Goal: Navigation & Orientation: Find specific page/section

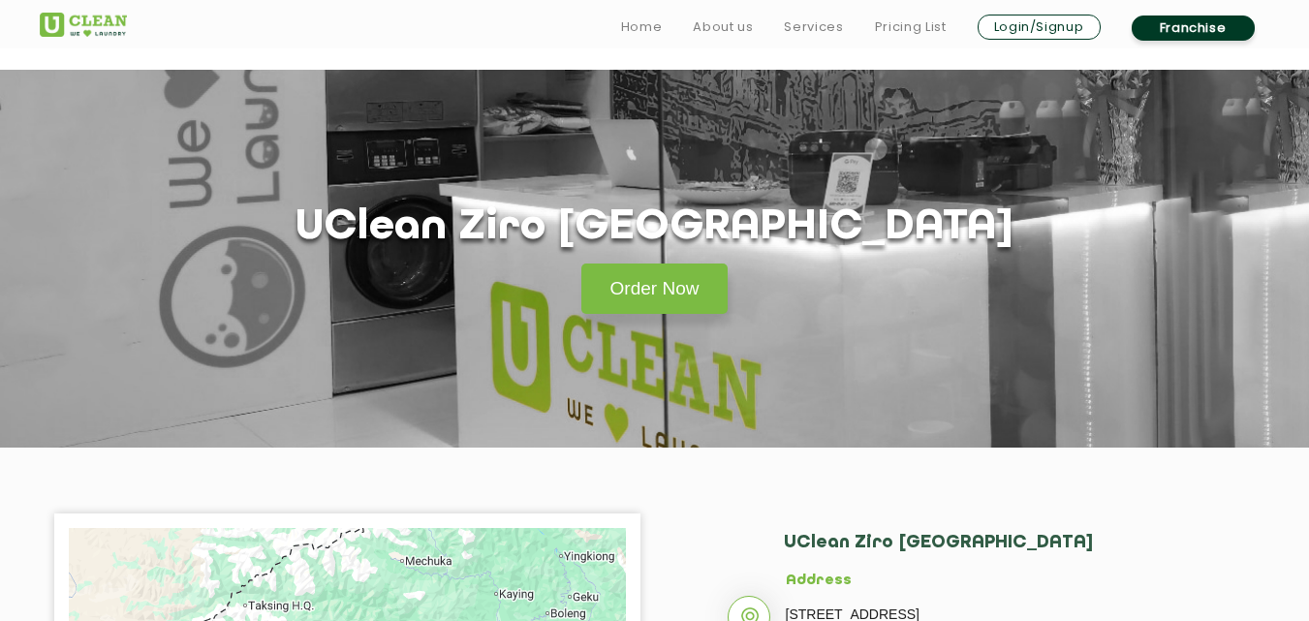
scroll to position [2664, 0]
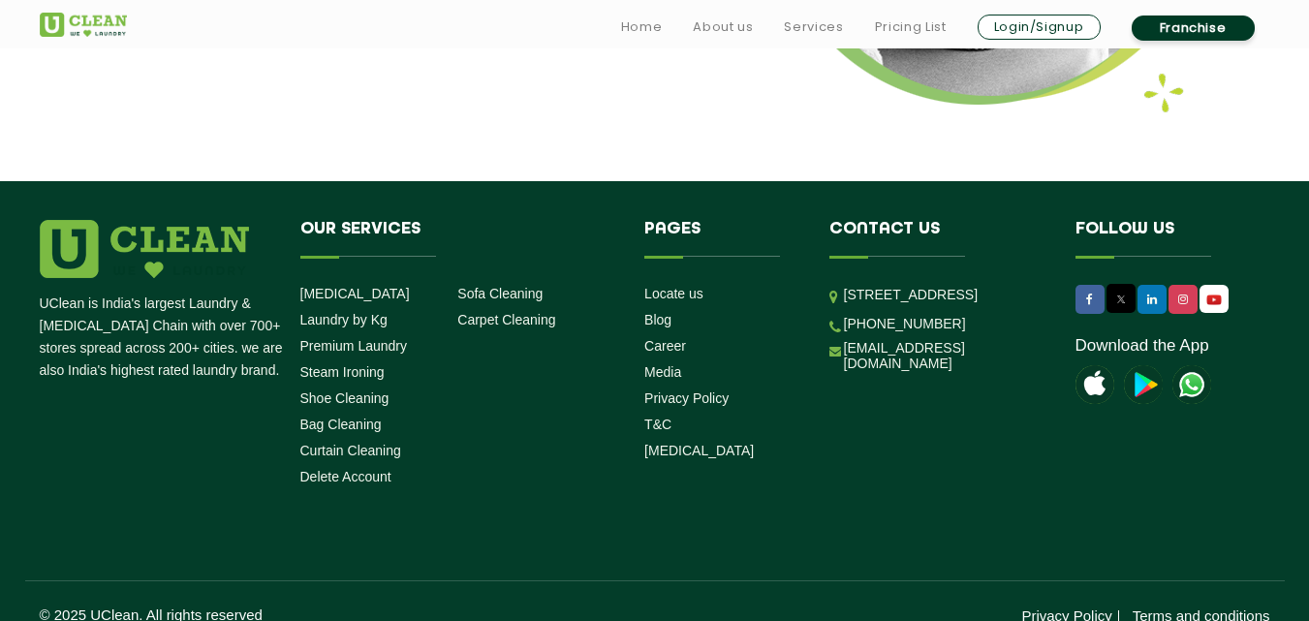
click at [716, 284] on li "Locate us" at bounding box center [722, 293] width 156 height 18
click at [697, 286] on link "Locate us" at bounding box center [673, 294] width 59 height 16
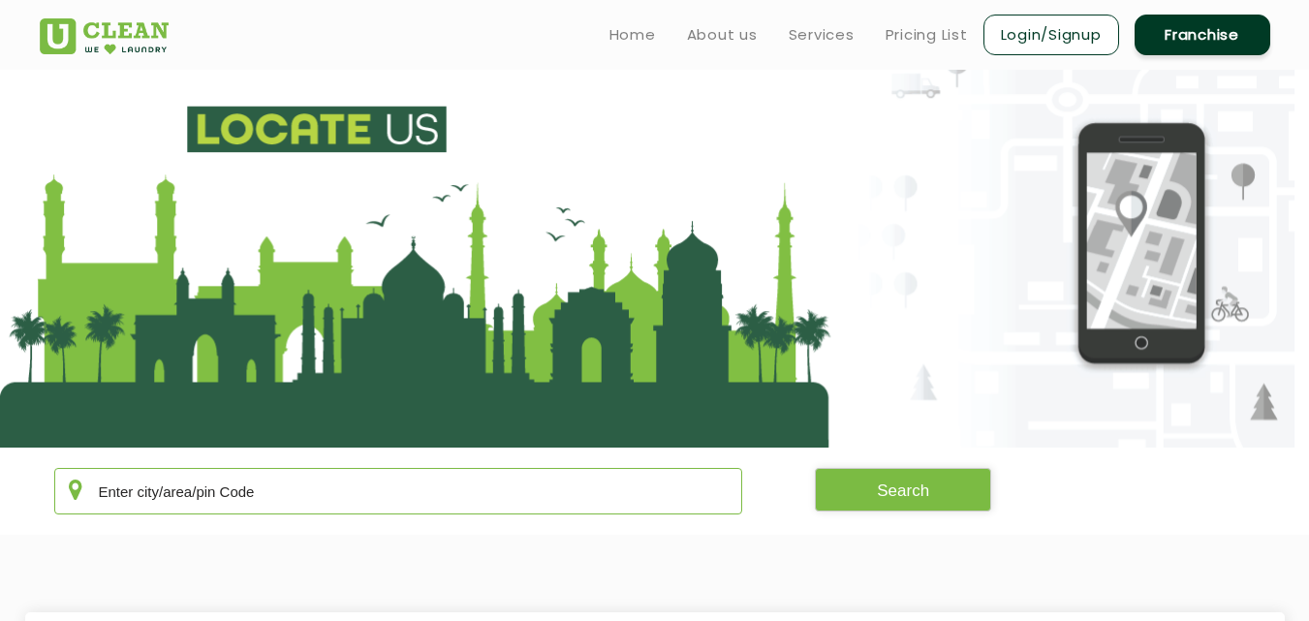
drag, startPoint x: 583, startPoint y: 472, endPoint x: 580, endPoint y: 482, distance: 11.0
click at [583, 475] on input "text" at bounding box center [398, 491] width 689 height 47
paste input "[GEOGRAPHIC_DATA]"
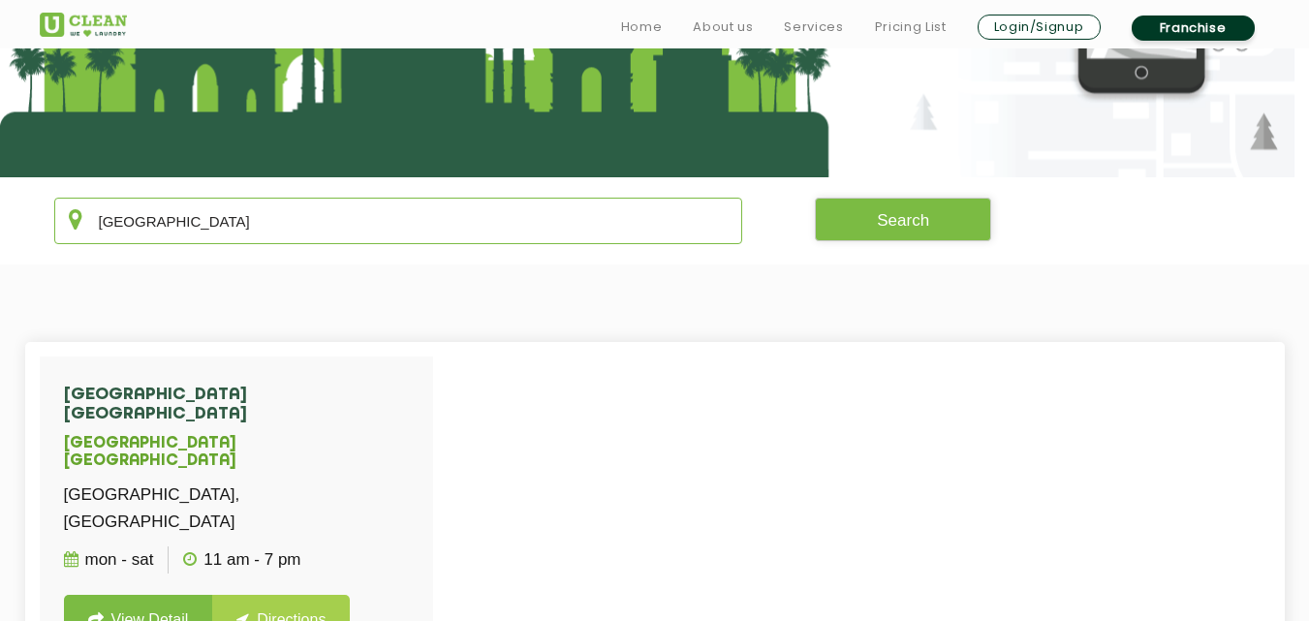
scroll to position [291, 0]
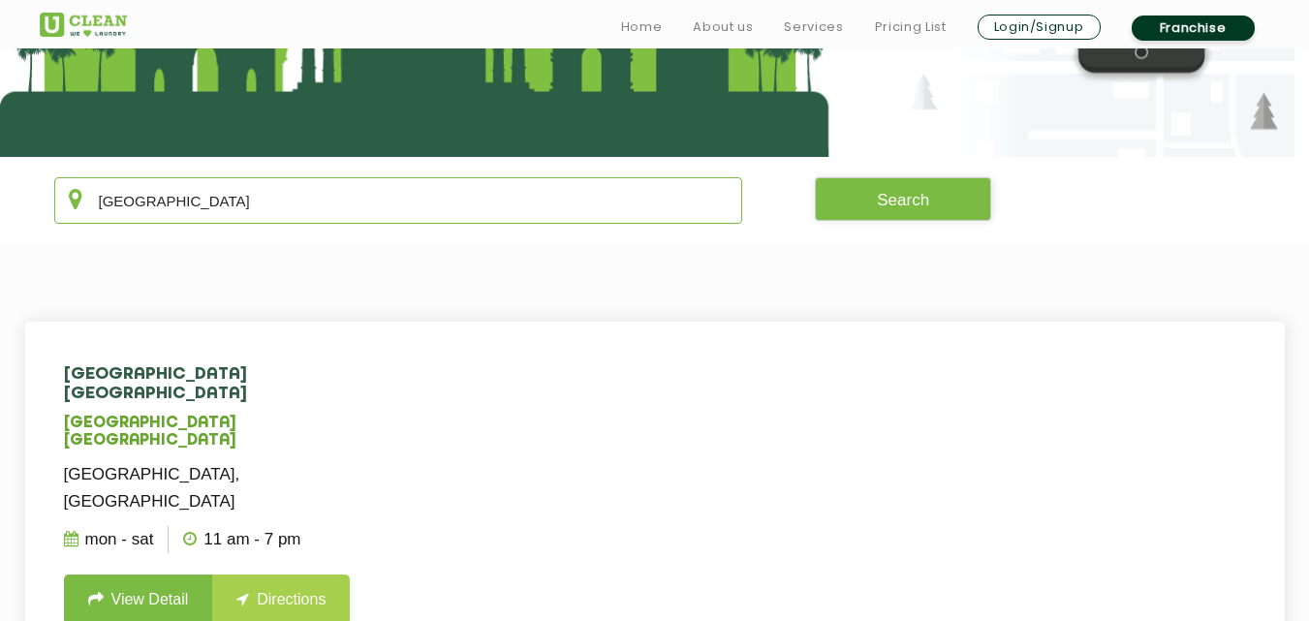
type input "[GEOGRAPHIC_DATA]"
click at [179, 575] on link "View Detail" at bounding box center [138, 600] width 149 height 50
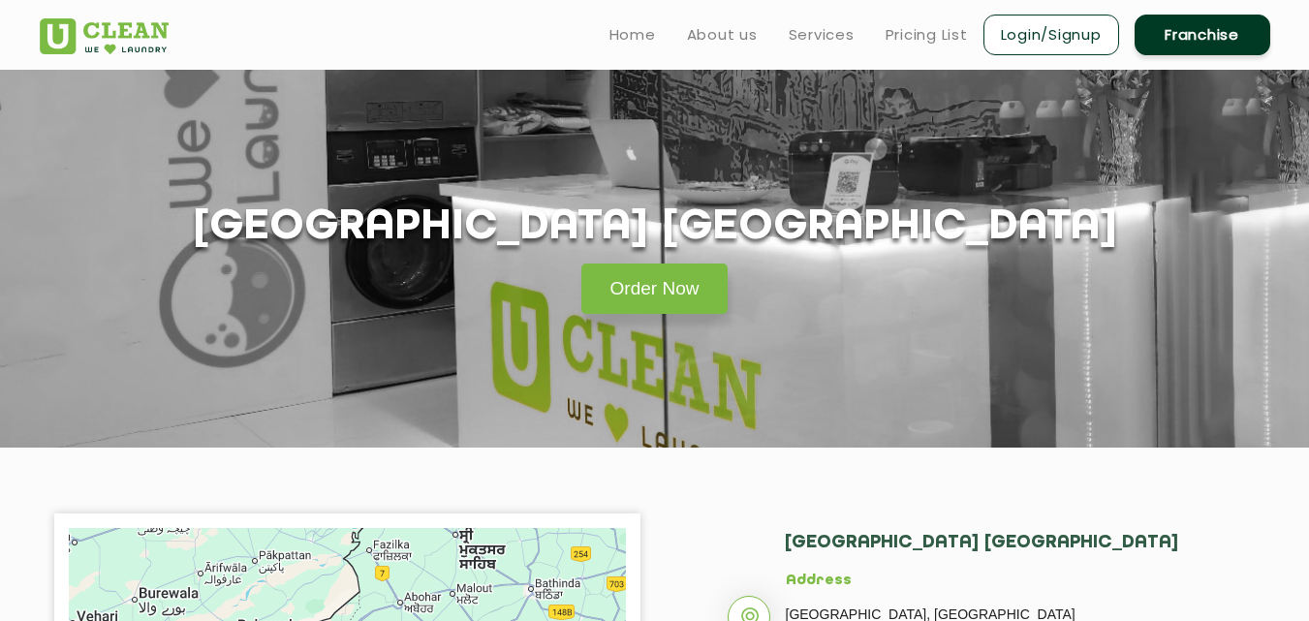
scroll to position [291, 0]
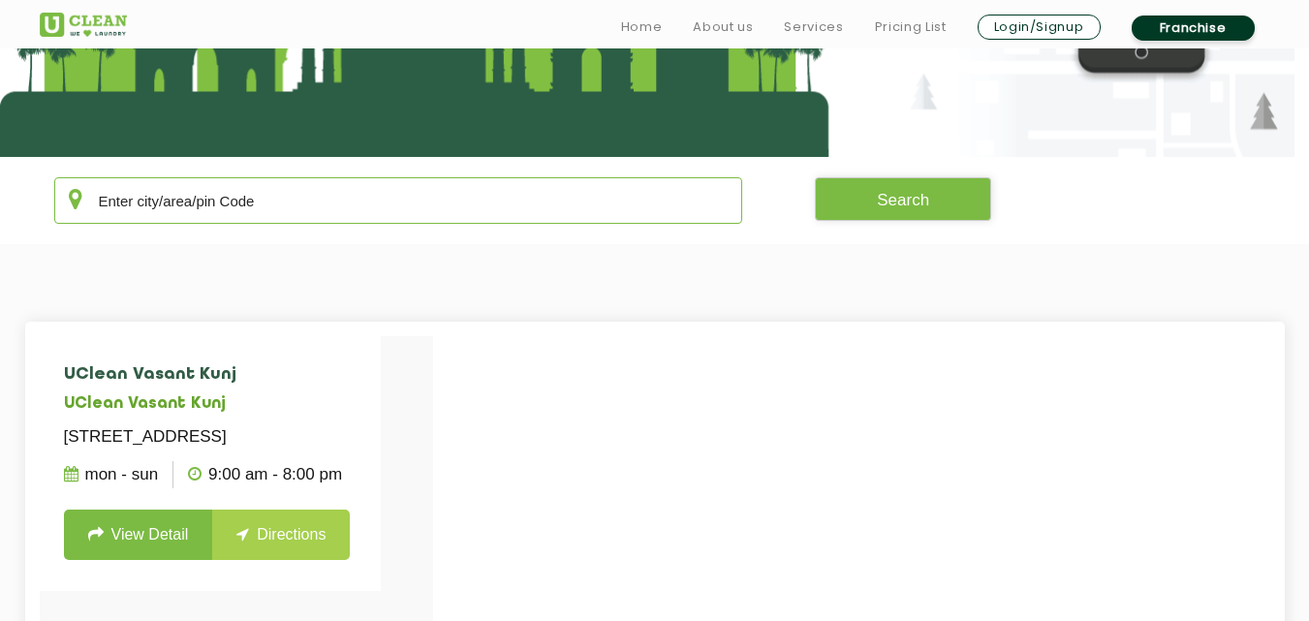
click at [348, 187] on input "text" at bounding box center [398, 200] width 689 height 47
paste input "Kota"
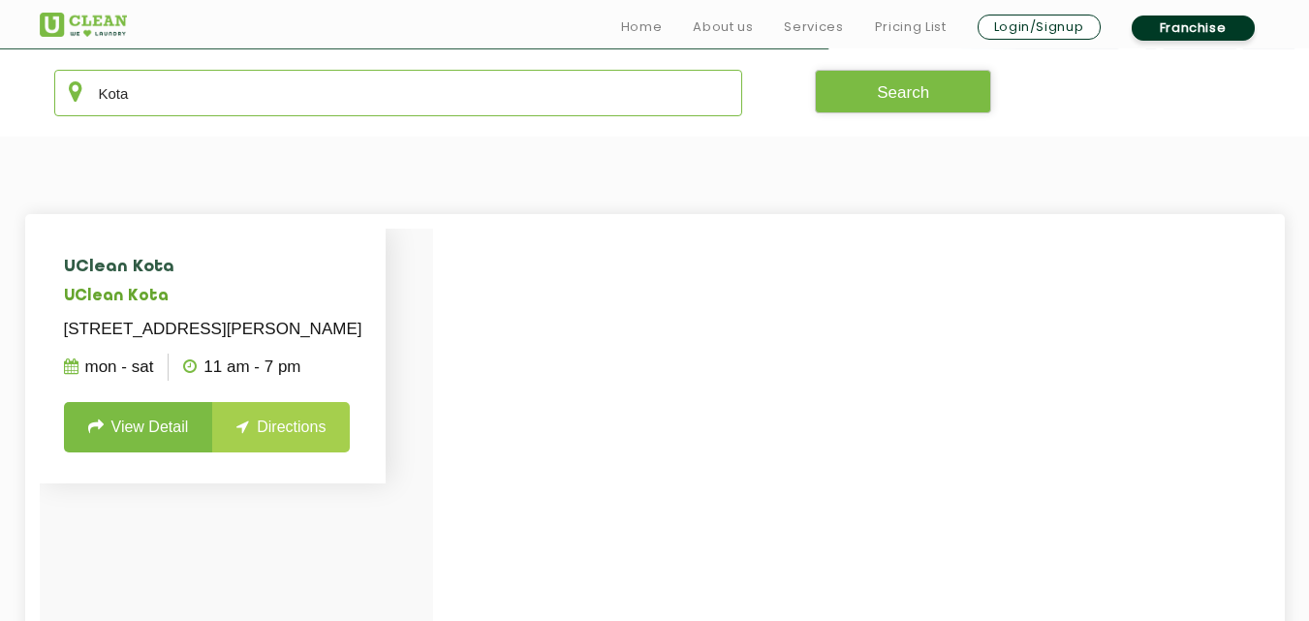
scroll to position [581, 0]
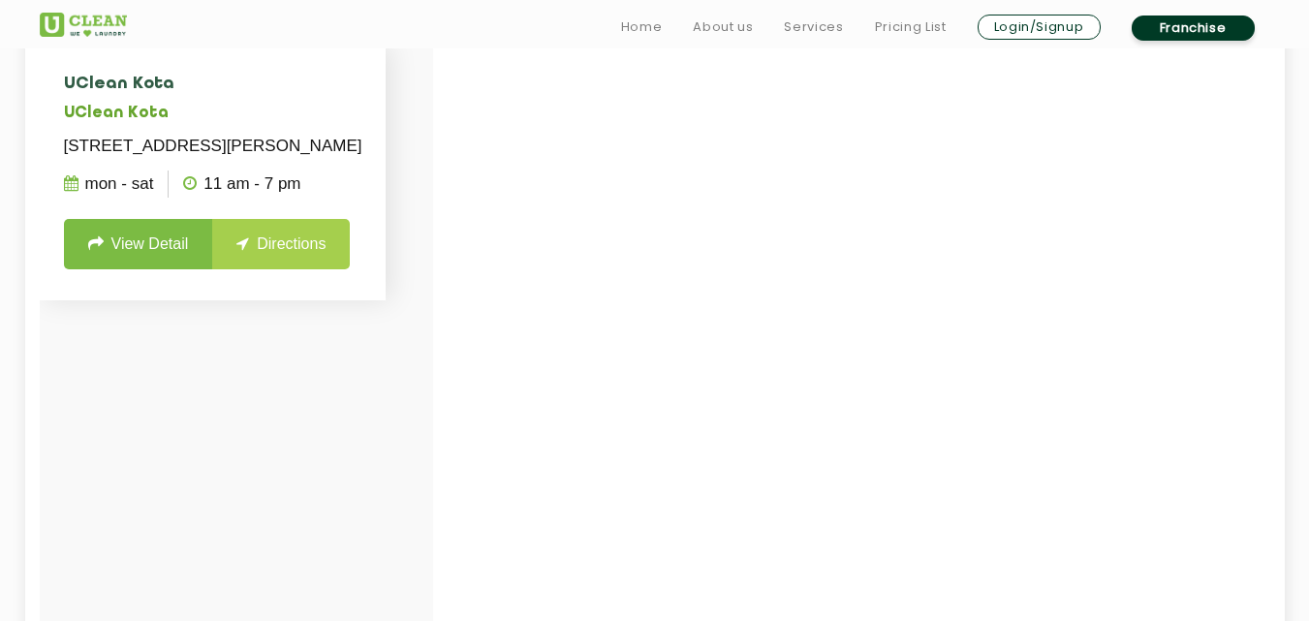
type input "Kota"
click at [135, 269] on link "View Detail" at bounding box center [138, 244] width 149 height 50
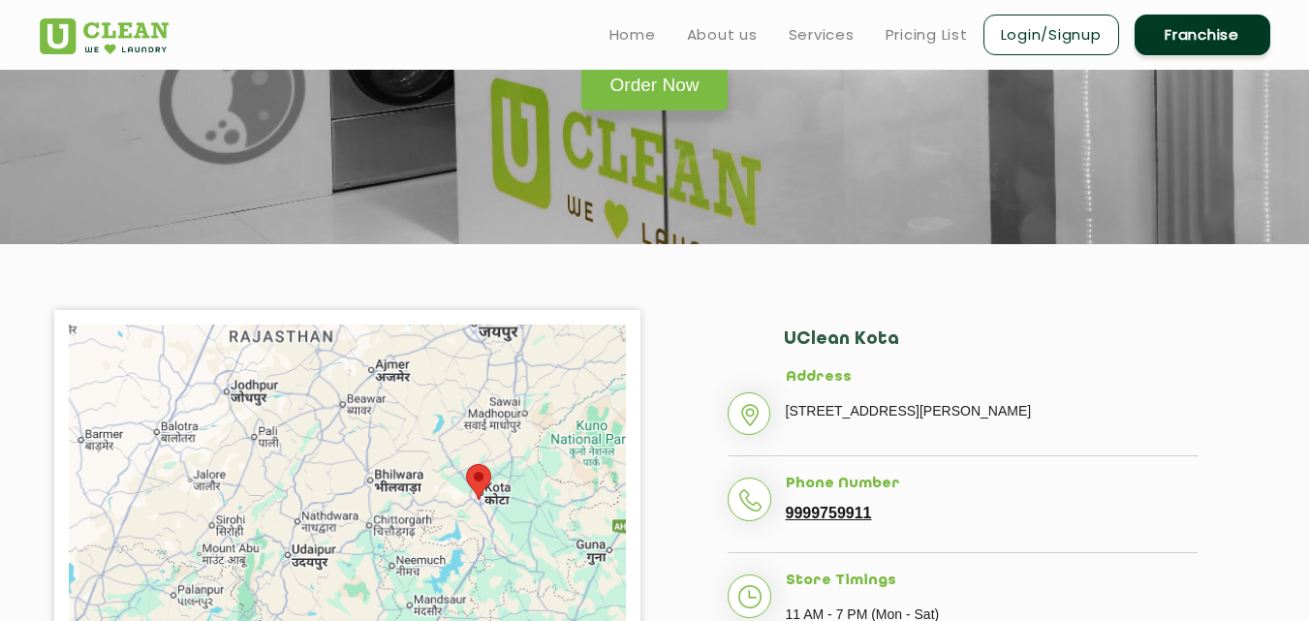
scroll to position [97, 0]
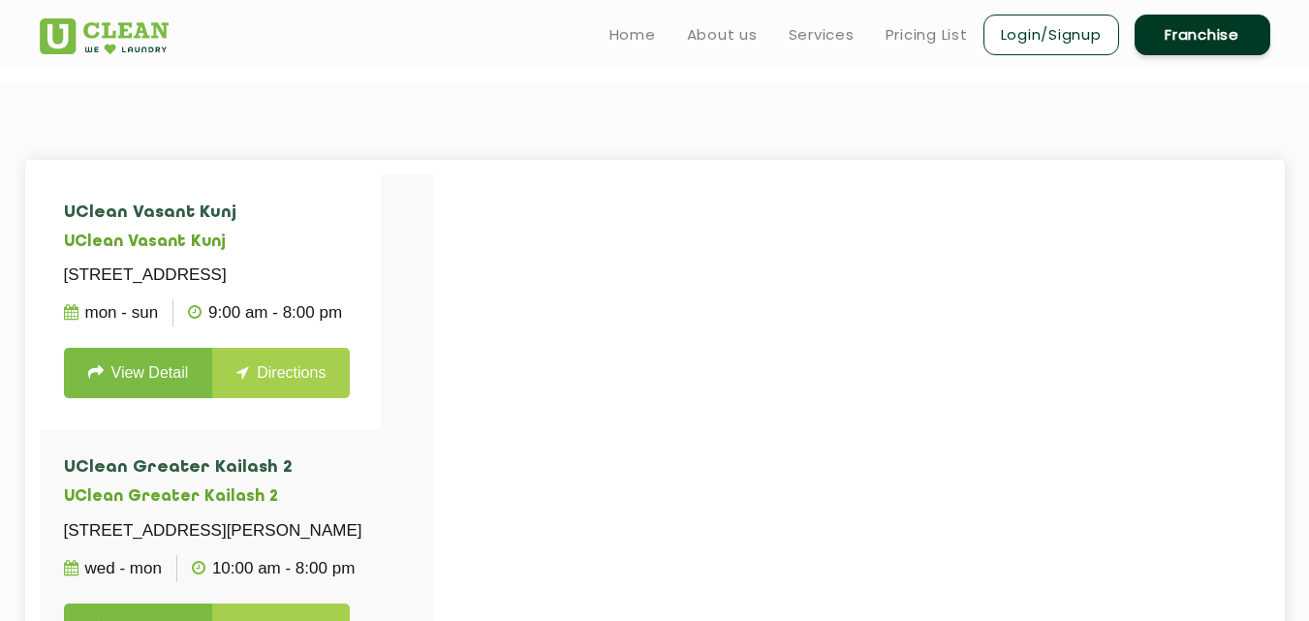
scroll to position [291, 0]
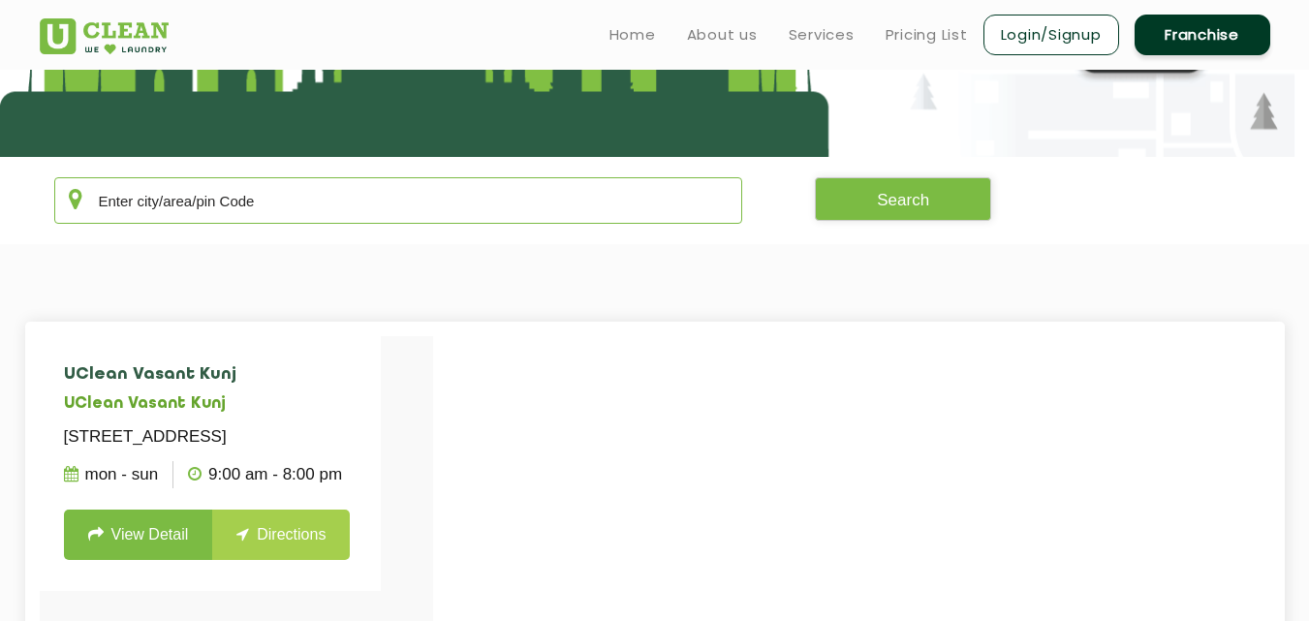
click at [454, 212] on input "text" at bounding box center [398, 200] width 689 height 47
paste input "Motihari"
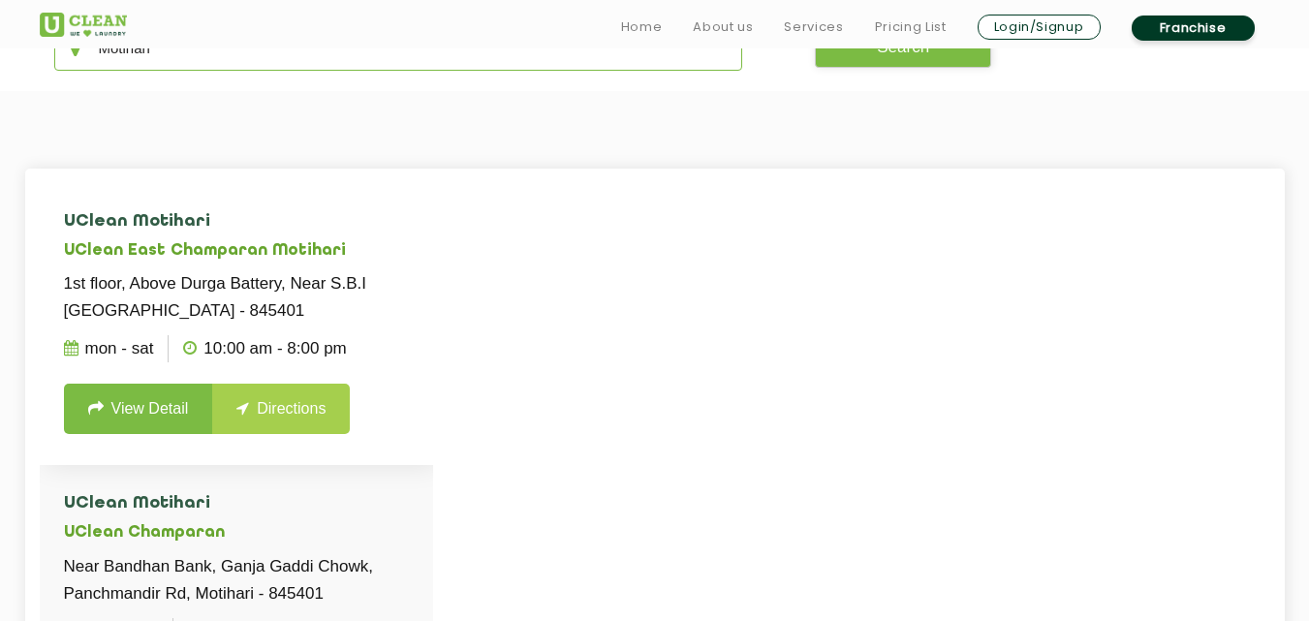
scroll to position [484, 0]
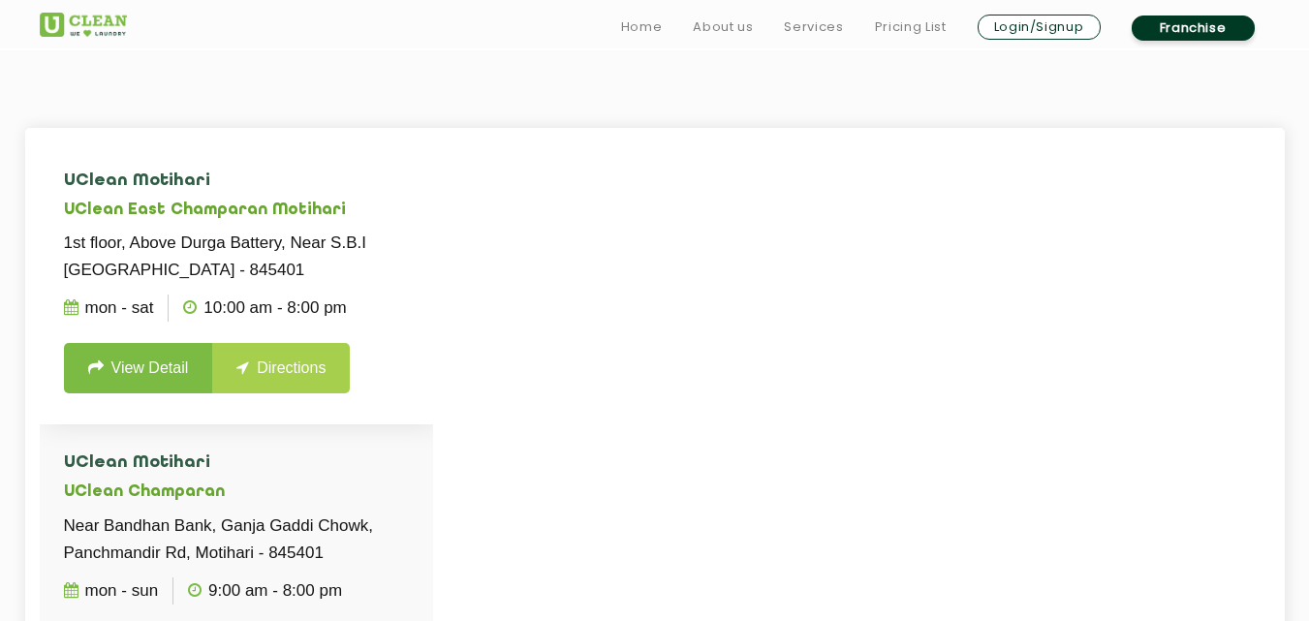
type input "Motihari"
click at [140, 355] on link "View Detail" at bounding box center [138, 368] width 149 height 50
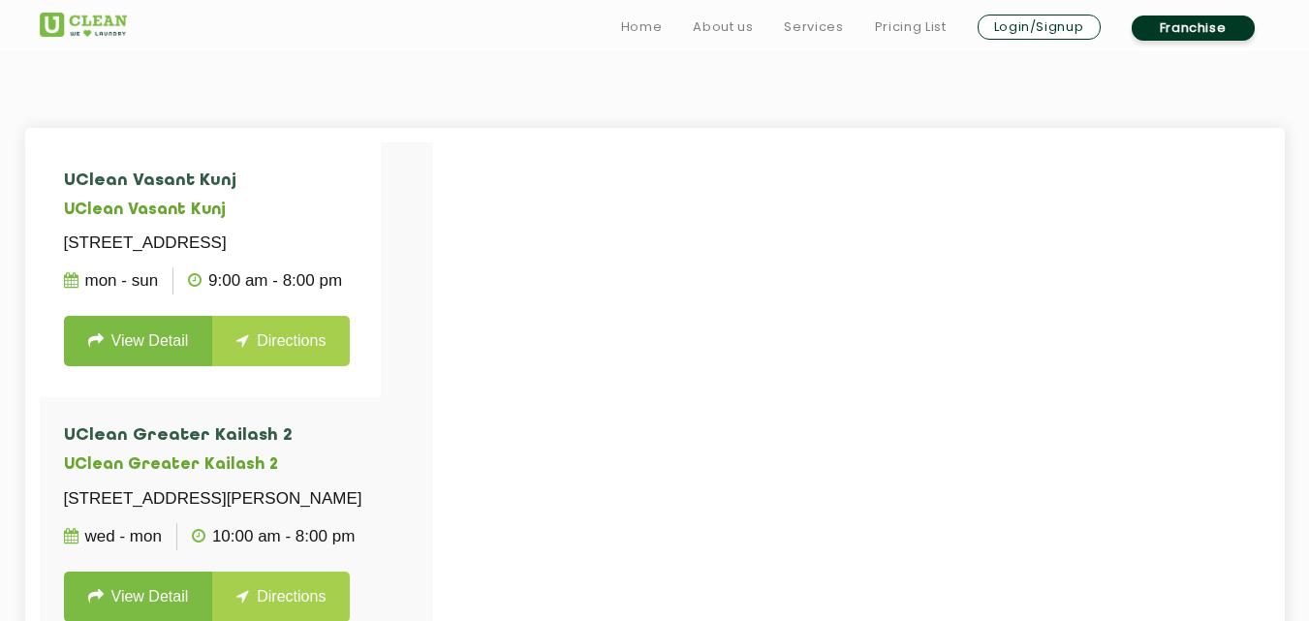
scroll to position [194, 0]
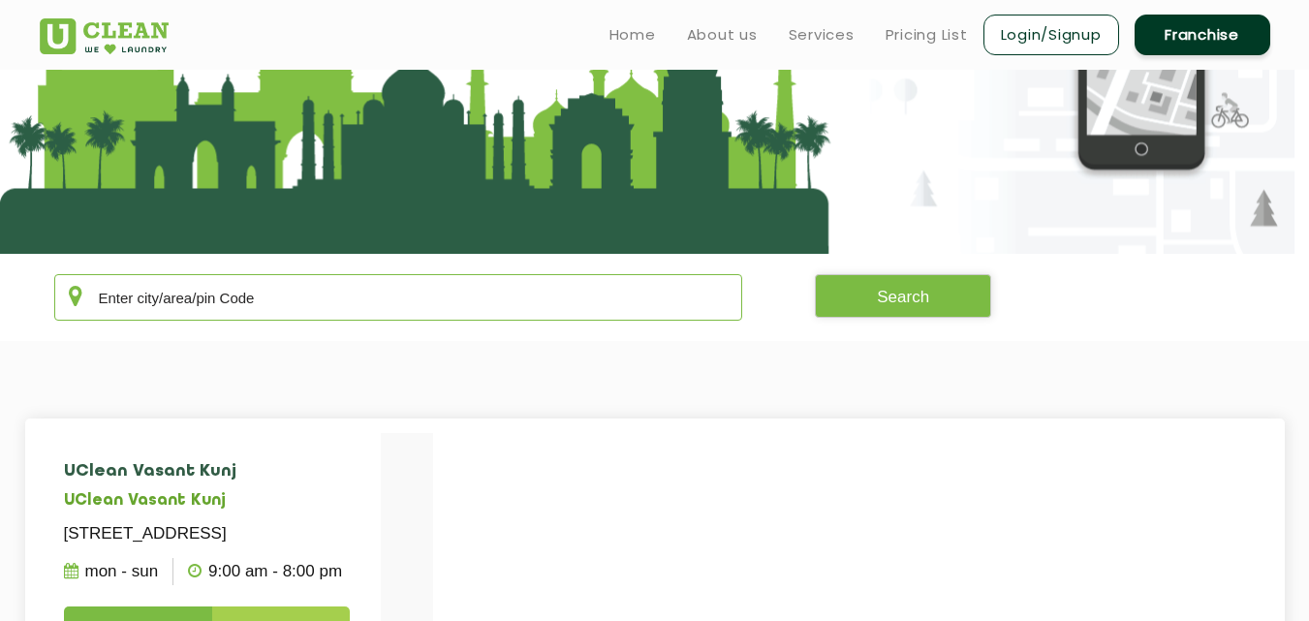
click at [506, 304] on input "text" at bounding box center [398, 297] width 689 height 47
paste input "[GEOGRAPHIC_DATA]"
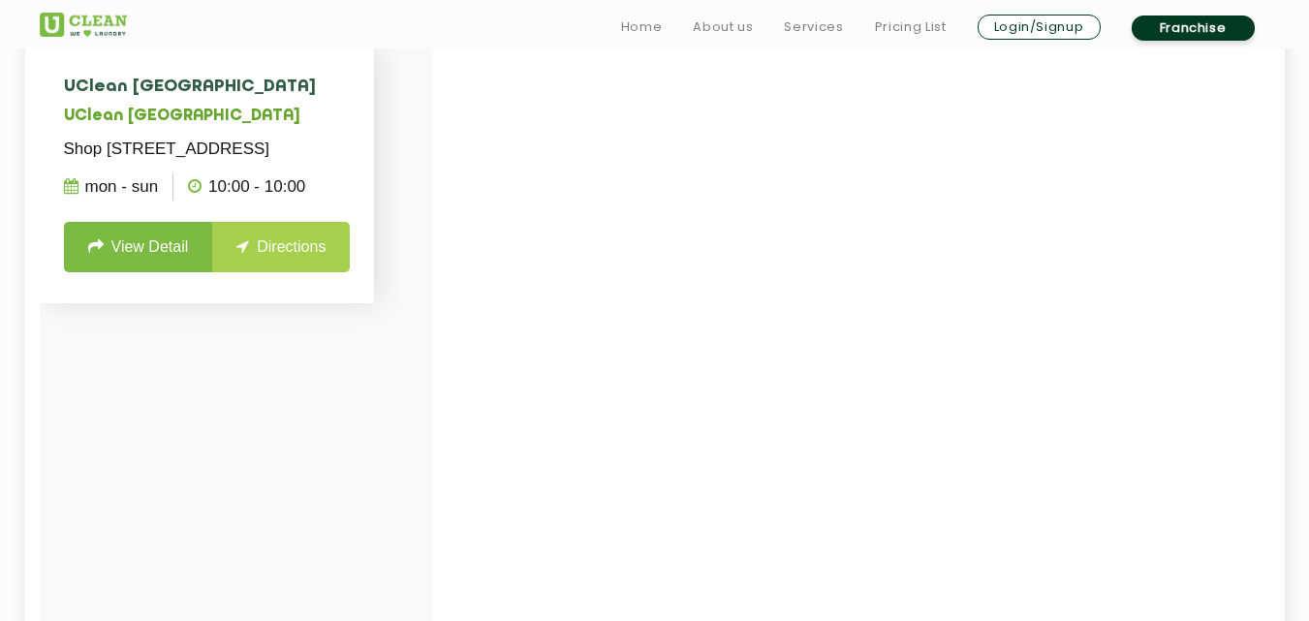
scroll to position [581, 0]
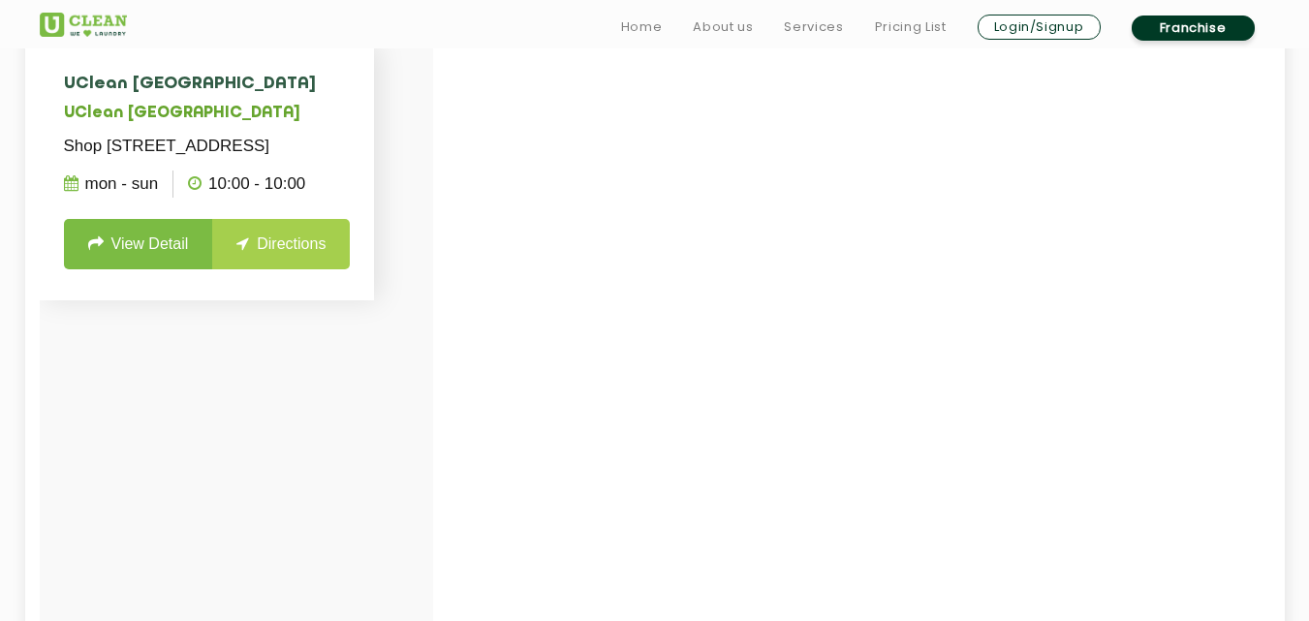
type input "[GEOGRAPHIC_DATA]"
click at [161, 269] on link "View Detail" at bounding box center [138, 244] width 149 height 50
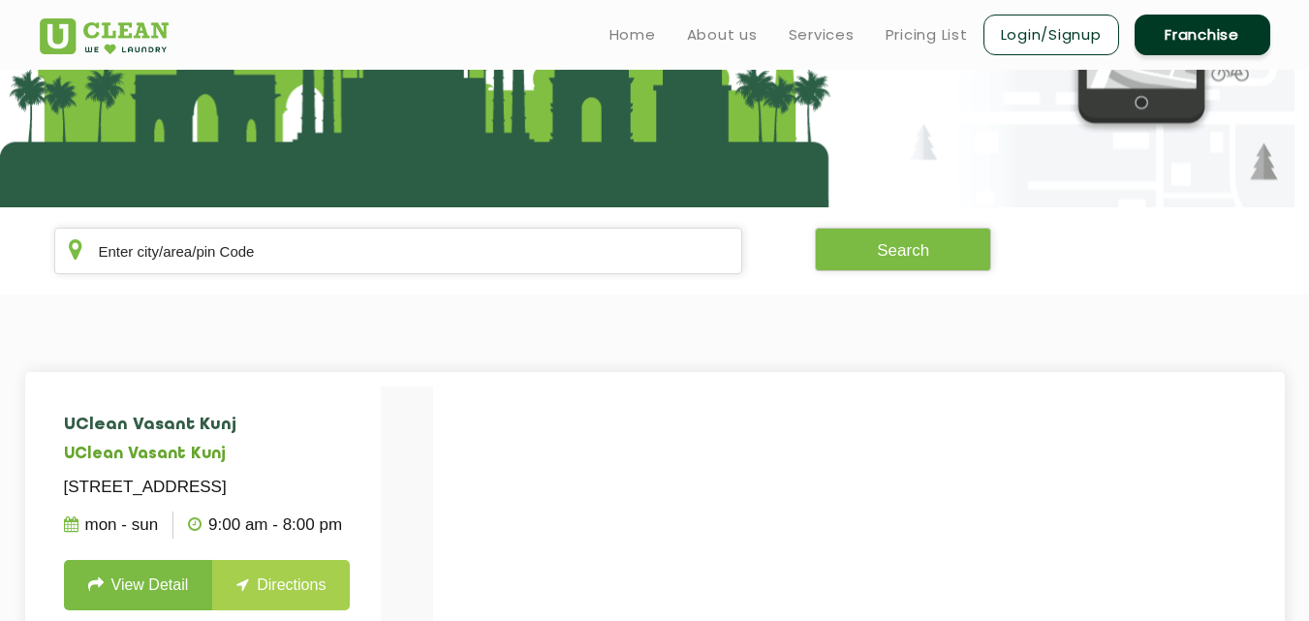
scroll to position [194, 0]
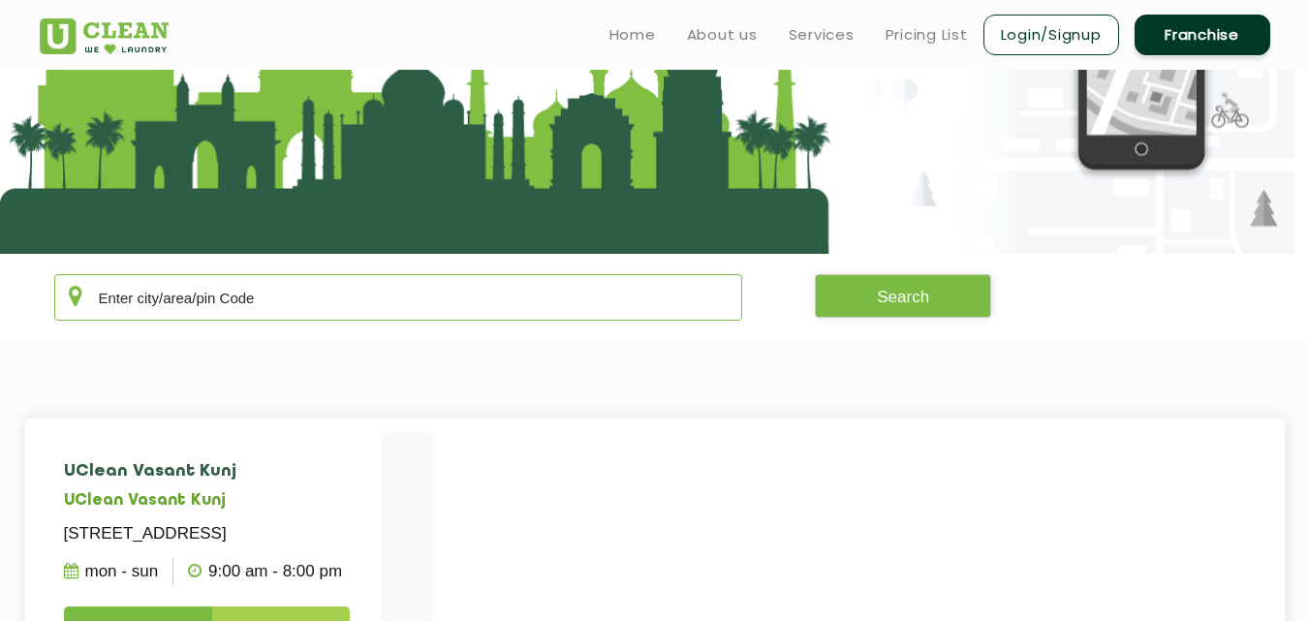
click at [405, 274] on input "text" at bounding box center [398, 297] width 689 height 47
paste input "Sector 46 Gurugram"
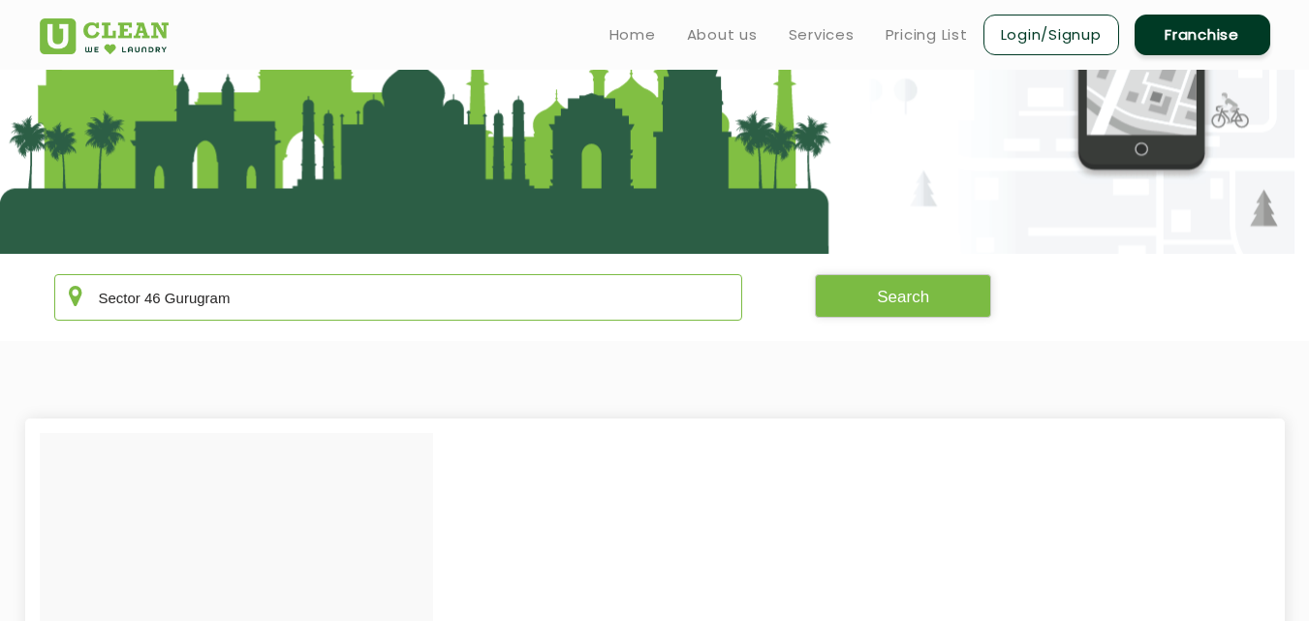
drag, startPoint x: 357, startPoint y: 299, endPoint x: 0, endPoint y: 299, distance: 356.5
click at [0, 299] on section "Sector 46 Gurugram Search" at bounding box center [654, 297] width 1309 height 87
click at [186, 298] on input "Sector 46 Gurugram" at bounding box center [398, 297] width 689 height 47
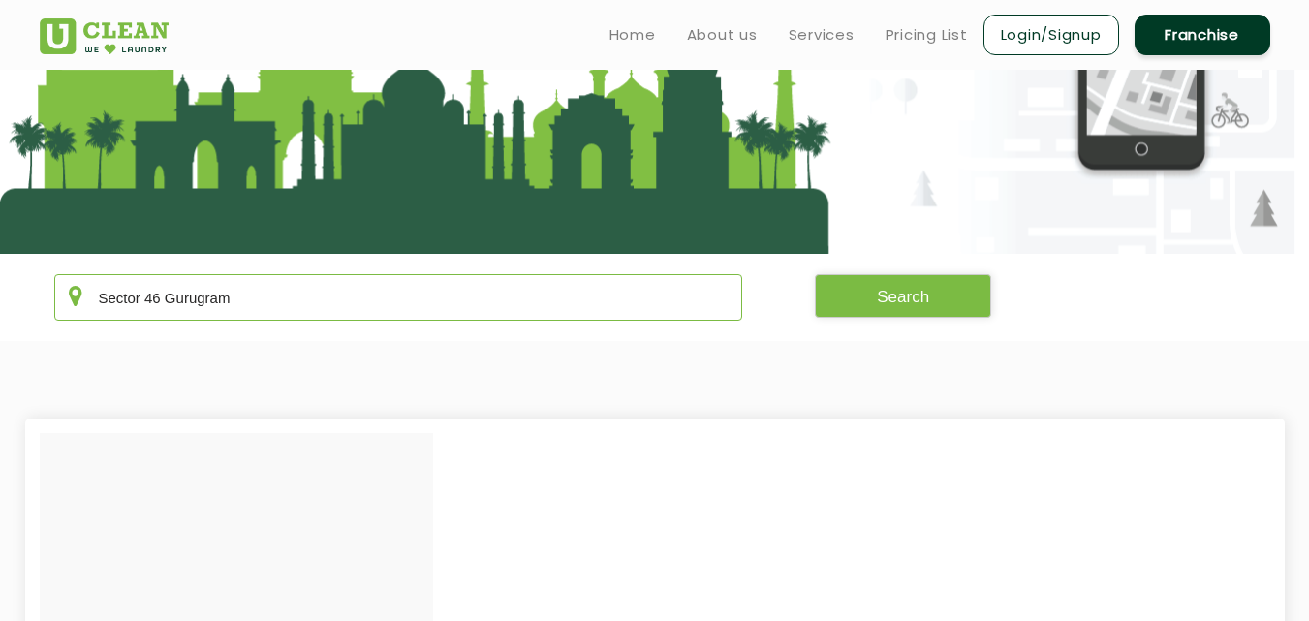
click at [186, 298] on input "Sector 46 Gurugram" at bounding box center [398, 297] width 689 height 47
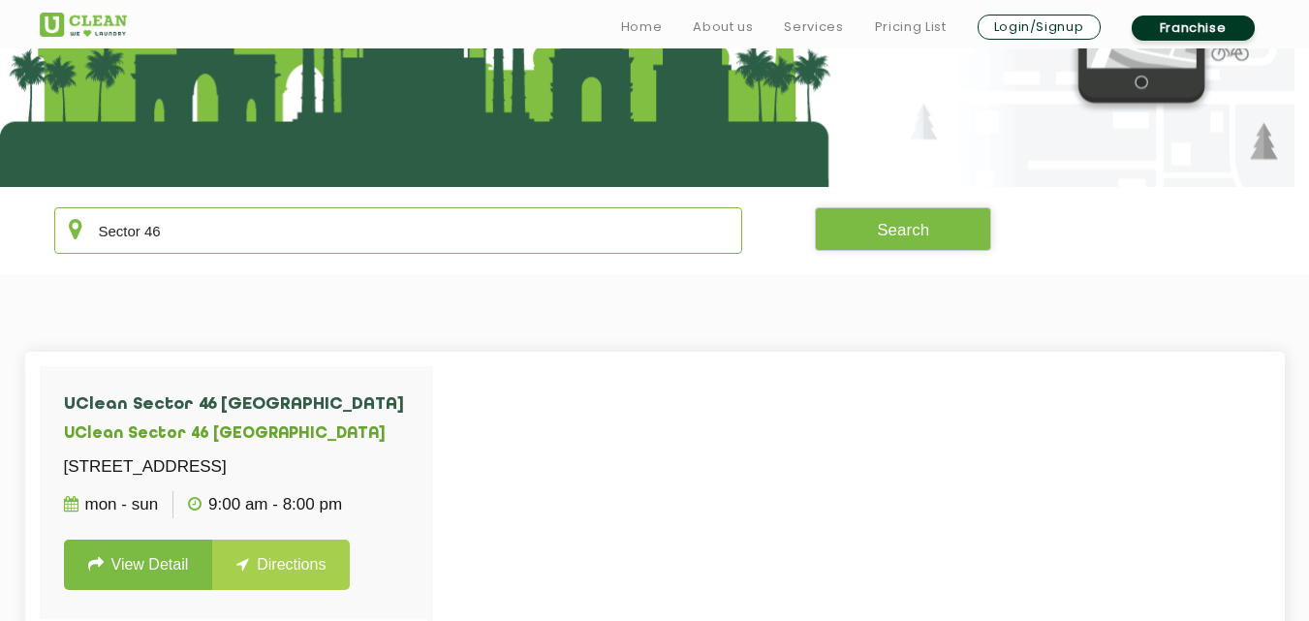
scroll to position [291, 0]
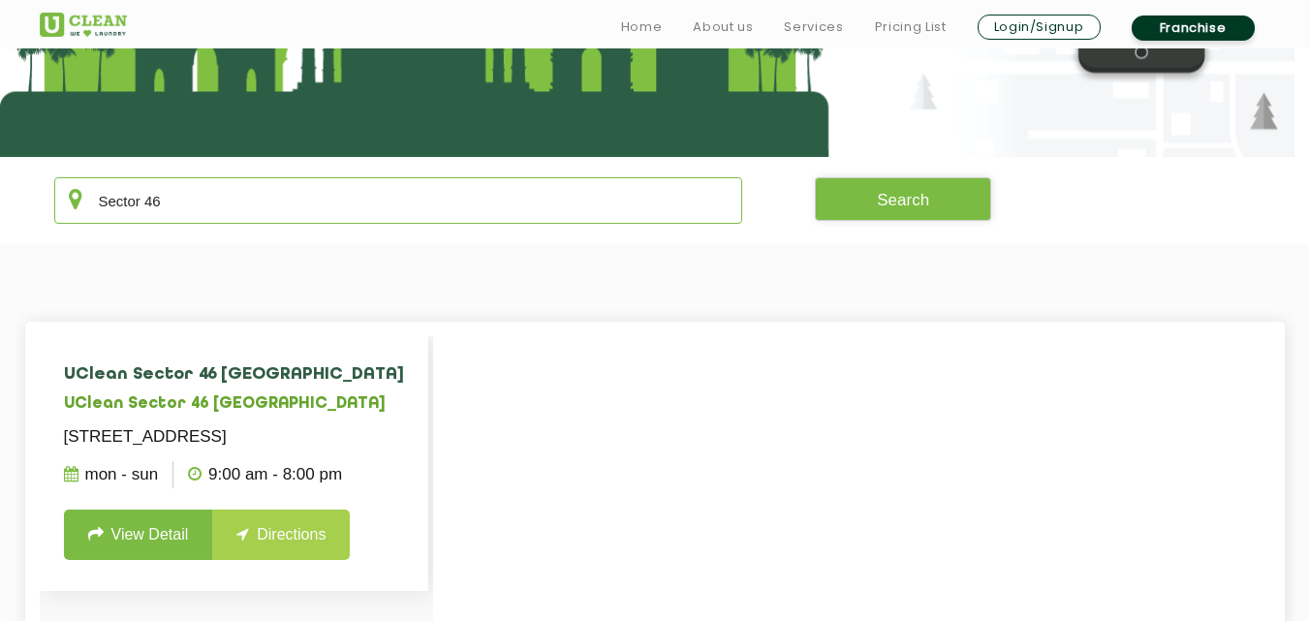
type input "Sector 46"
click at [147, 555] on link "View Detail" at bounding box center [138, 535] width 149 height 50
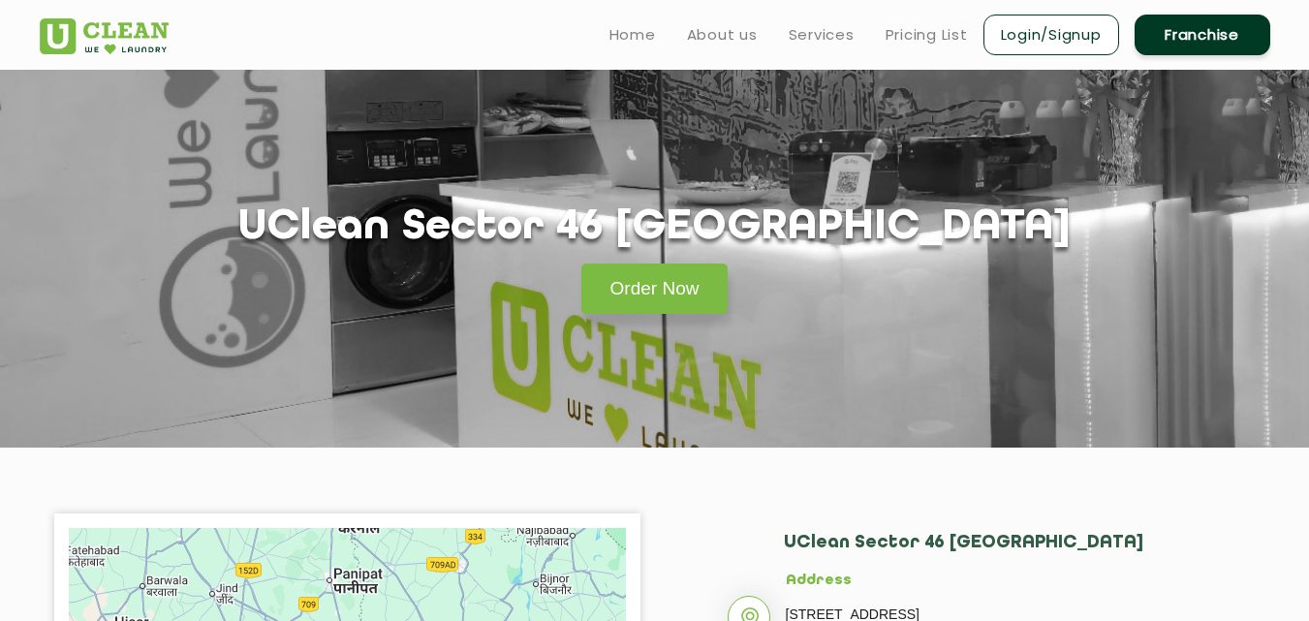
scroll to position [291, 0]
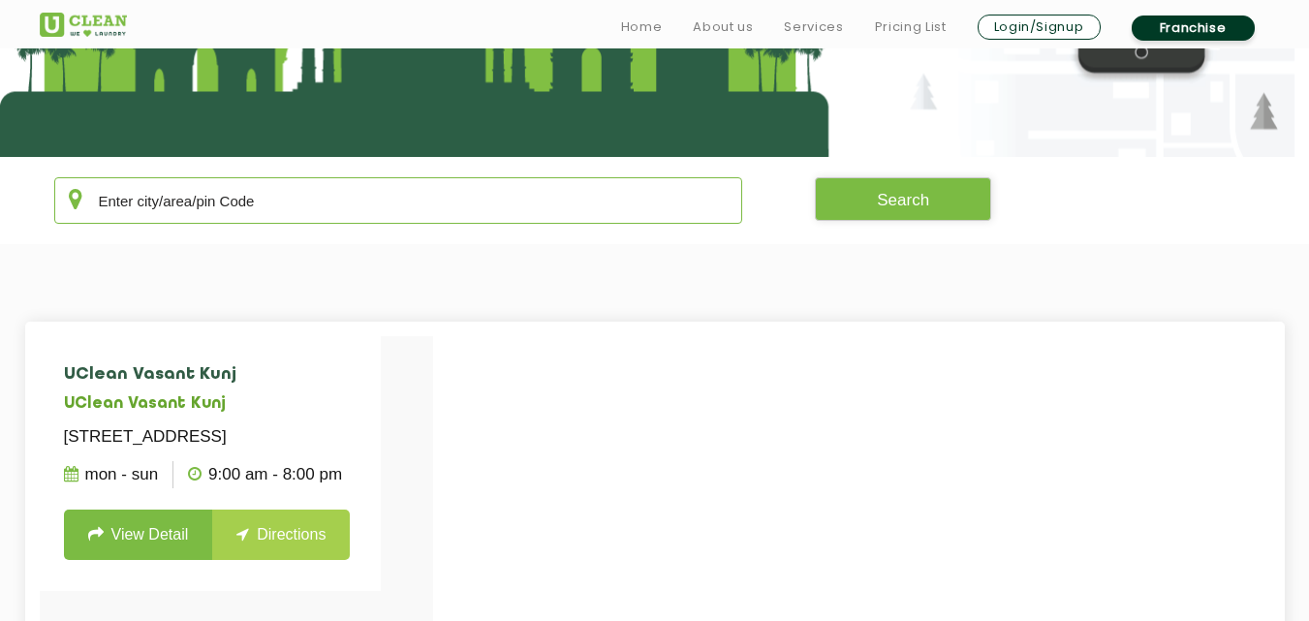
click at [295, 194] on input "text" at bounding box center [398, 200] width 689 height 47
paste input "Adipur"
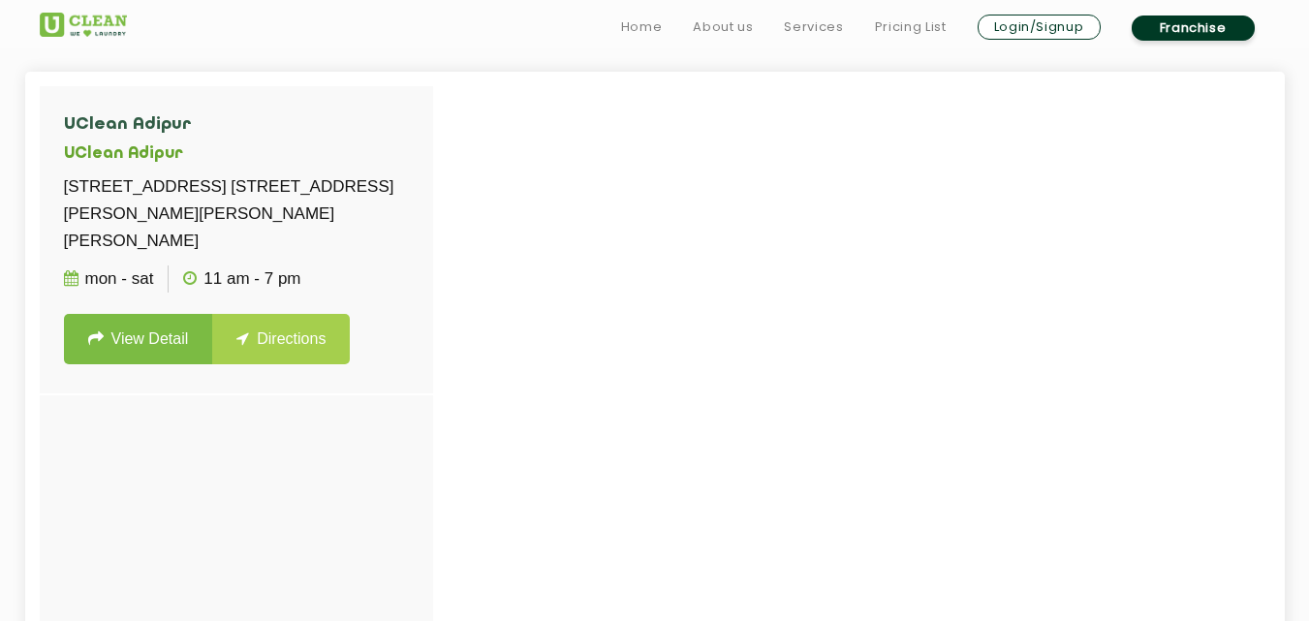
scroll to position [678, 0]
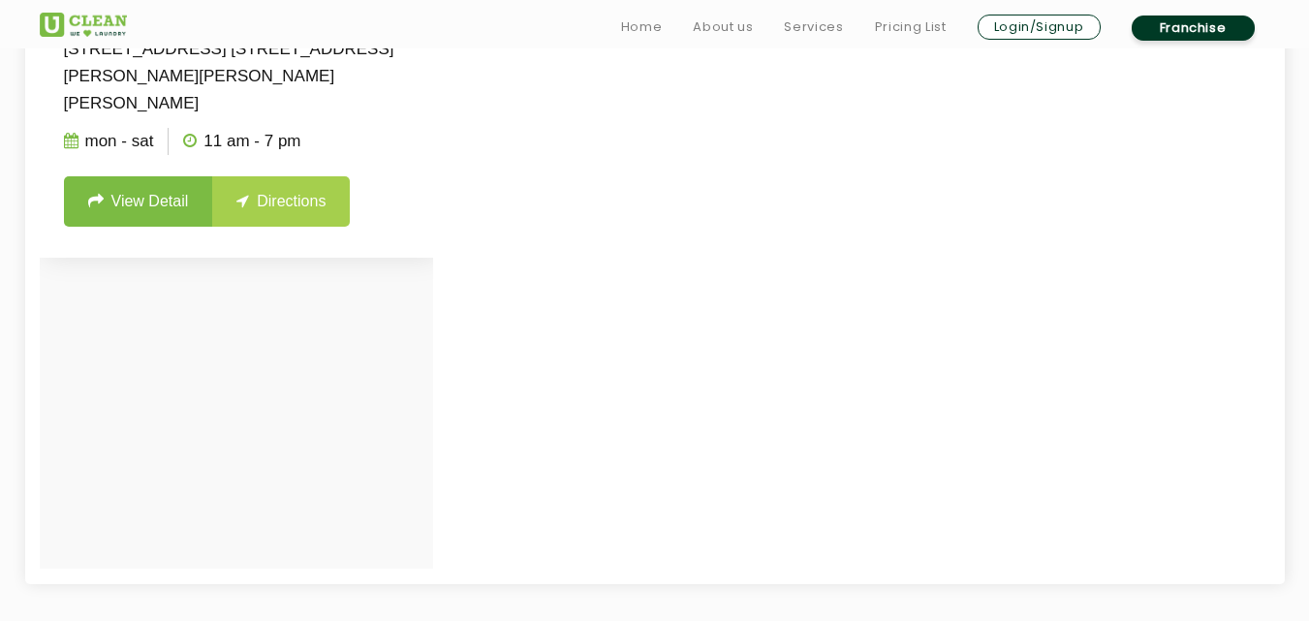
type input "Adipur"
click at [132, 206] on link "View Detail" at bounding box center [138, 201] width 149 height 50
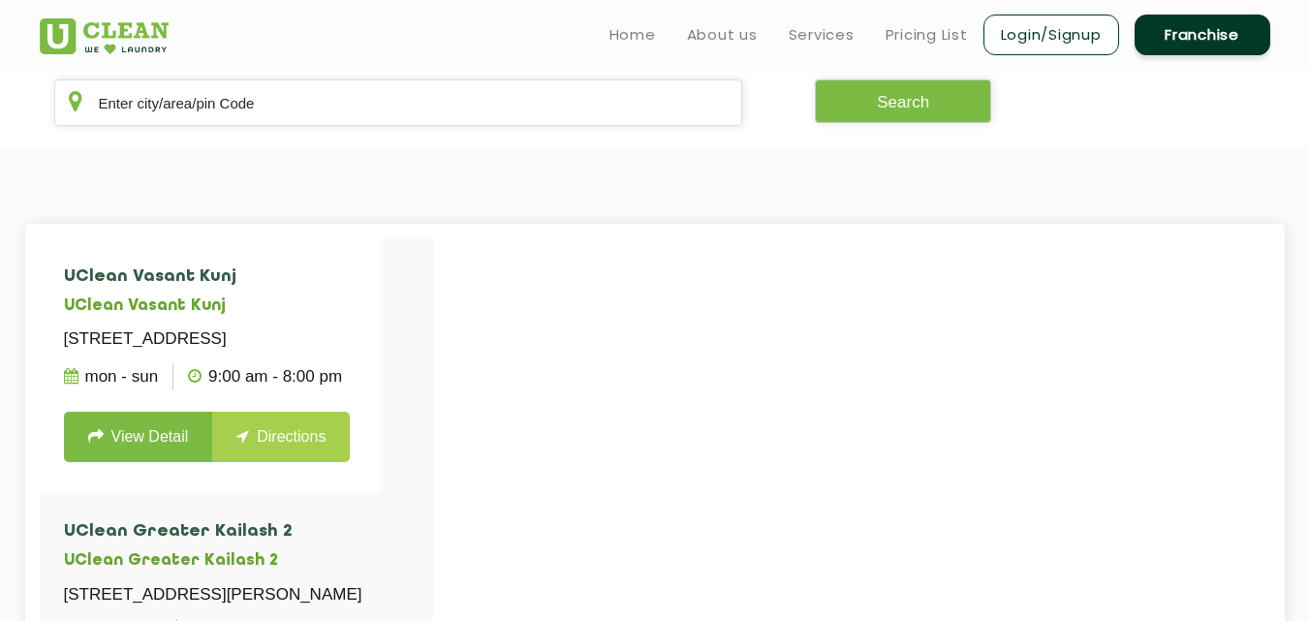
scroll to position [388, 0]
click at [452, 111] on input "text" at bounding box center [398, 103] width 689 height 47
paste input "[PERSON_NAME]"
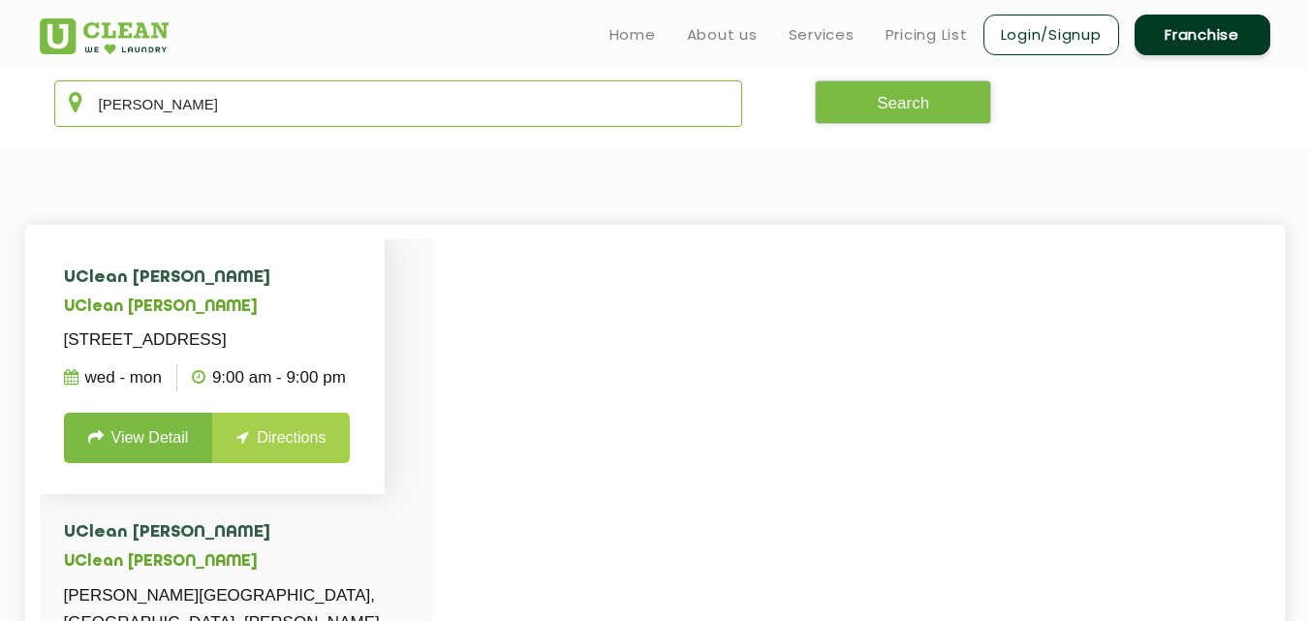
type input "[PERSON_NAME]"
click at [158, 456] on link "View Detail" at bounding box center [138, 438] width 149 height 50
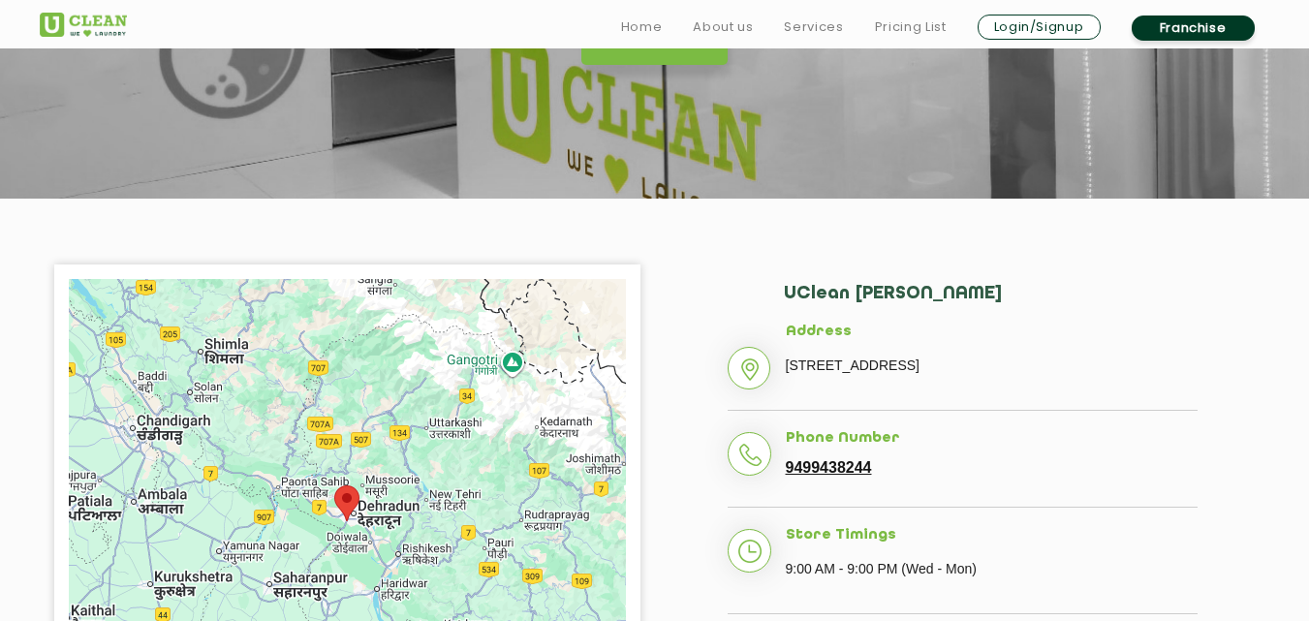
scroll to position [291, 0]
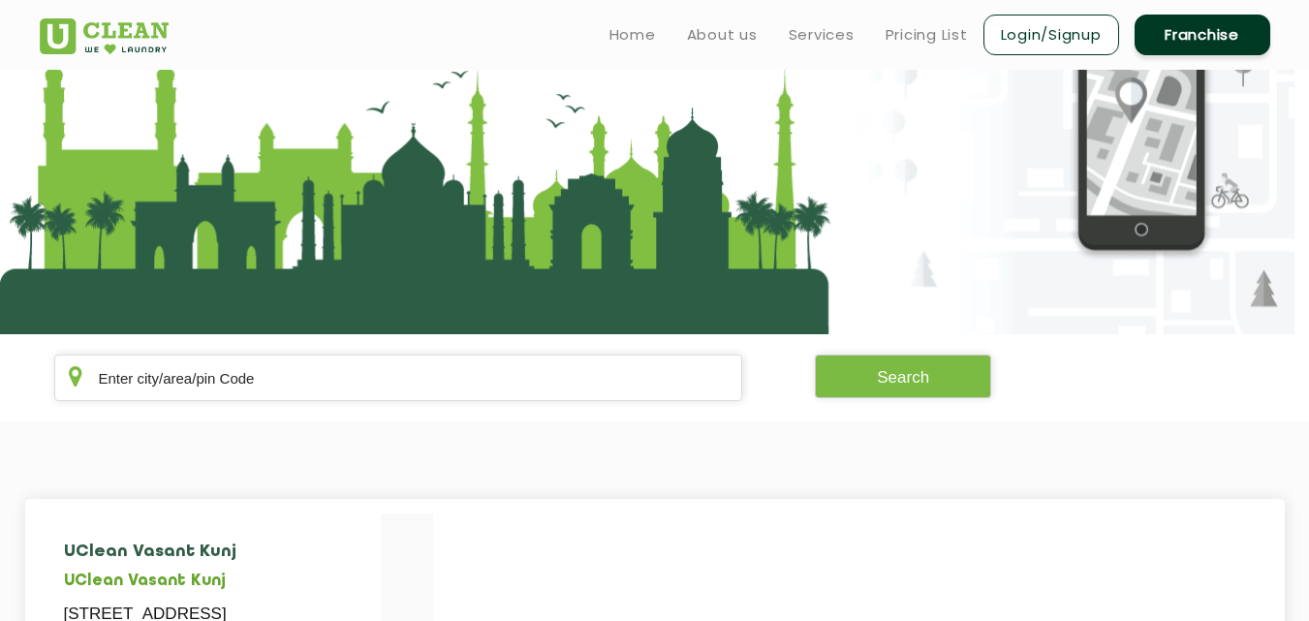
scroll to position [97, 0]
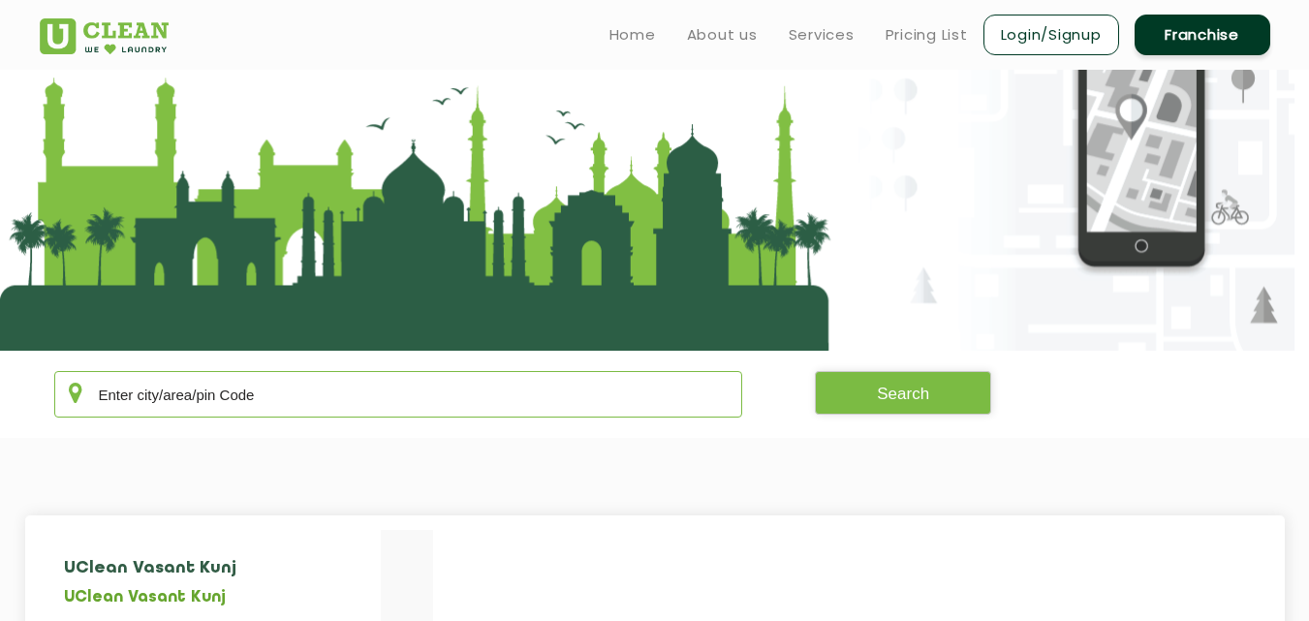
click at [205, 371] on input "text" at bounding box center [398, 394] width 689 height 47
paste input "[PERSON_NAME]"
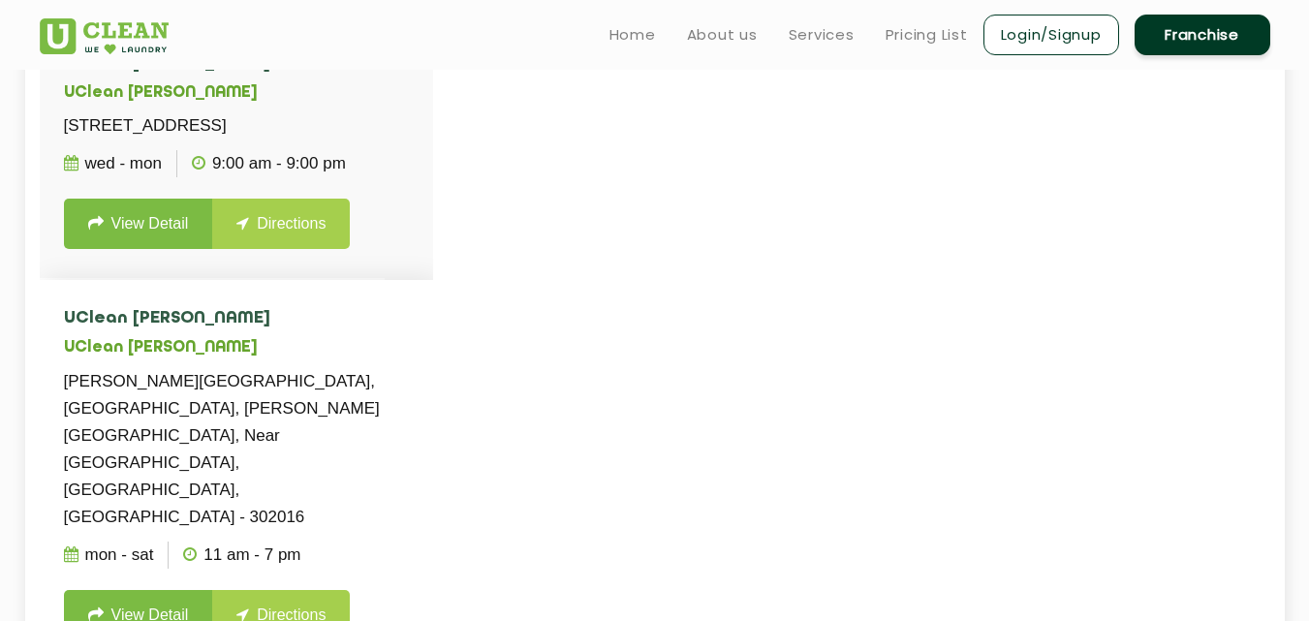
scroll to position [581, 0]
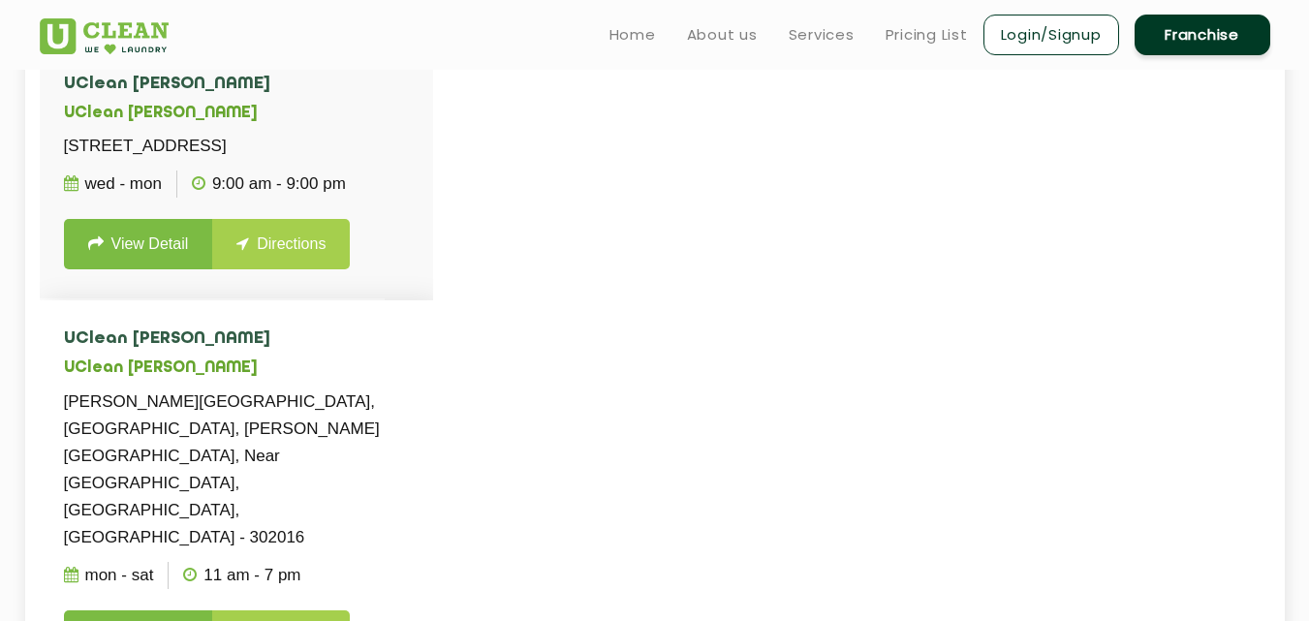
type input "[PERSON_NAME]"
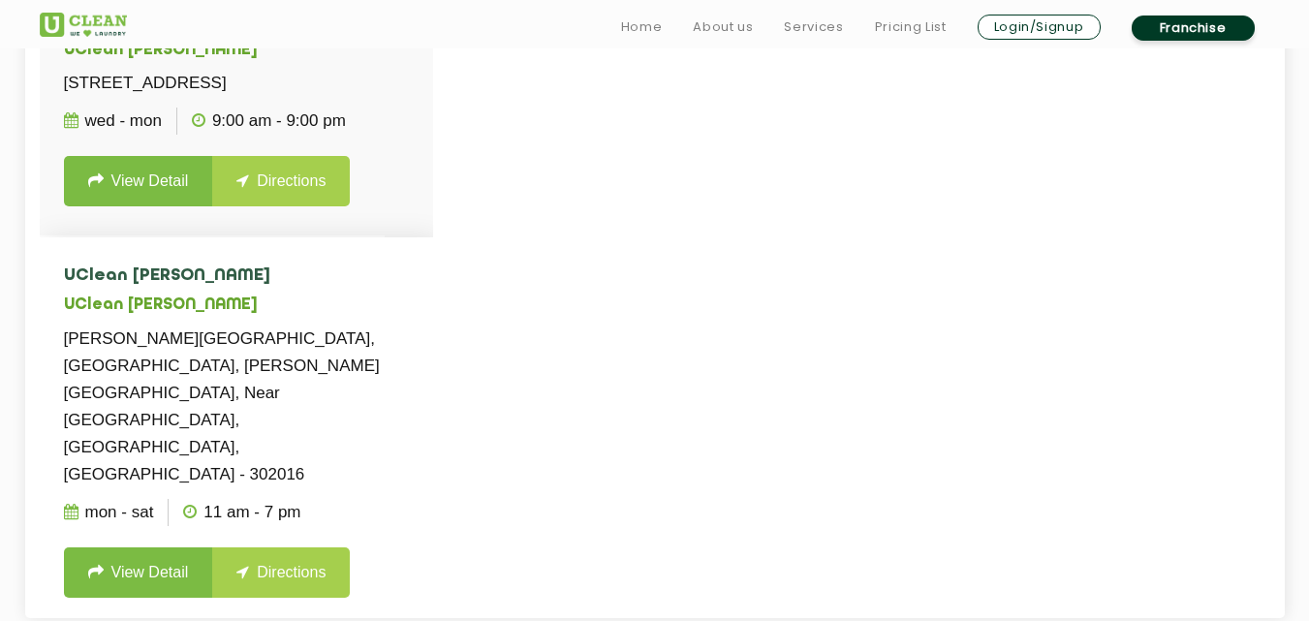
scroll to position [872, 0]
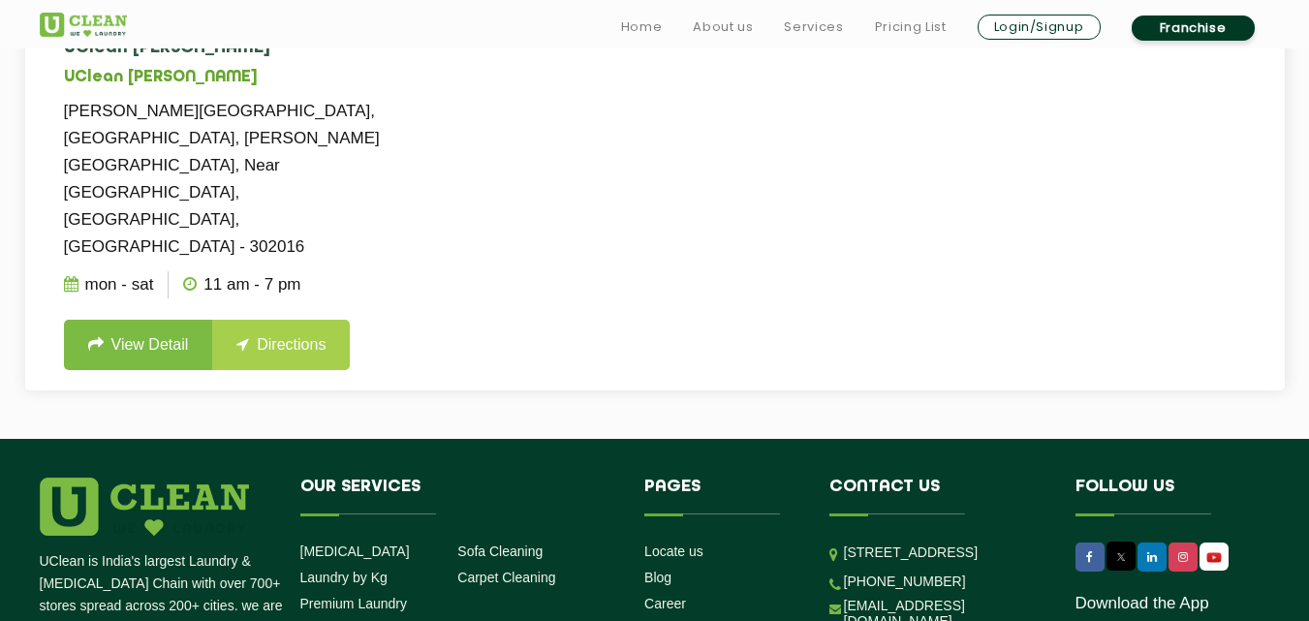
click at [177, 320] on link "View Detail" at bounding box center [138, 345] width 149 height 50
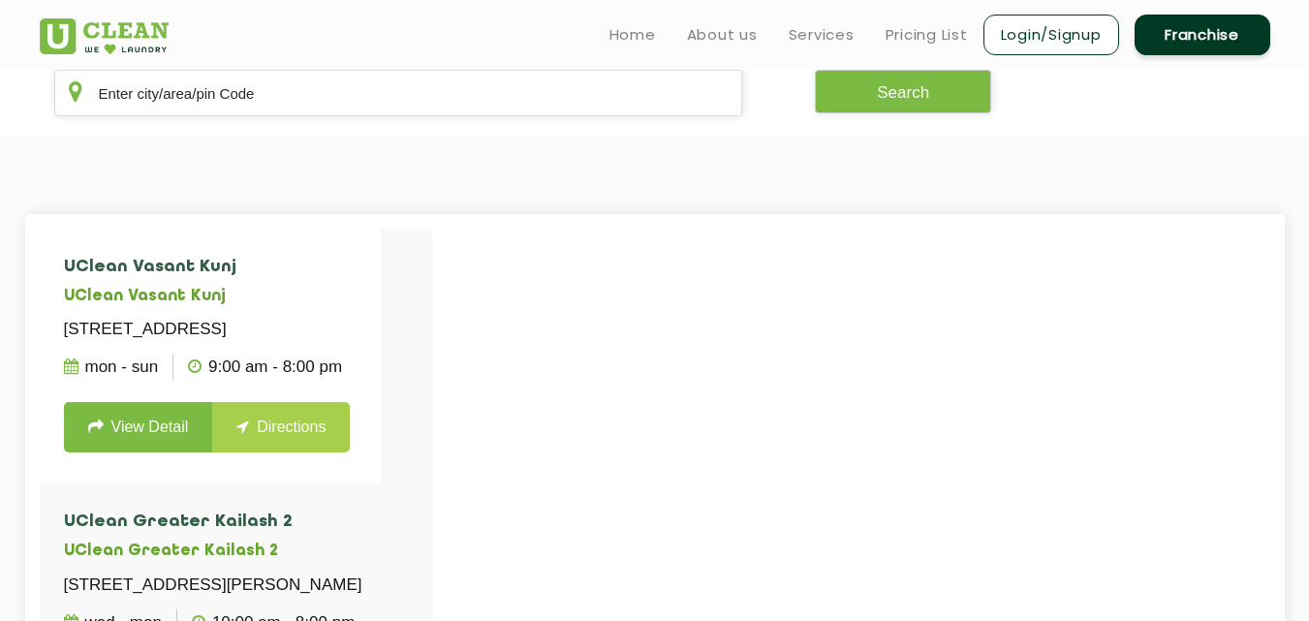
scroll to position [291, 0]
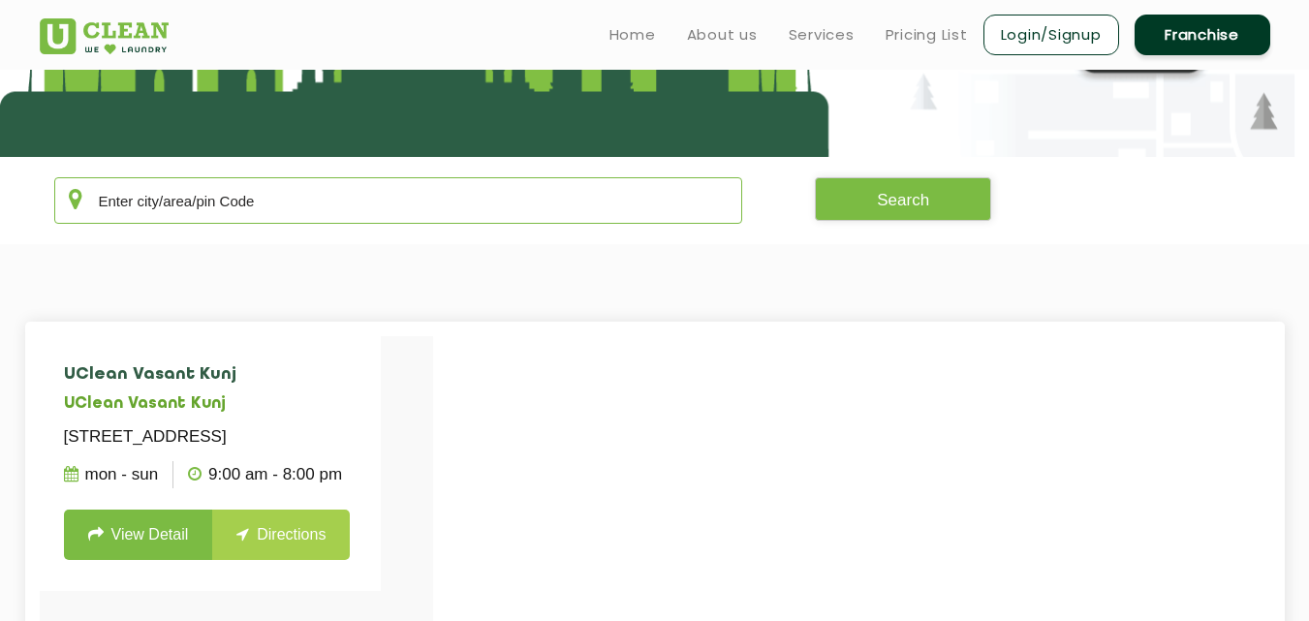
click at [426, 202] on input "text" at bounding box center [398, 200] width 689 height 47
paste input "Prini"
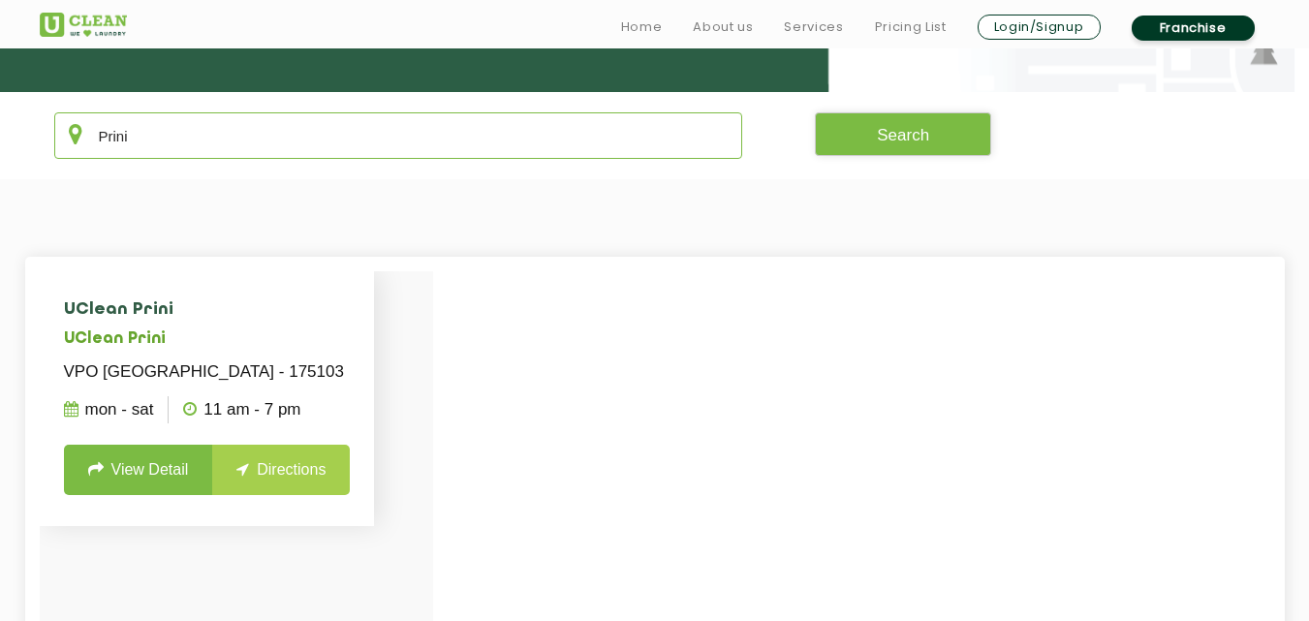
scroll to position [388, 0]
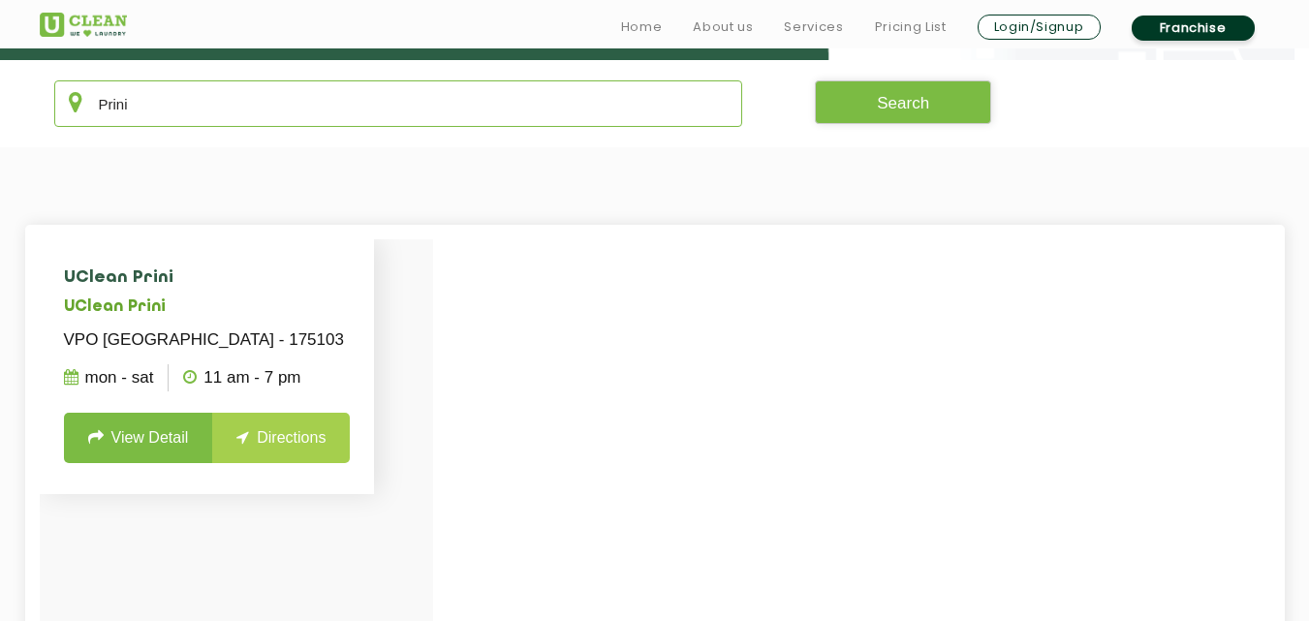
type input "Prini"
click at [112, 437] on li "UClean Prini UClean Prini VPO [GEOGRAPHIC_DATA] - 175103 Mon - Sat 11 AM - 7 PM…" at bounding box center [207, 366] width 335 height 255
click at [151, 463] on link "View Detail" at bounding box center [138, 438] width 149 height 50
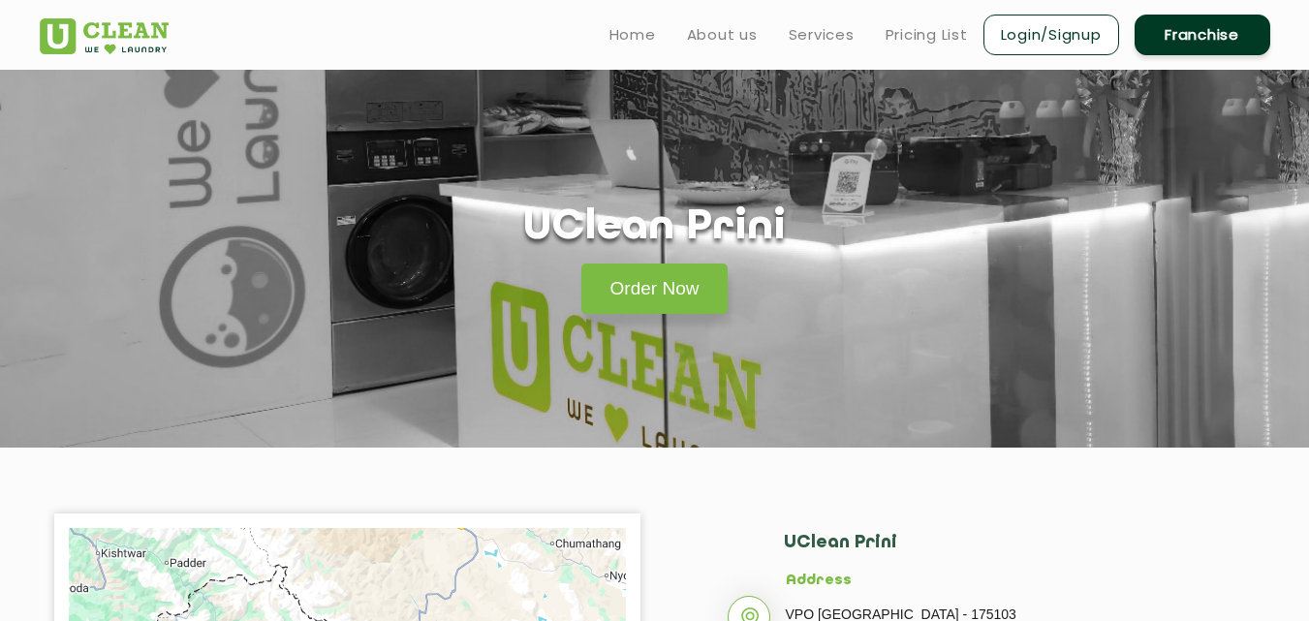
scroll to position [388, 0]
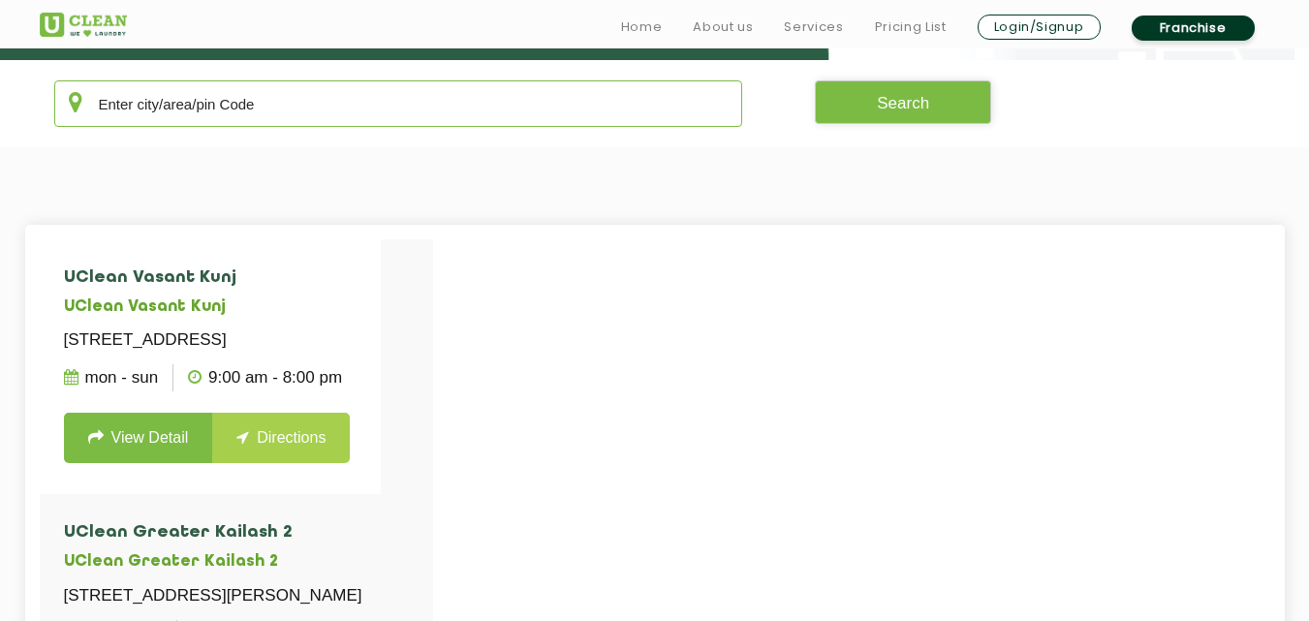
click at [239, 114] on input "text" at bounding box center [398, 103] width 689 height 47
paste input "Mahadevpura"
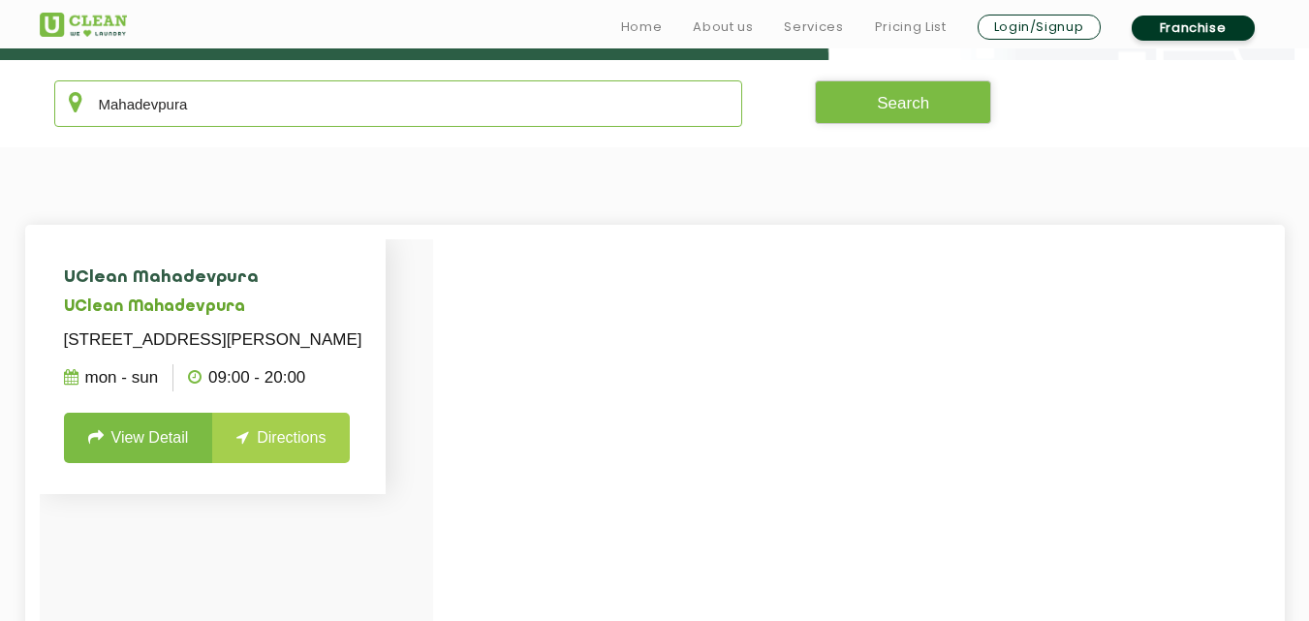
type input "Mahadevpura"
click at [173, 456] on link "View Detail" at bounding box center [138, 438] width 149 height 50
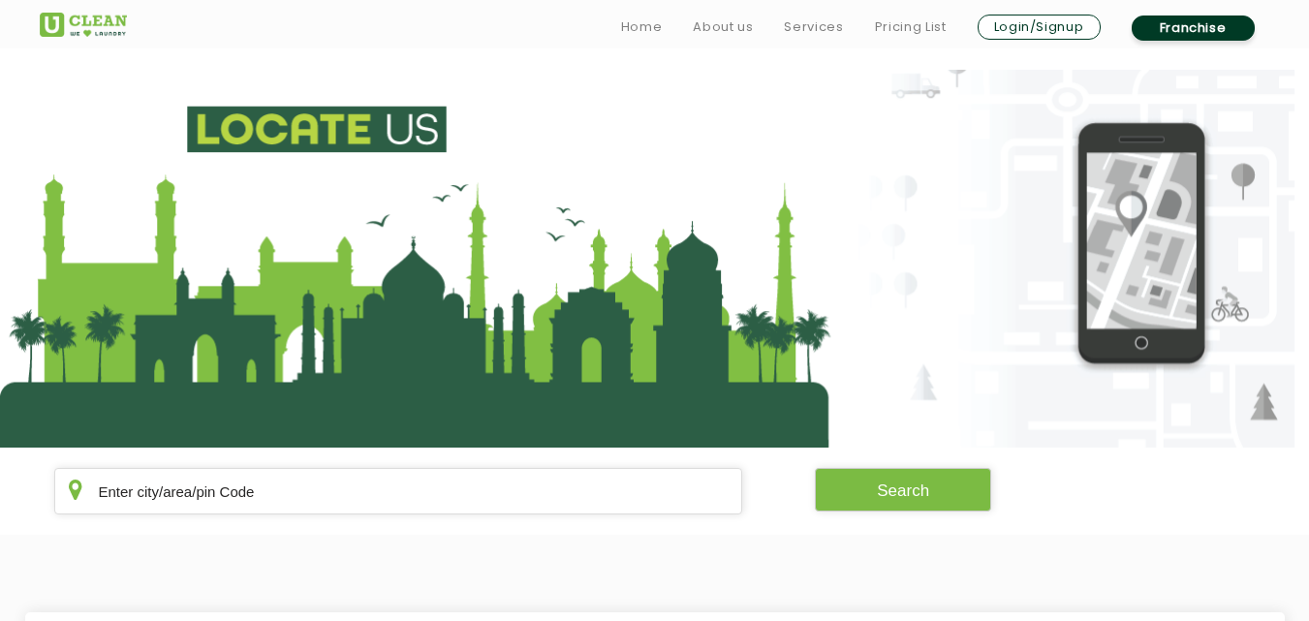
scroll to position [388, 0]
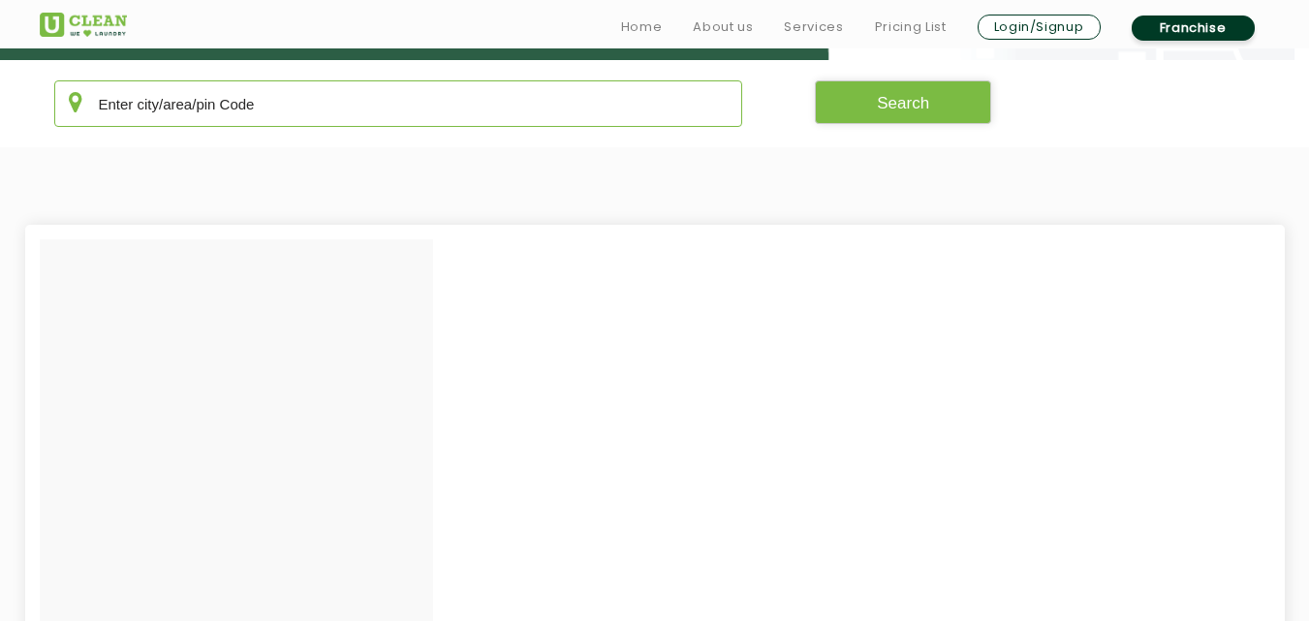
click at [473, 109] on input "text" at bounding box center [398, 103] width 689 height 47
paste input "Daman"
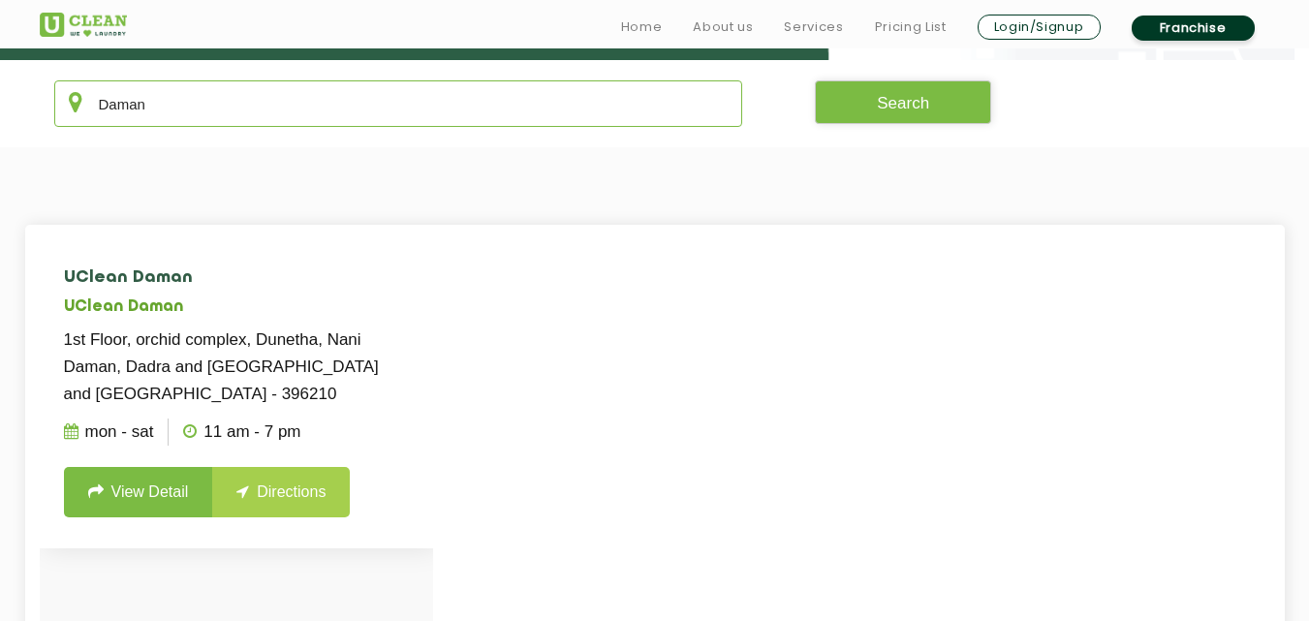
type input "Daman"
click at [166, 493] on link "View Detail" at bounding box center [138, 492] width 149 height 50
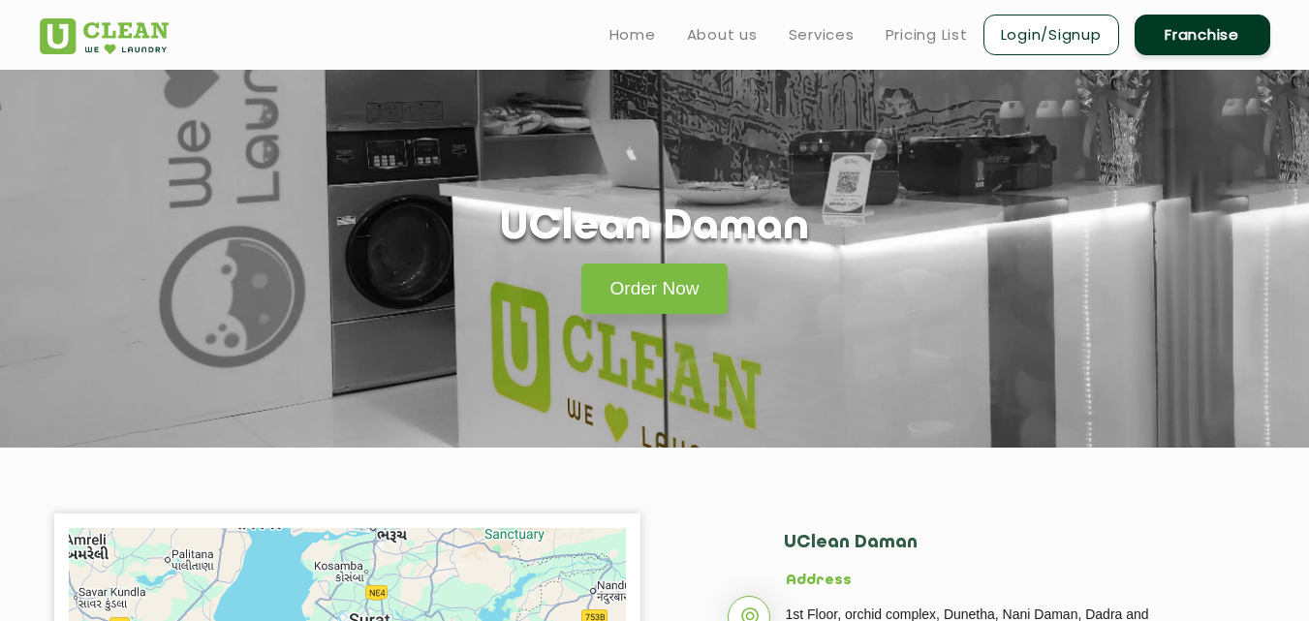
scroll to position [388, 0]
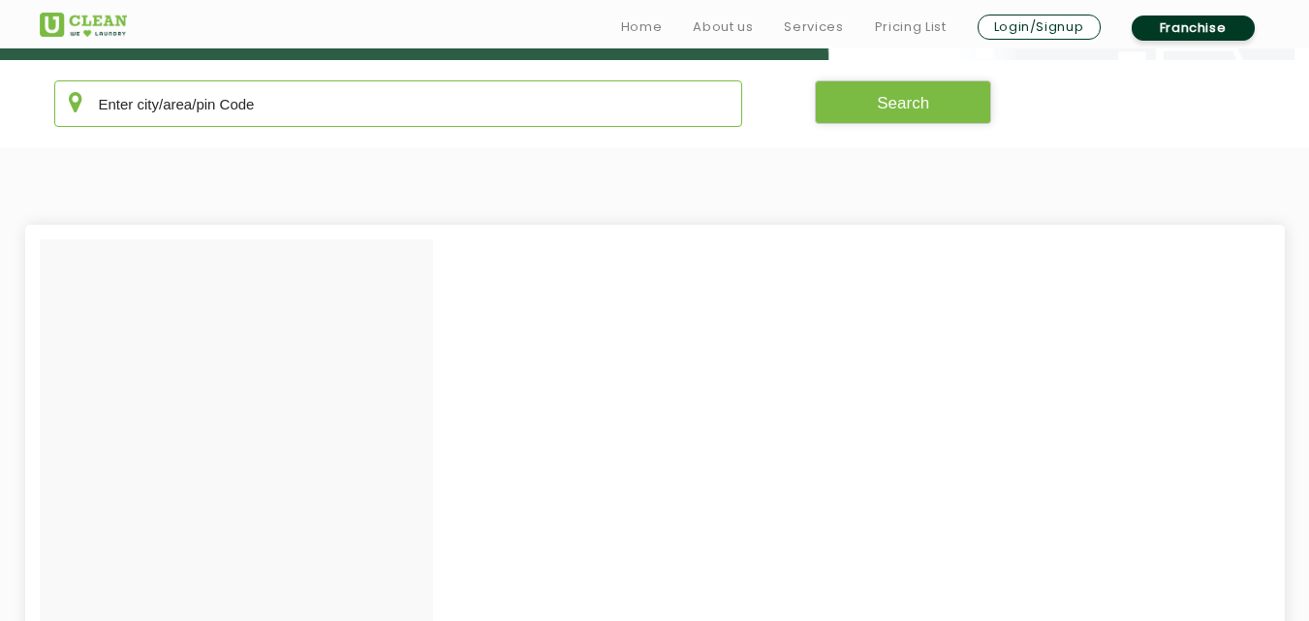
click at [381, 93] on input "text" at bounding box center [398, 103] width 689 height 47
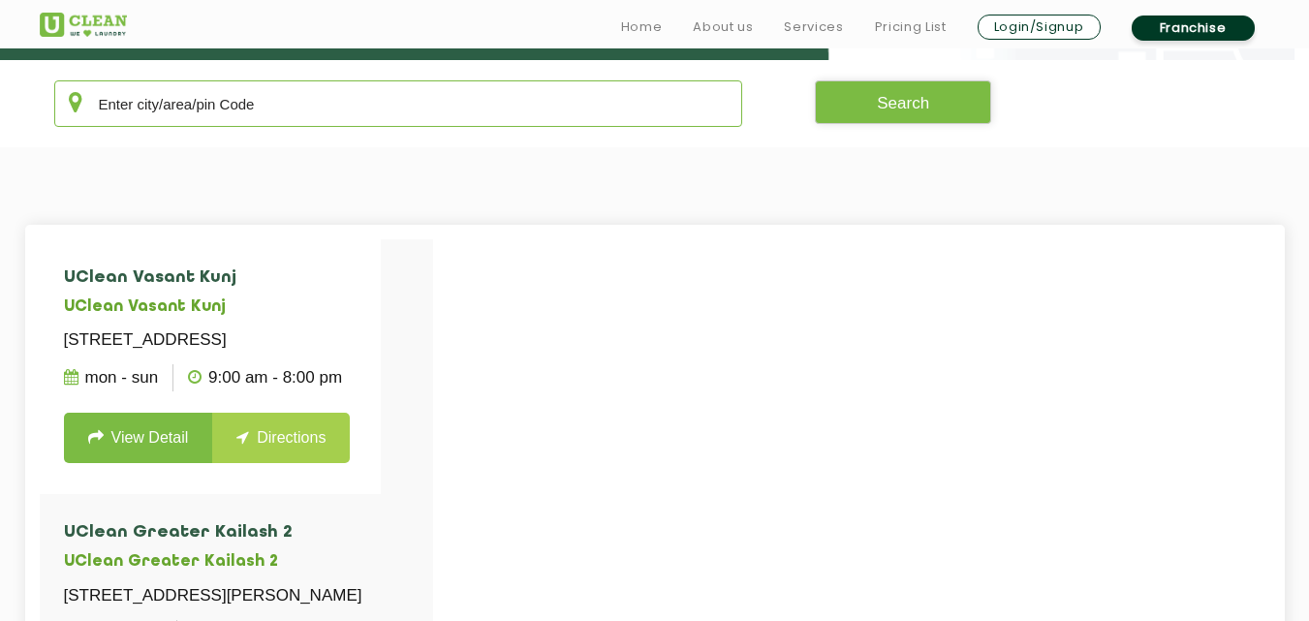
paste input "Kamothe"
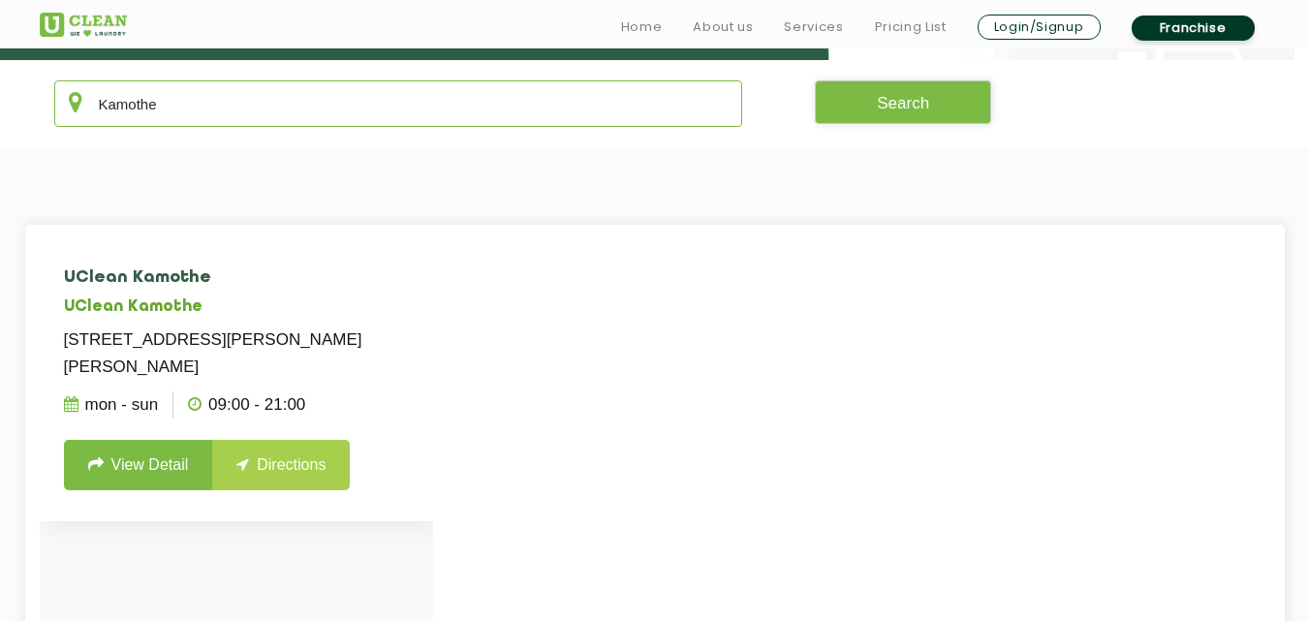
type input "Kamothe"
click at [122, 490] on link "View Detail" at bounding box center [138, 465] width 149 height 50
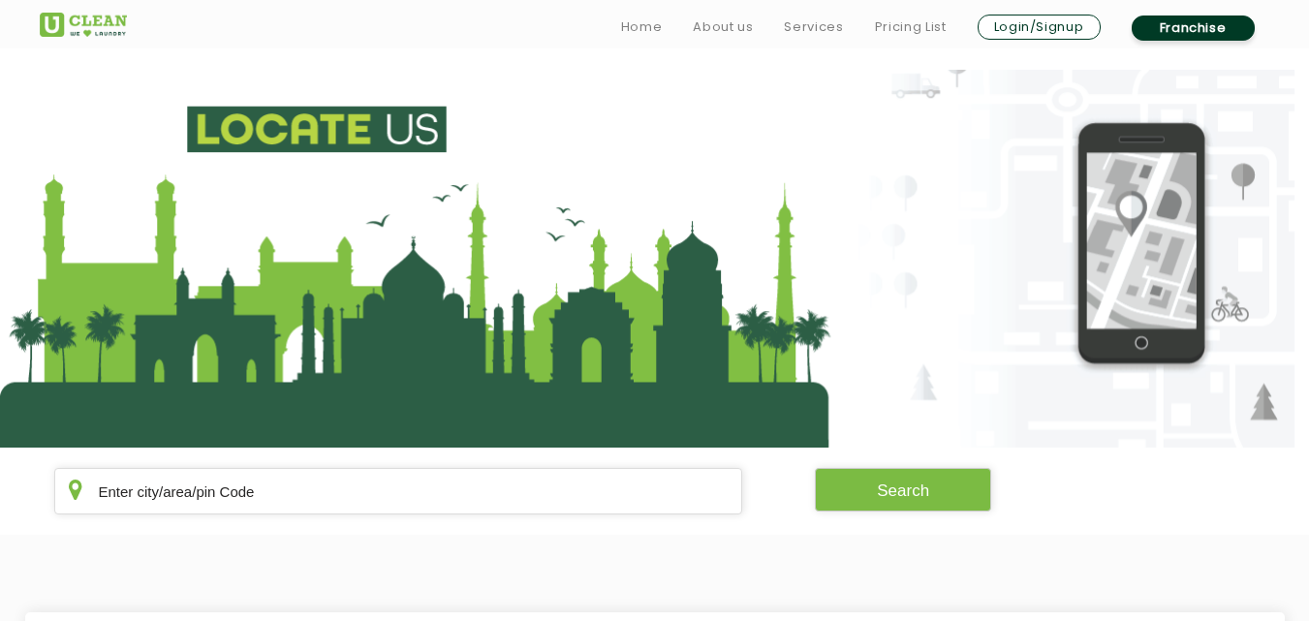
scroll to position [388, 0]
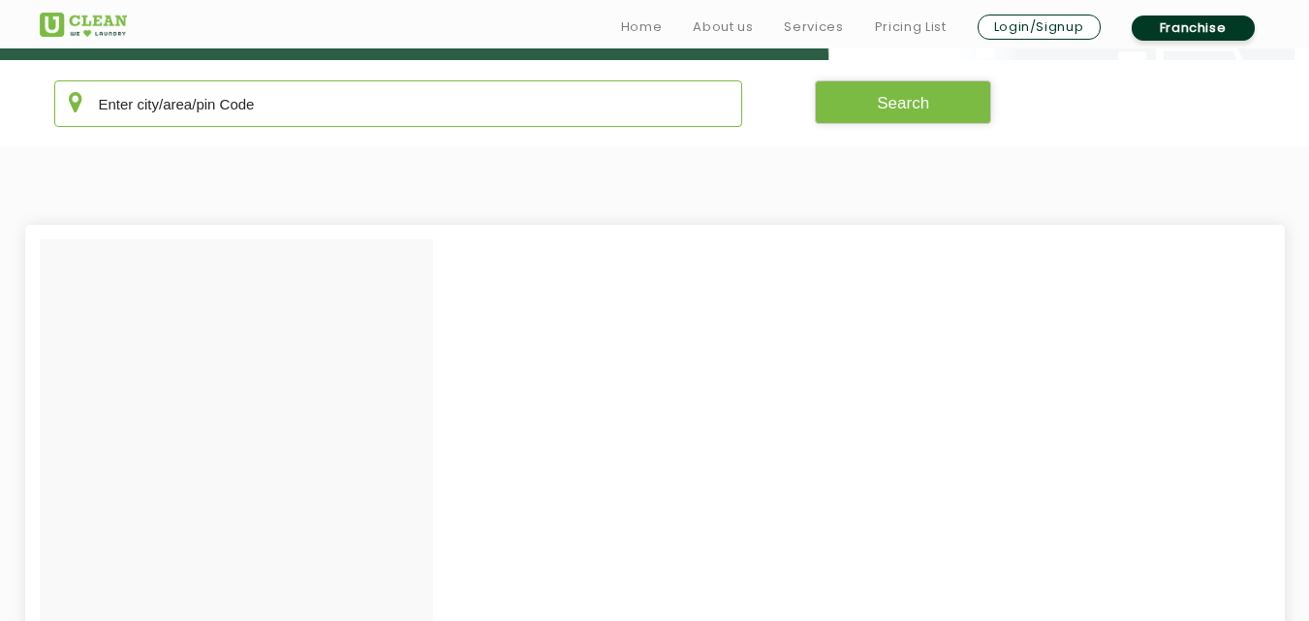
click at [382, 94] on input "text" at bounding box center [398, 103] width 689 height 47
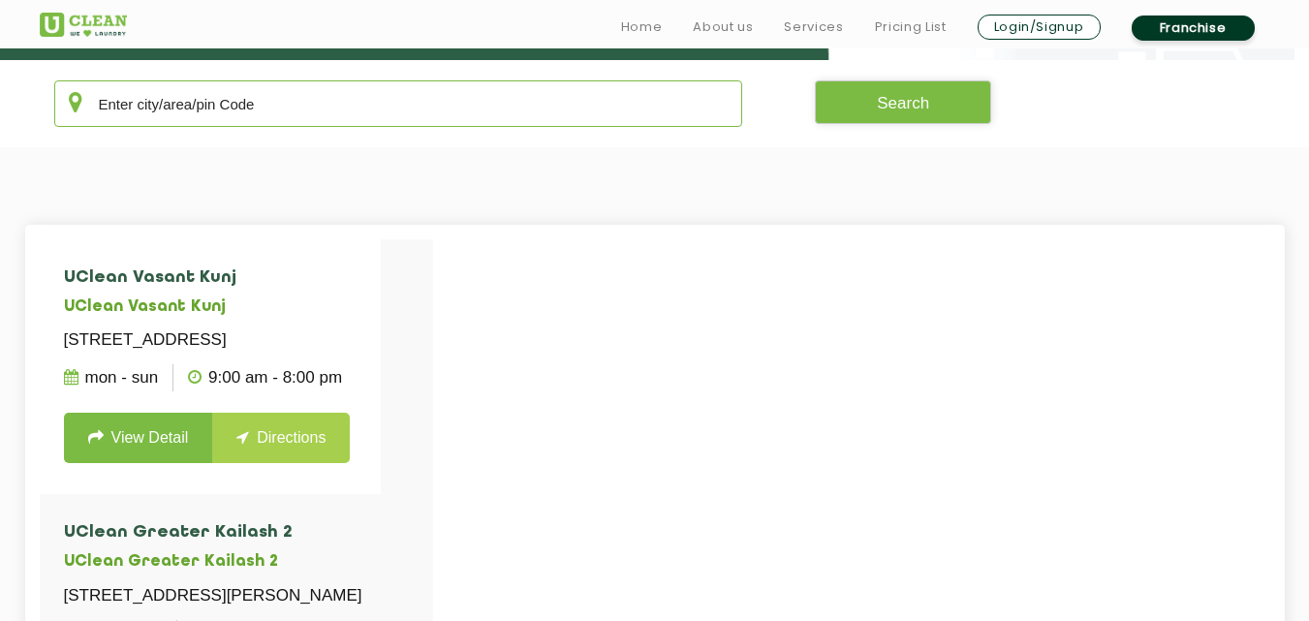
paste input "[GEOGRAPHIC_DATA] Zirakpur"
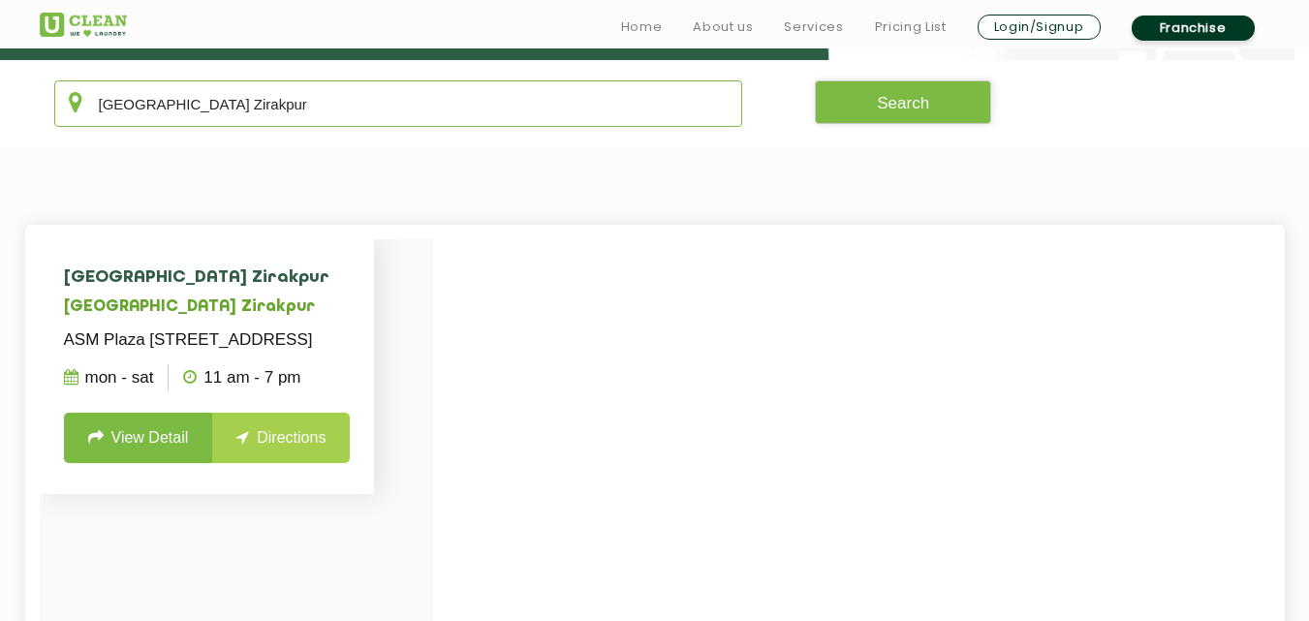
type input "[GEOGRAPHIC_DATA] Zirakpur"
click at [81, 455] on link "View Detail" at bounding box center [138, 438] width 149 height 50
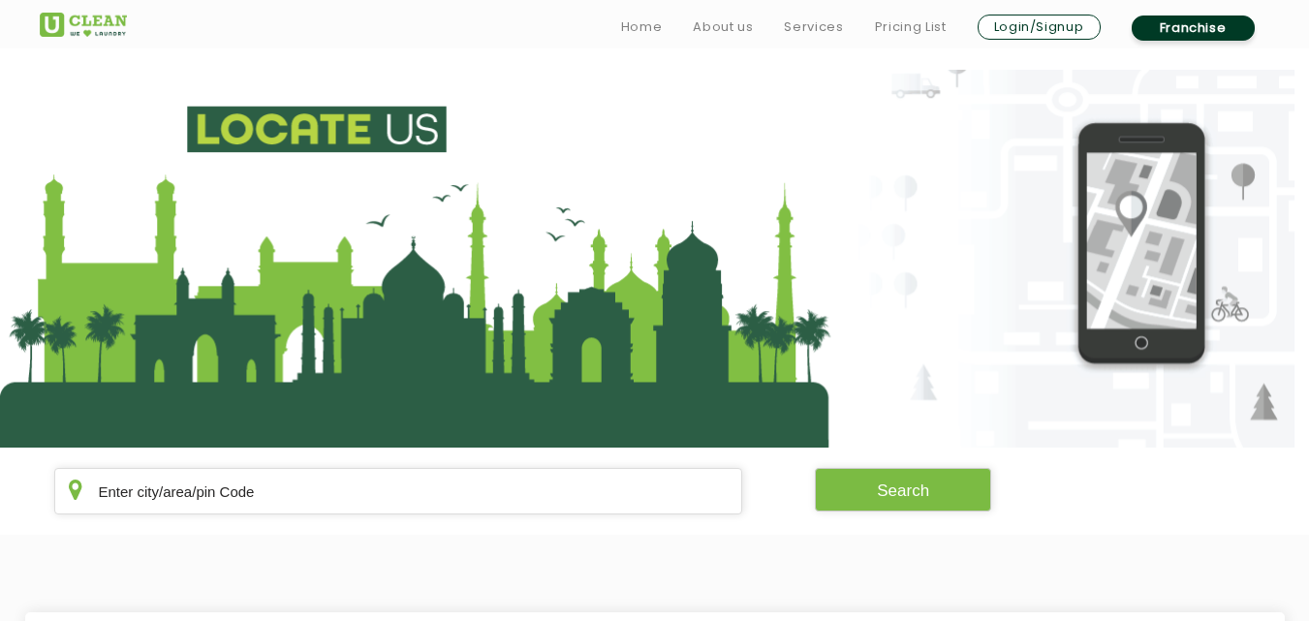
scroll to position [388, 0]
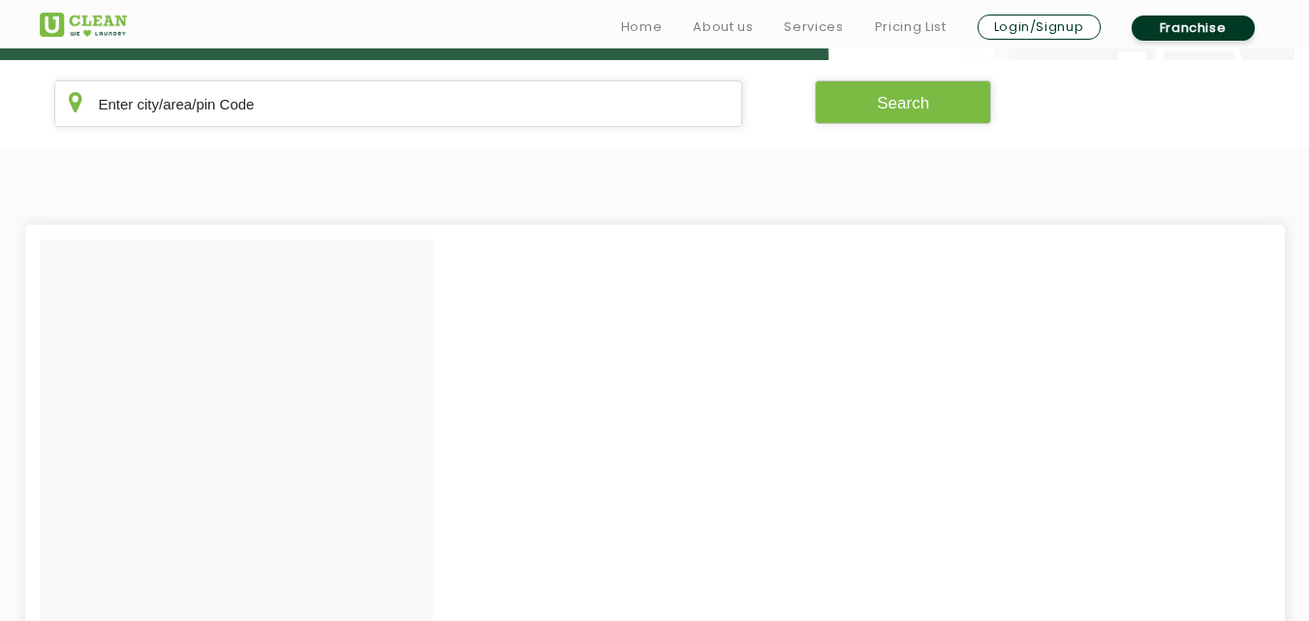
click at [364, 130] on section "Search" at bounding box center [654, 103] width 1309 height 87
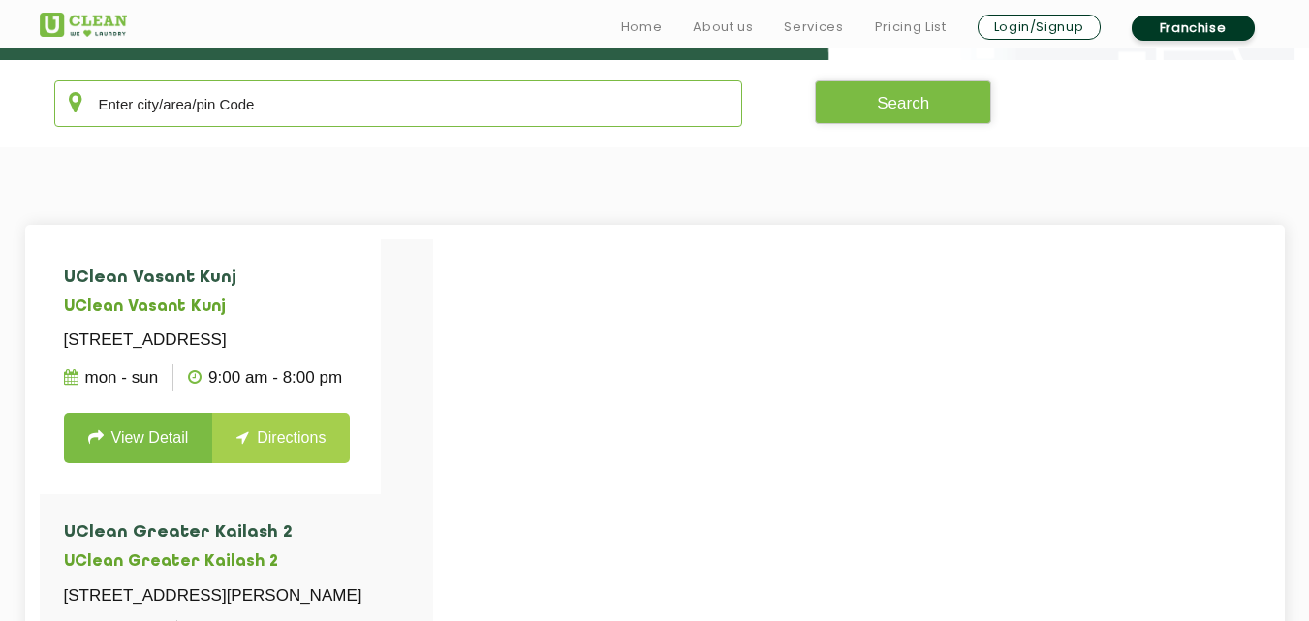
click at [364, 119] on input "text" at bounding box center [398, 103] width 689 height 47
paste input "[GEOGRAPHIC_DATA]"
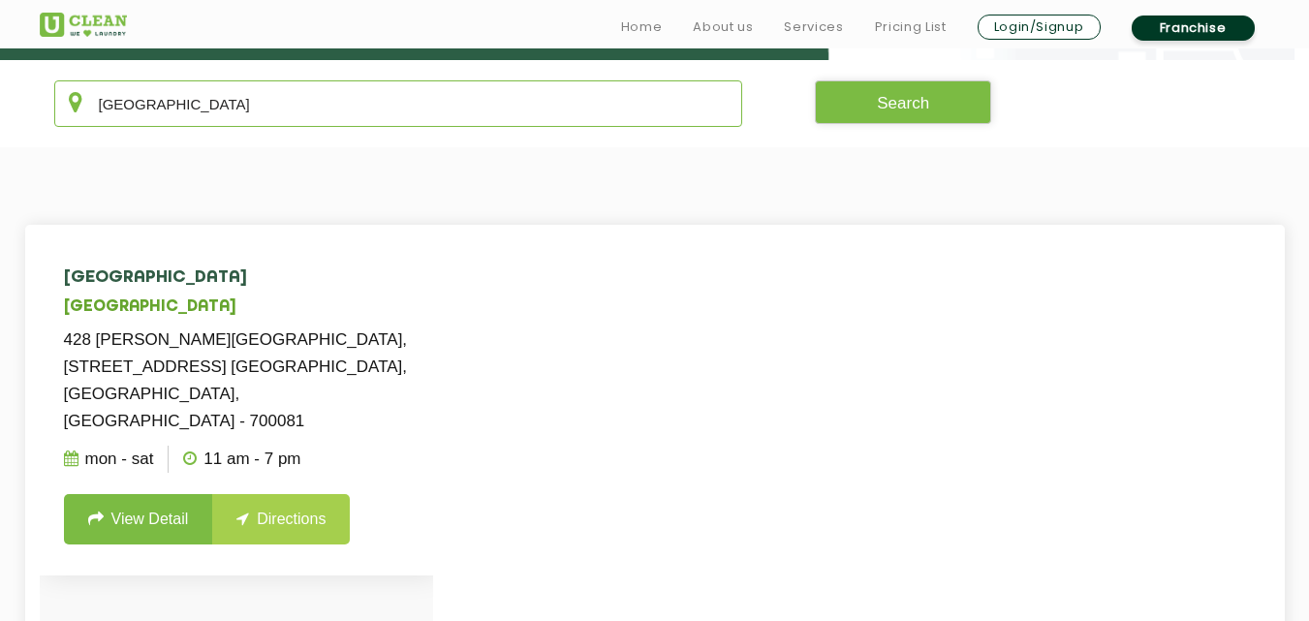
type input "[GEOGRAPHIC_DATA]"
click at [172, 494] on link "View Detail" at bounding box center [138, 519] width 149 height 50
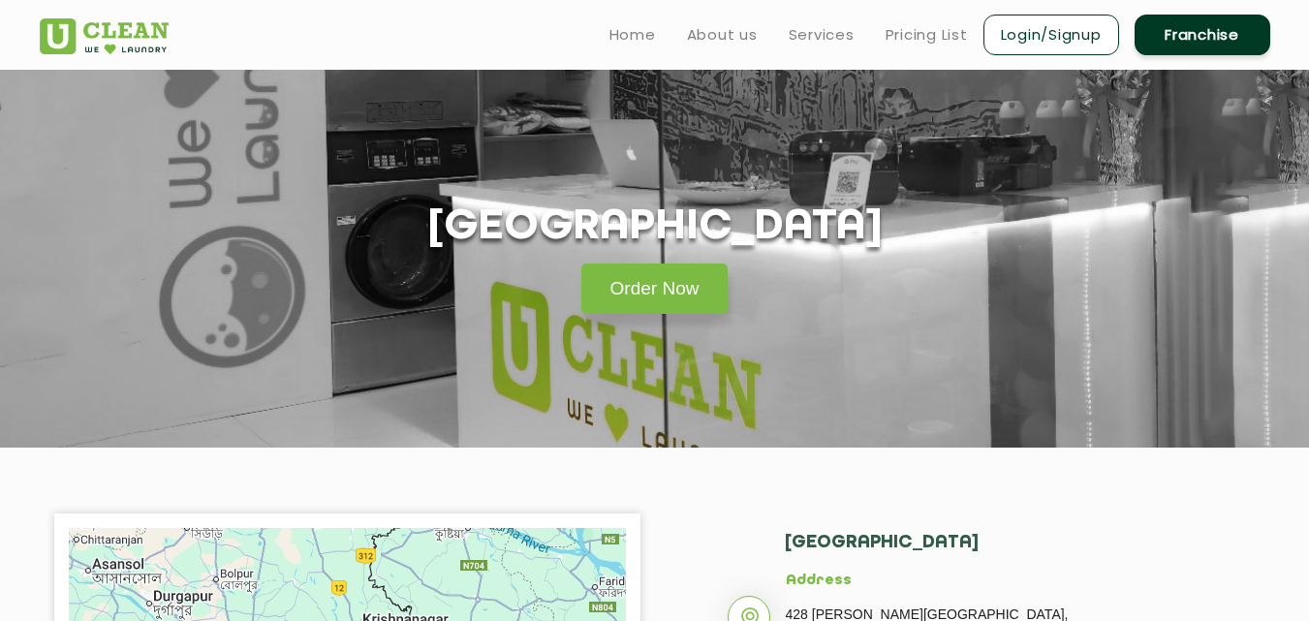
scroll to position [388, 0]
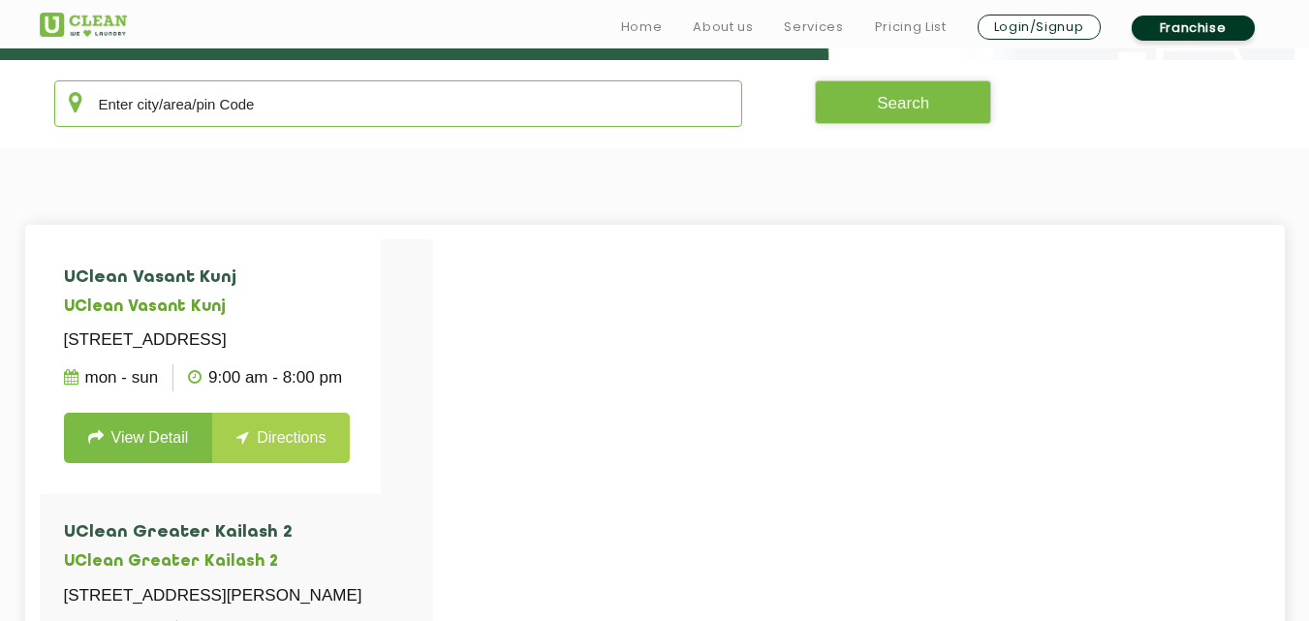
click at [544, 104] on input "text" at bounding box center [398, 103] width 689 height 47
paste input "ATS Paradiso"
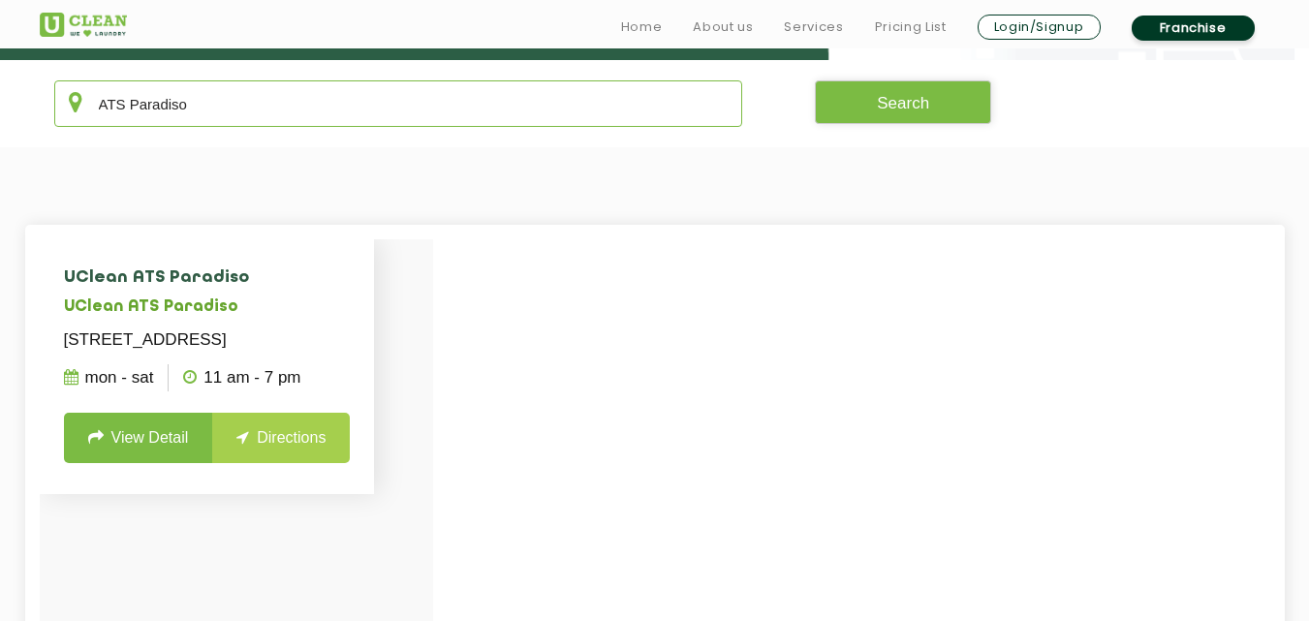
type input "ATS Paradiso"
click at [195, 442] on link "View Detail" at bounding box center [138, 438] width 149 height 50
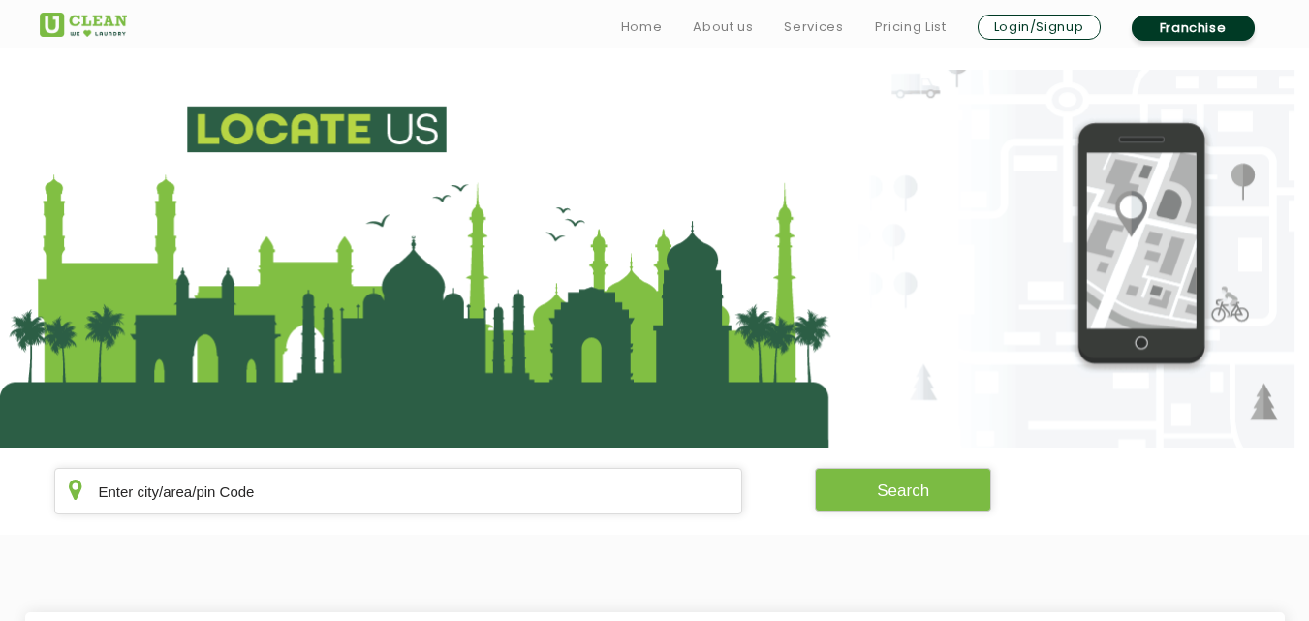
scroll to position [388, 0]
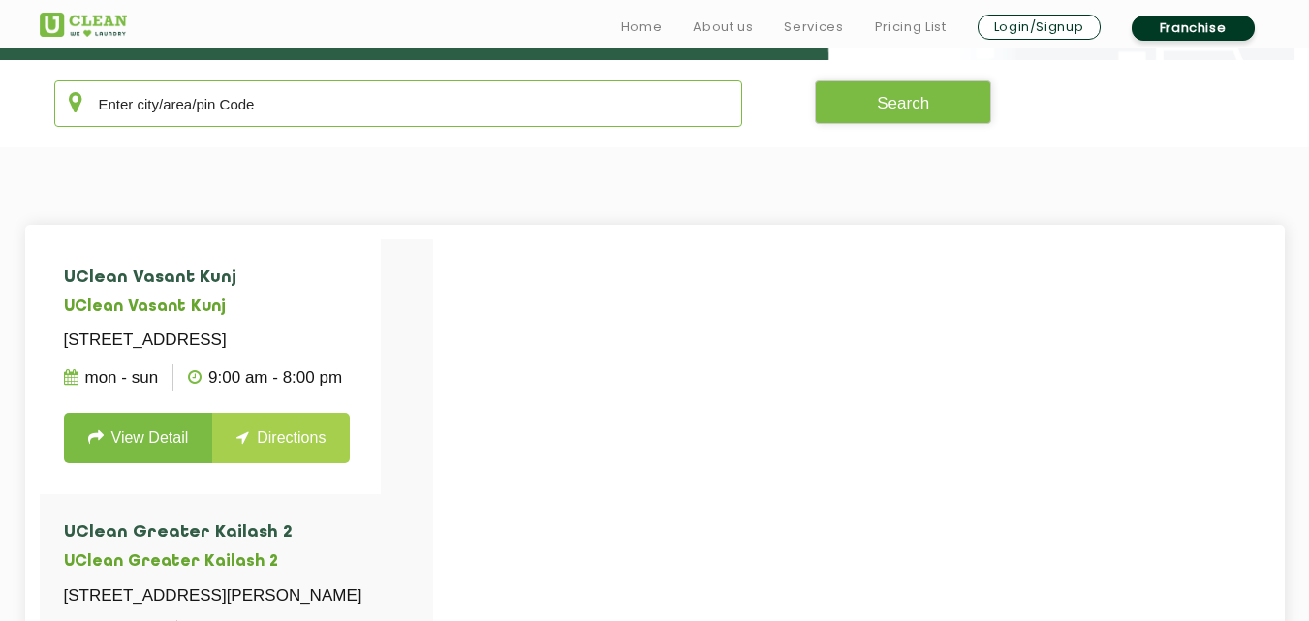
click at [389, 93] on input "text" at bounding box center [398, 103] width 689 height 47
paste input "Tagore Nagar"
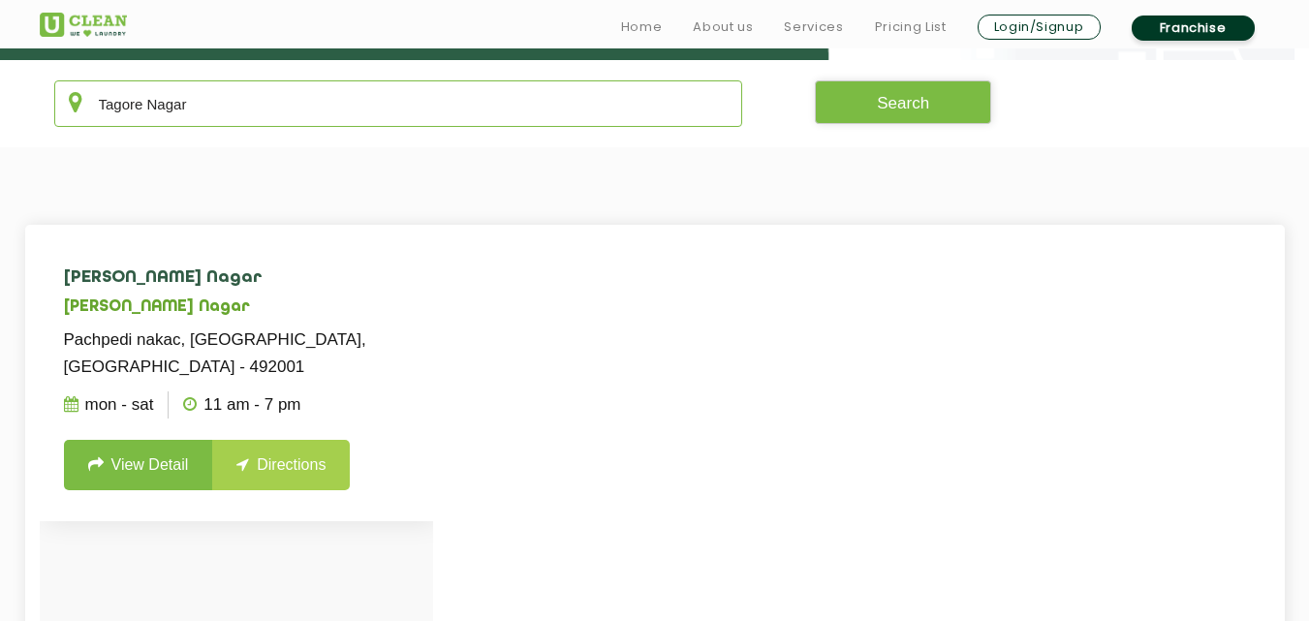
type input "Tagore Nagar"
click at [155, 475] on link "View Detail" at bounding box center [138, 465] width 149 height 50
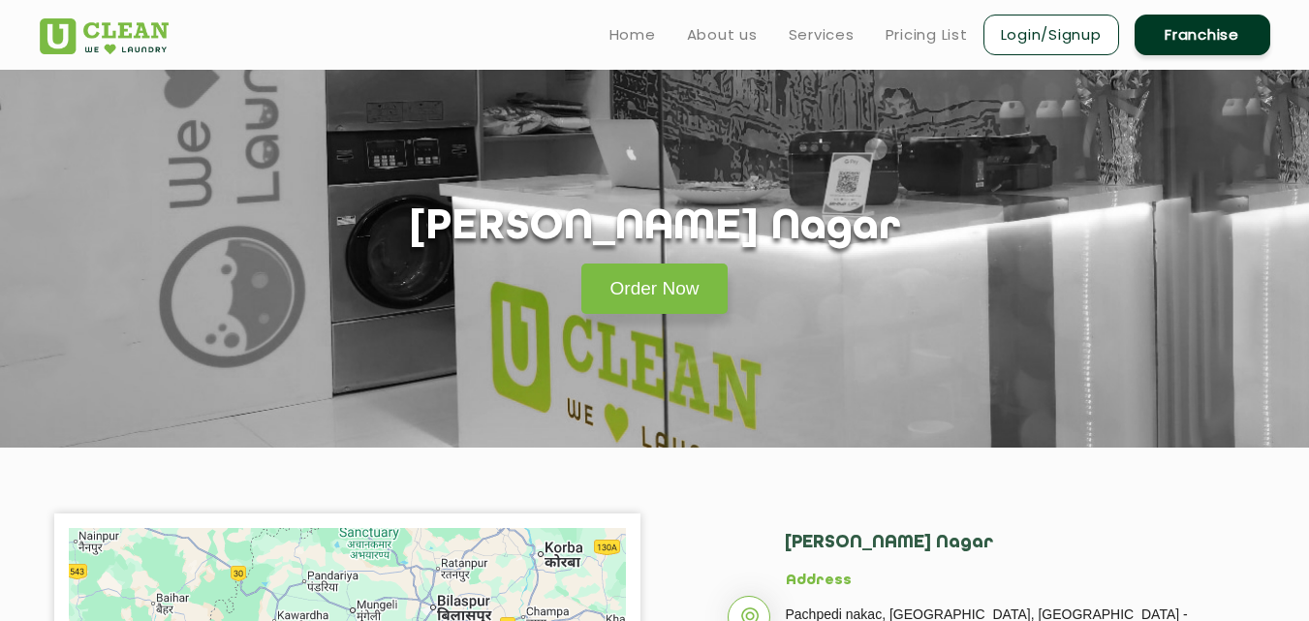
scroll to position [388, 0]
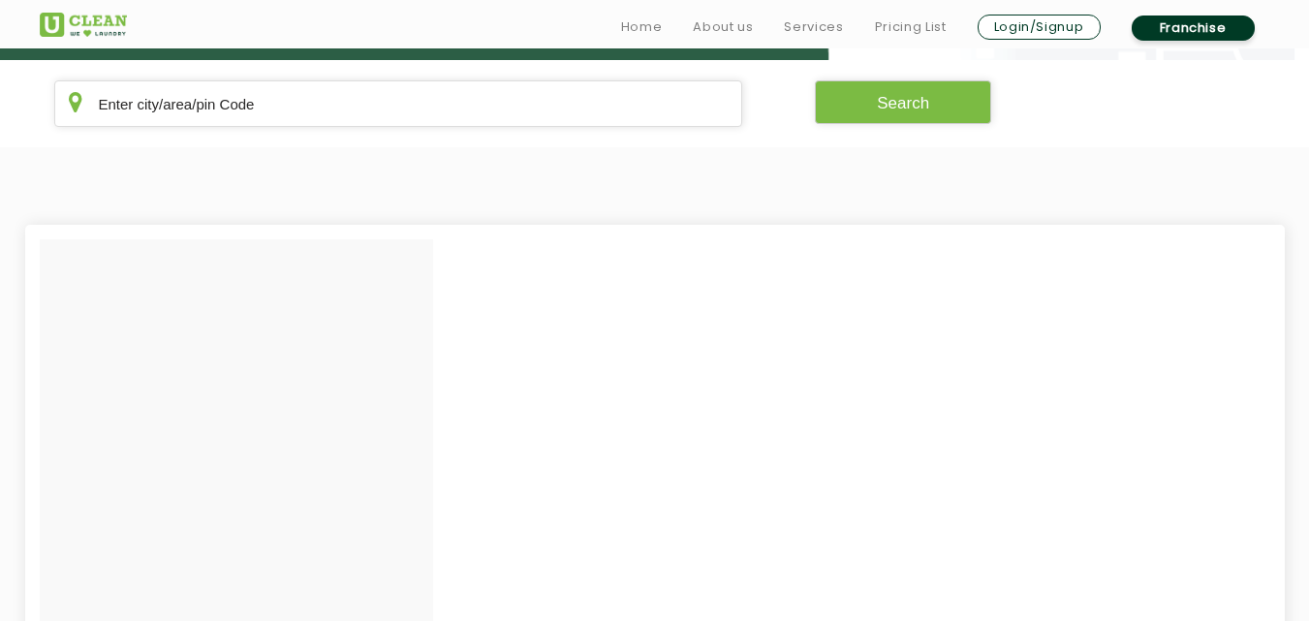
click at [330, 185] on section at bounding box center [654, 535] width 1309 height 776
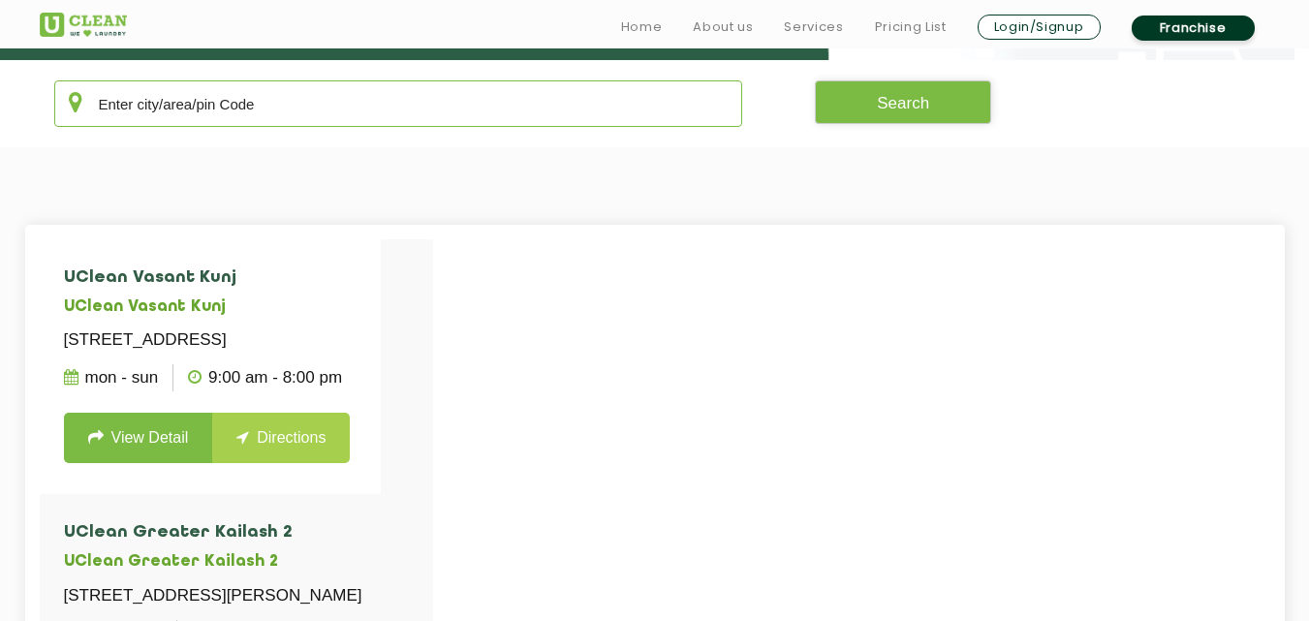
click at [350, 117] on input "text" at bounding box center [398, 103] width 689 height 47
paste input "Dwarka"
type input "Dwarka"
click at [176, 463] on link "View Detail" at bounding box center [138, 438] width 149 height 50
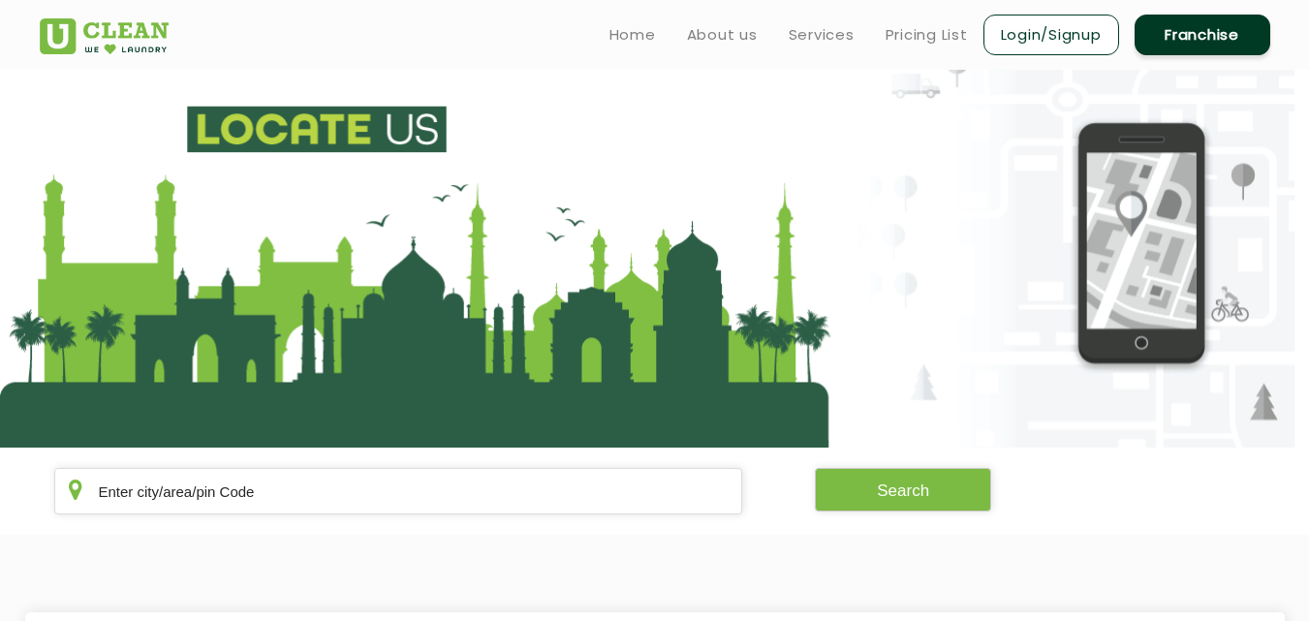
scroll to position [388, 0]
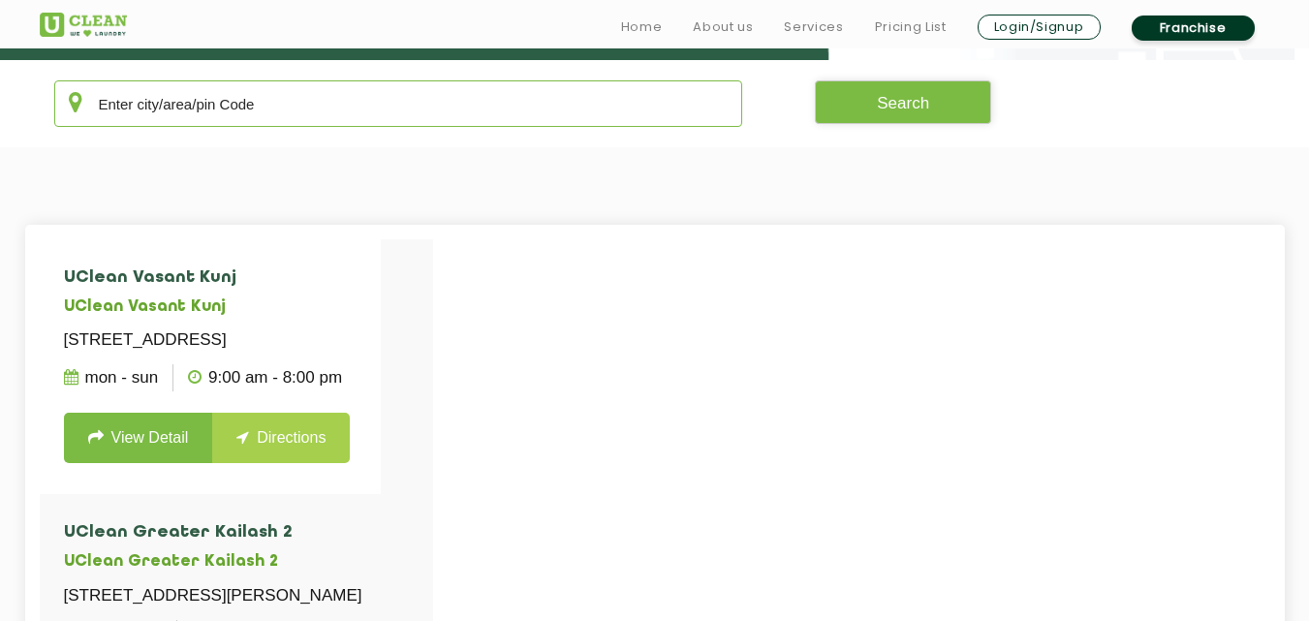
click at [350, 123] on input "text" at bounding box center [398, 103] width 689 height 47
paste input "[GEOGRAPHIC_DATA]"
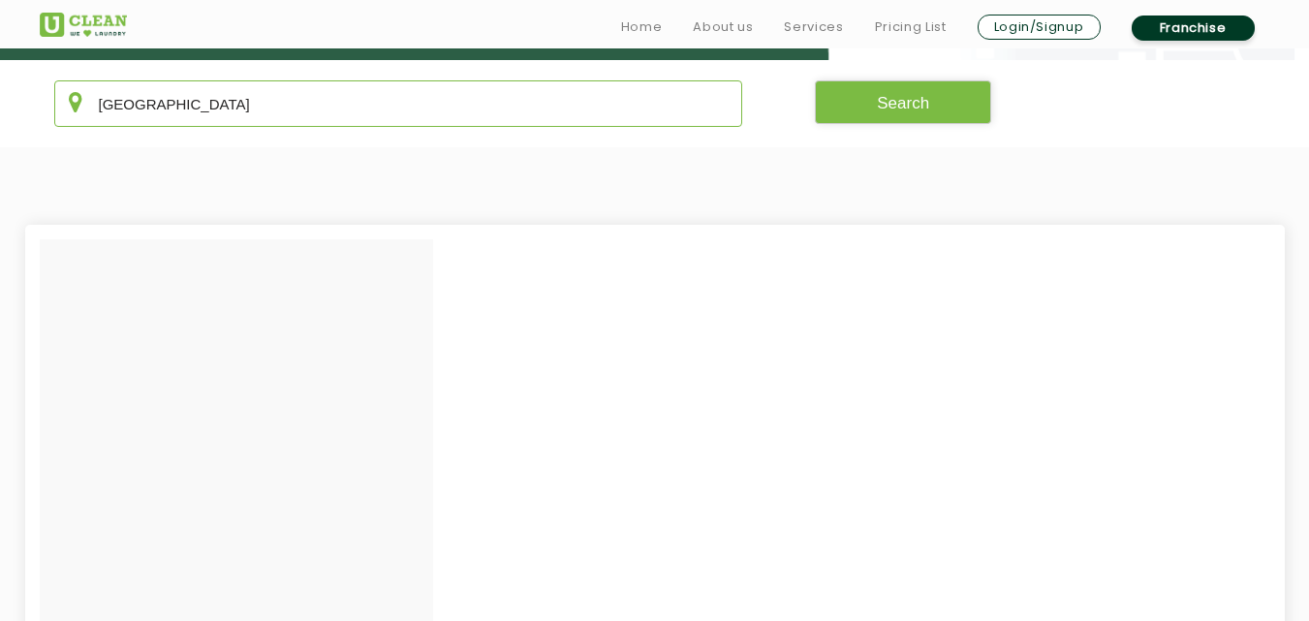
drag, startPoint x: 351, startPoint y: 108, endPoint x: 237, endPoint y: 332, distance: 251.7
click at [242, 311] on app-locate-us "Bondel Road Search" at bounding box center [654, 302] width 1309 height 1241
drag, startPoint x: 237, startPoint y: 332, endPoint x: 179, endPoint y: 303, distance: 65.0
click at [221, 363] on div at bounding box center [236, 549] width 393 height 620
click at [251, 105] on input "[GEOGRAPHIC_DATA]" at bounding box center [398, 103] width 689 height 47
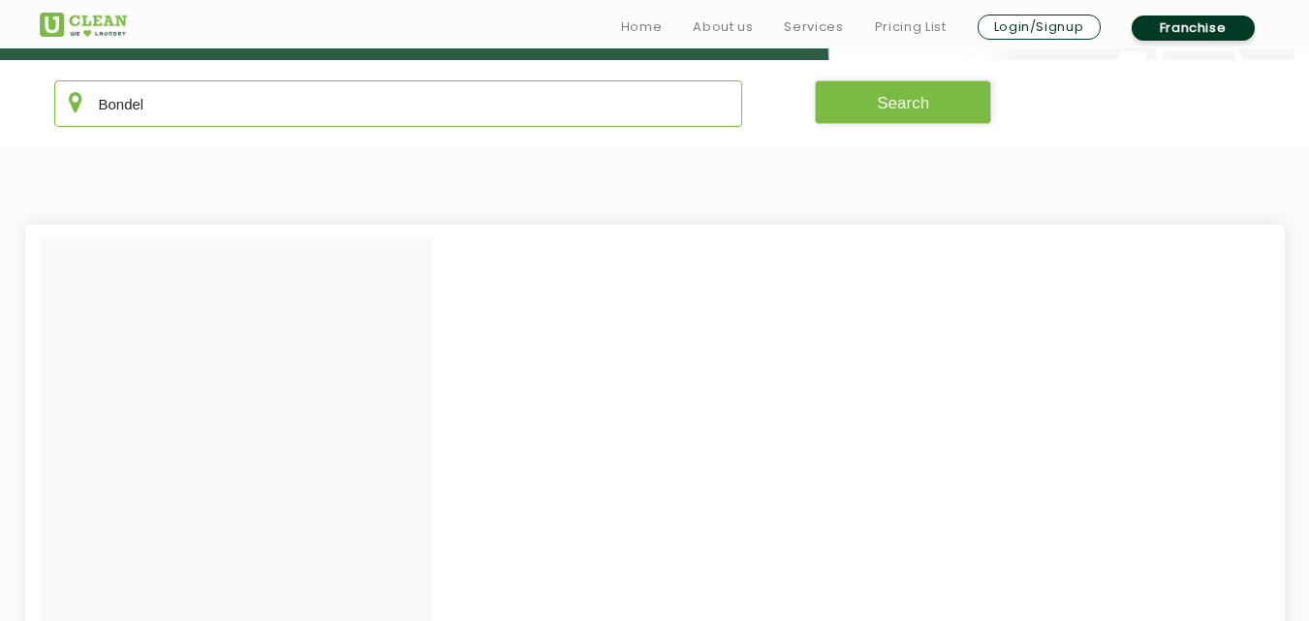
click at [180, 109] on input "Bondel" at bounding box center [398, 103] width 689 height 47
paste input "[GEOGRAPHIC_DATA]"
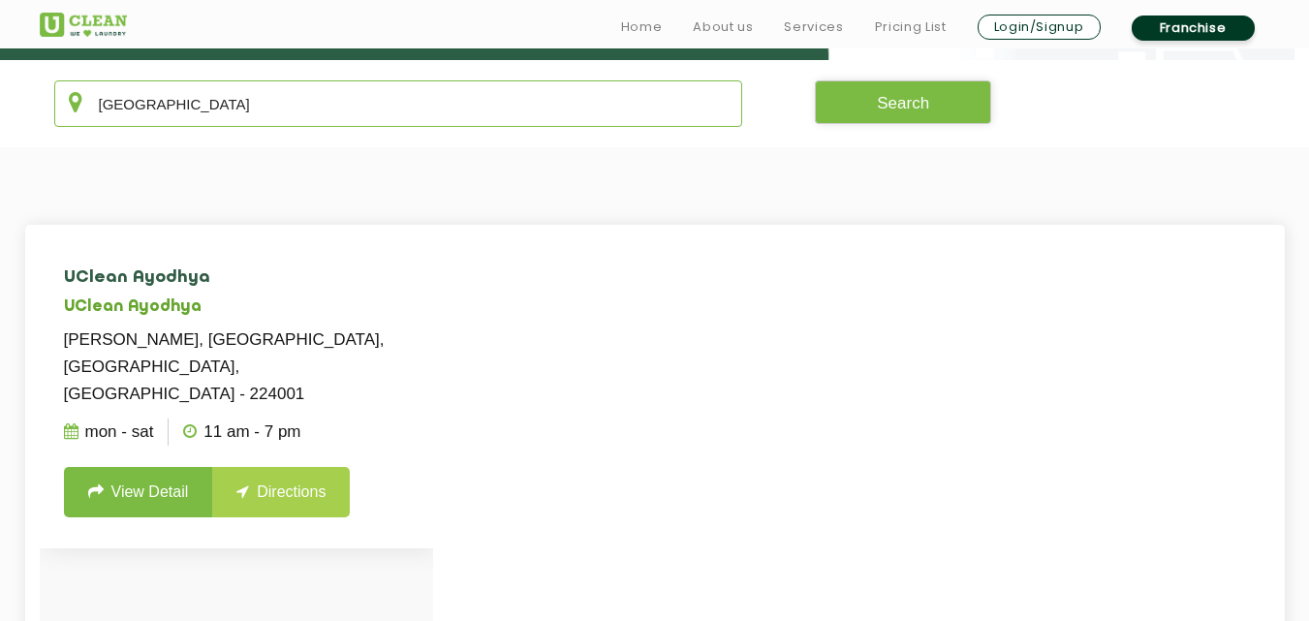
type input "[GEOGRAPHIC_DATA]"
click at [175, 490] on li "UClean Ayodhya UClean [GEOGRAPHIC_DATA] [PERSON_NAME], [GEOGRAPHIC_DATA], [GEOG…" at bounding box center [236, 393] width 393 height 309
click at [176, 483] on link "View Detail" at bounding box center [138, 492] width 149 height 50
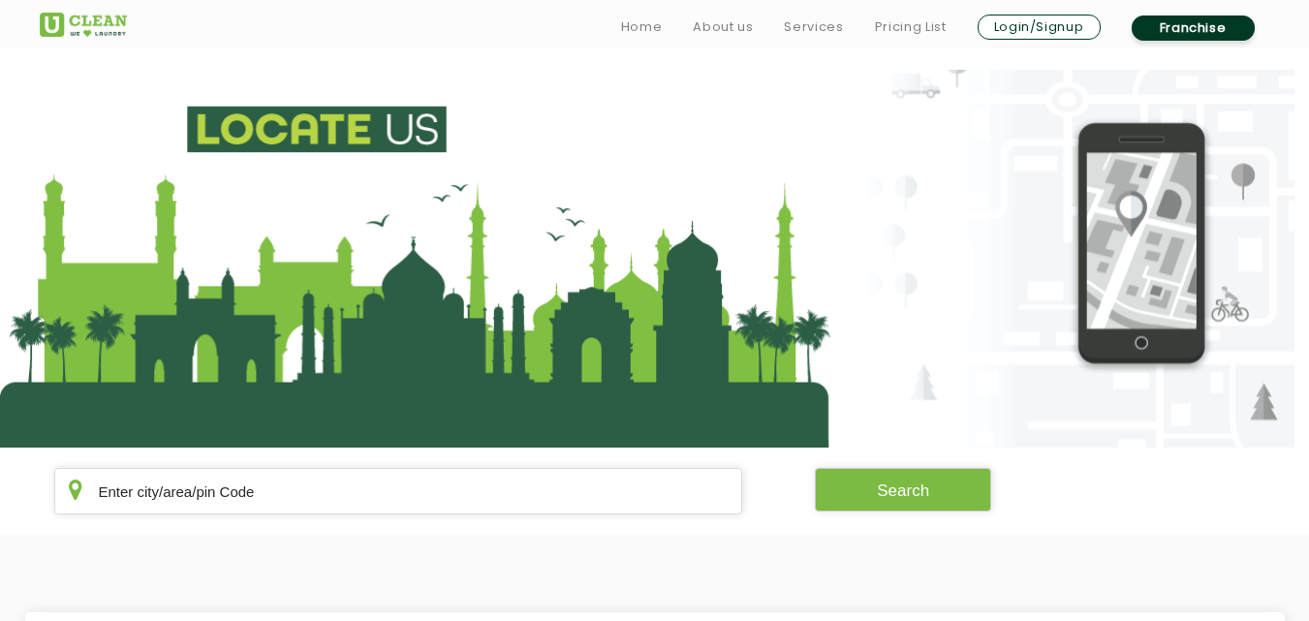
scroll to position [388, 0]
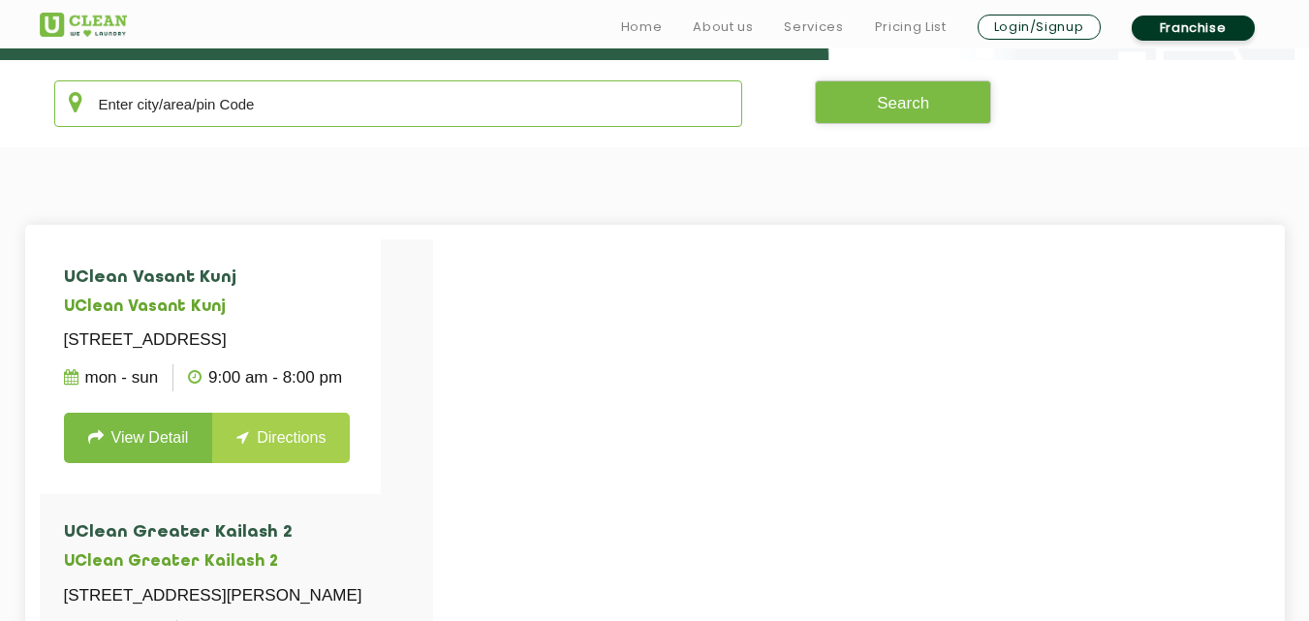
click at [388, 110] on input "text" at bounding box center [398, 103] width 689 height 47
paste input "[PERSON_NAME] Nagar"
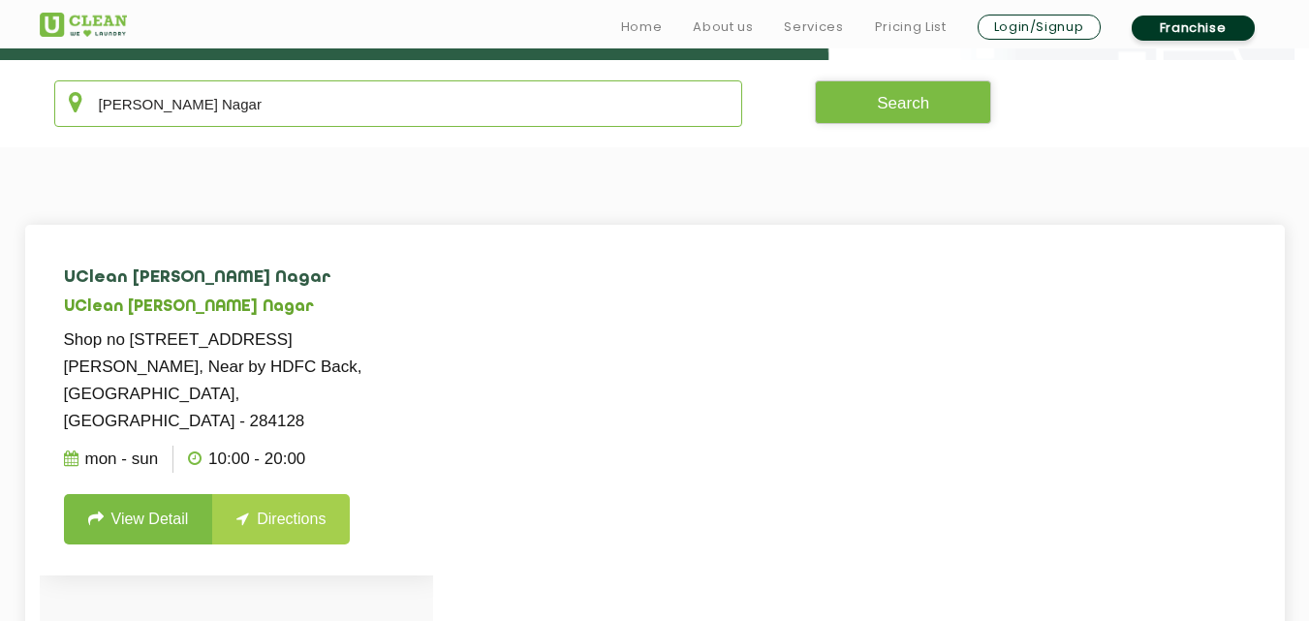
drag, startPoint x: 388, startPoint y: 110, endPoint x: 221, endPoint y: 417, distance: 348.6
click at [280, 312] on app-locate-us "[PERSON_NAME] Nagar Search UClean [GEOGRAPHIC_DATA] Nagar UClean [PERSON_NAME][…" at bounding box center [654, 302] width 1309 height 1241
type input "[PERSON_NAME] Nagar"
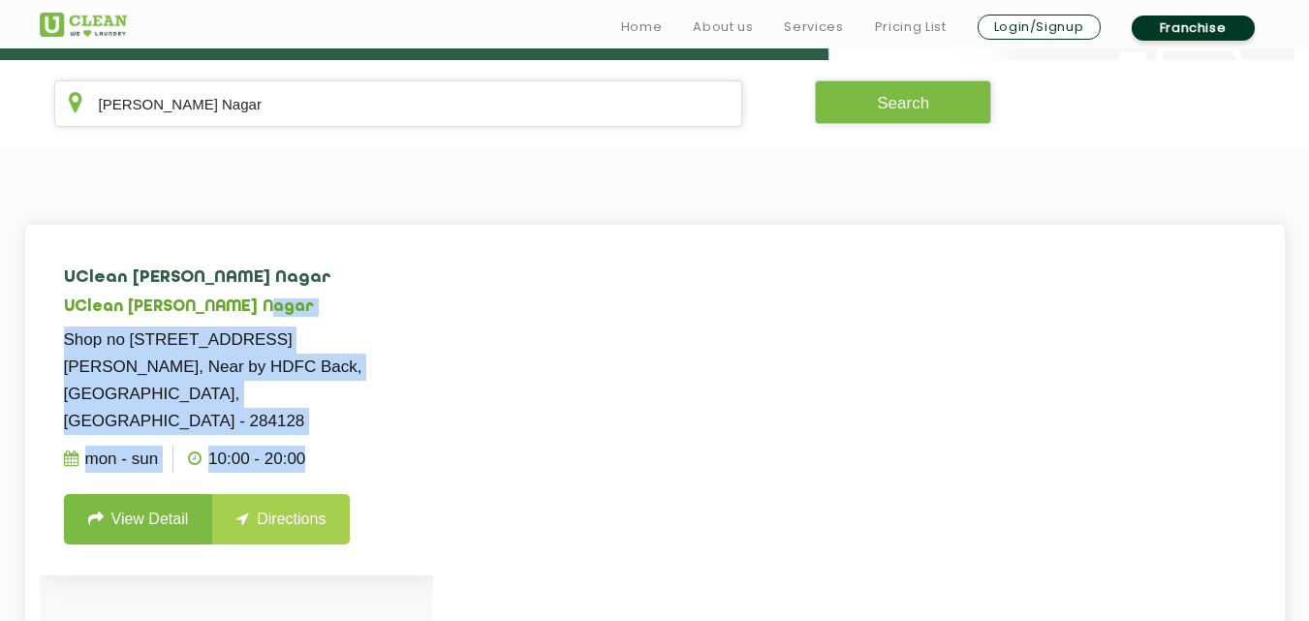
drag, startPoint x: 221, startPoint y: 417, endPoint x: 204, endPoint y: 444, distance: 31.7
click at [204, 444] on li "UClean [PERSON_NAME] Nagar UClean [PERSON_NAME][STREET_ADDRESS][PERSON_NAME], N…" at bounding box center [236, 407] width 393 height 336
click at [184, 494] on link "View Detail" at bounding box center [138, 519] width 149 height 50
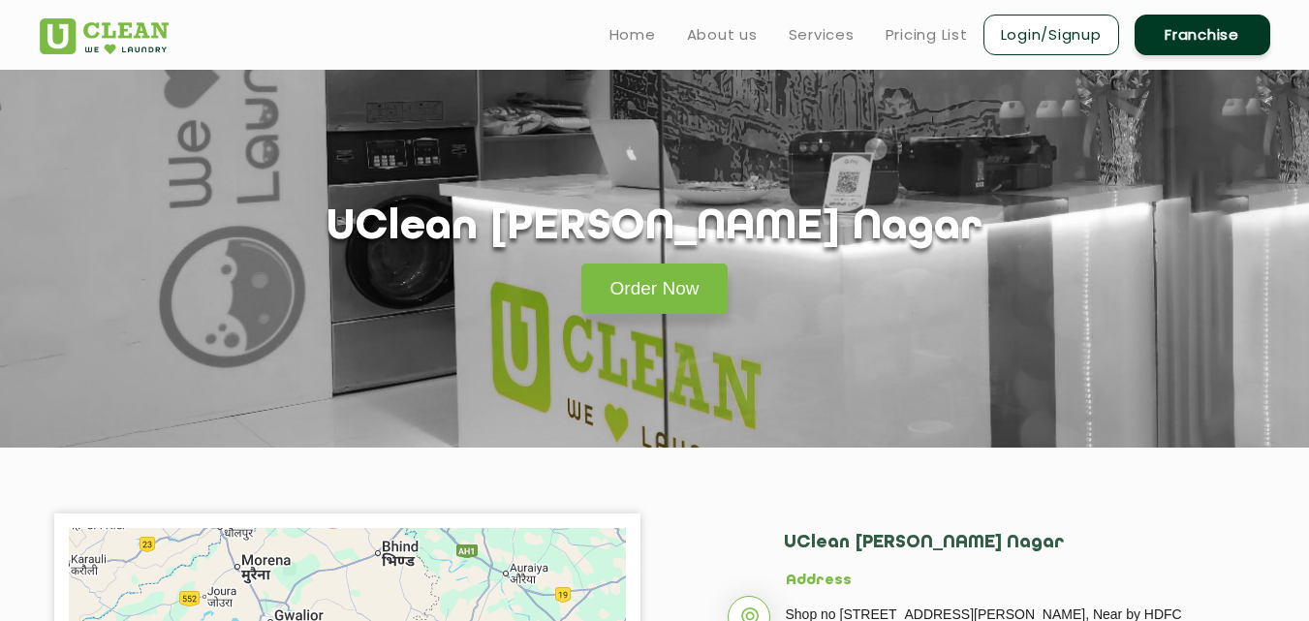
scroll to position [388, 0]
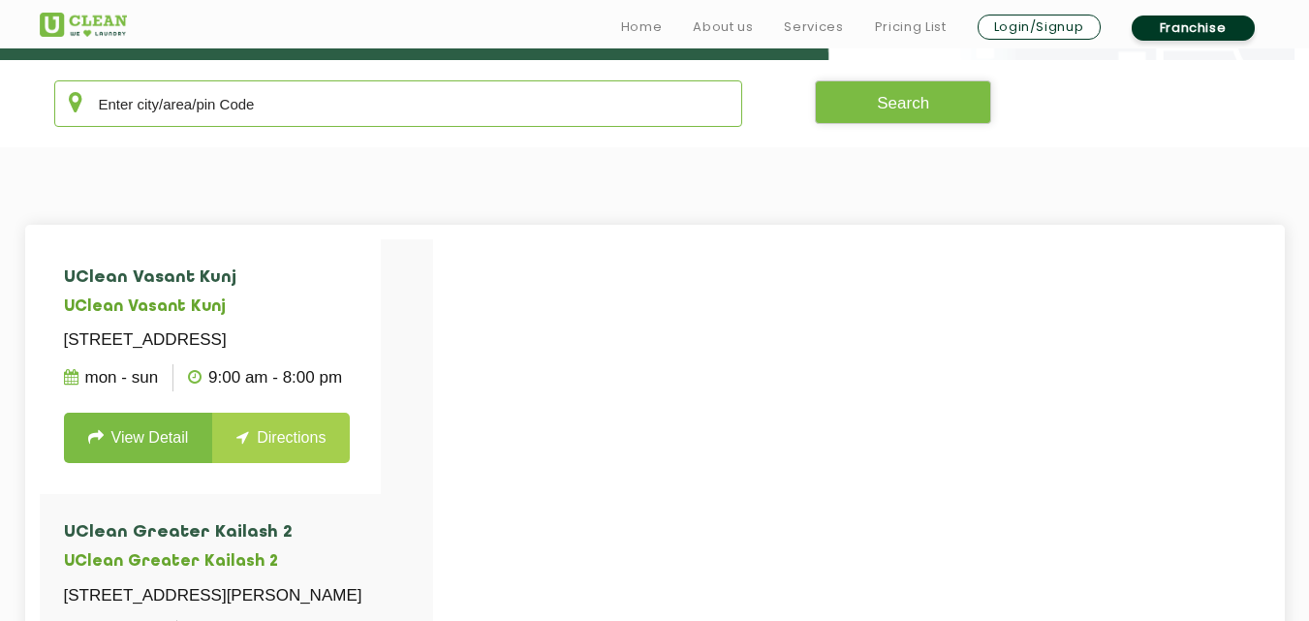
click at [272, 95] on input "text" at bounding box center [398, 103] width 689 height 47
paste input "Sehstradhara road"
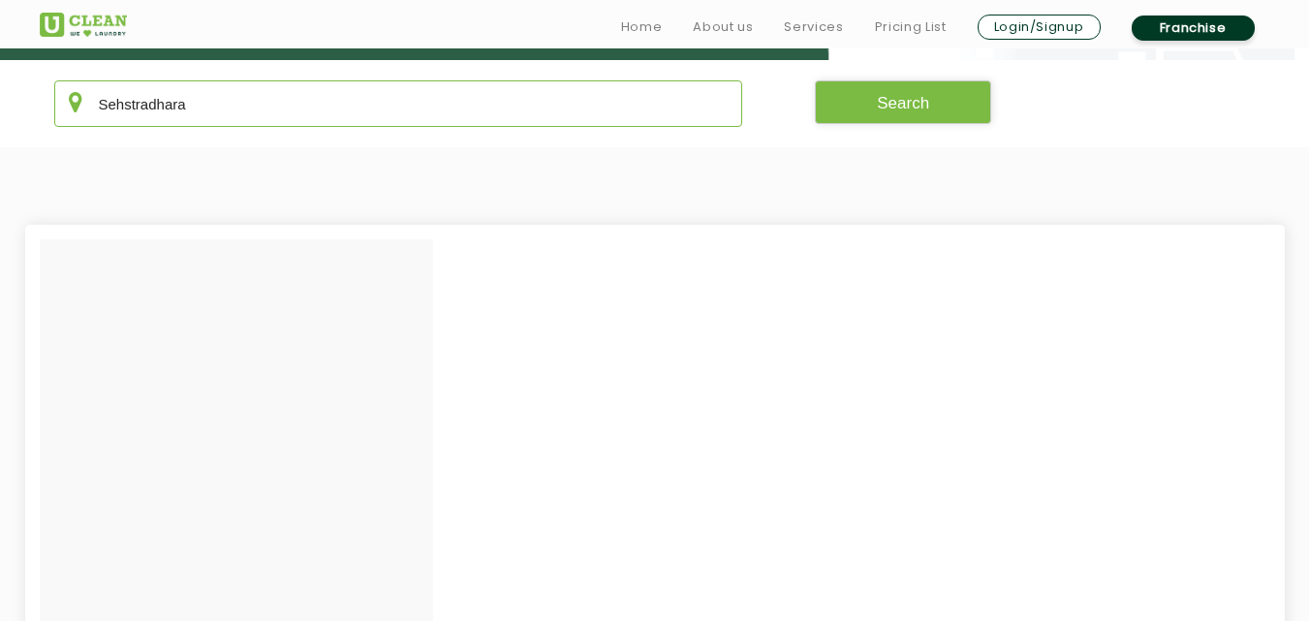
click at [120, 106] on input "Sehstradhara" at bounding box center [398, 103] width 689 height 47
paste input "Nashik"
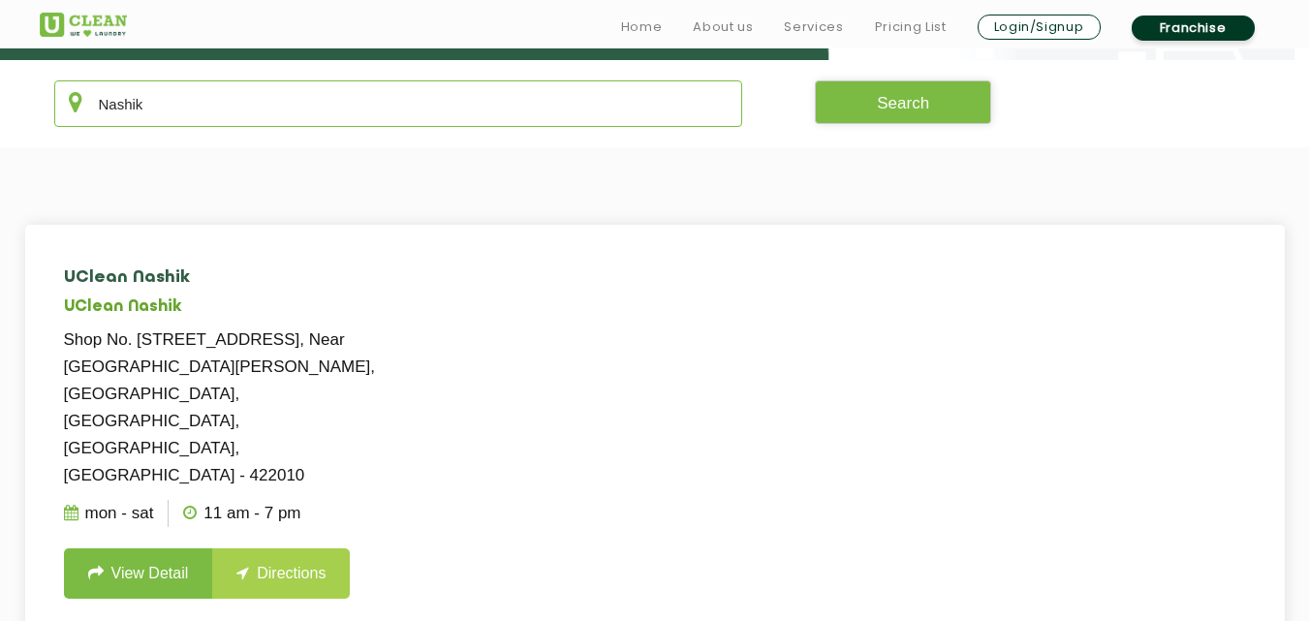
type input "Nashik"
click at [162, 548] on link "View Detail" at bounding box center [138, 573] width 149 height 50
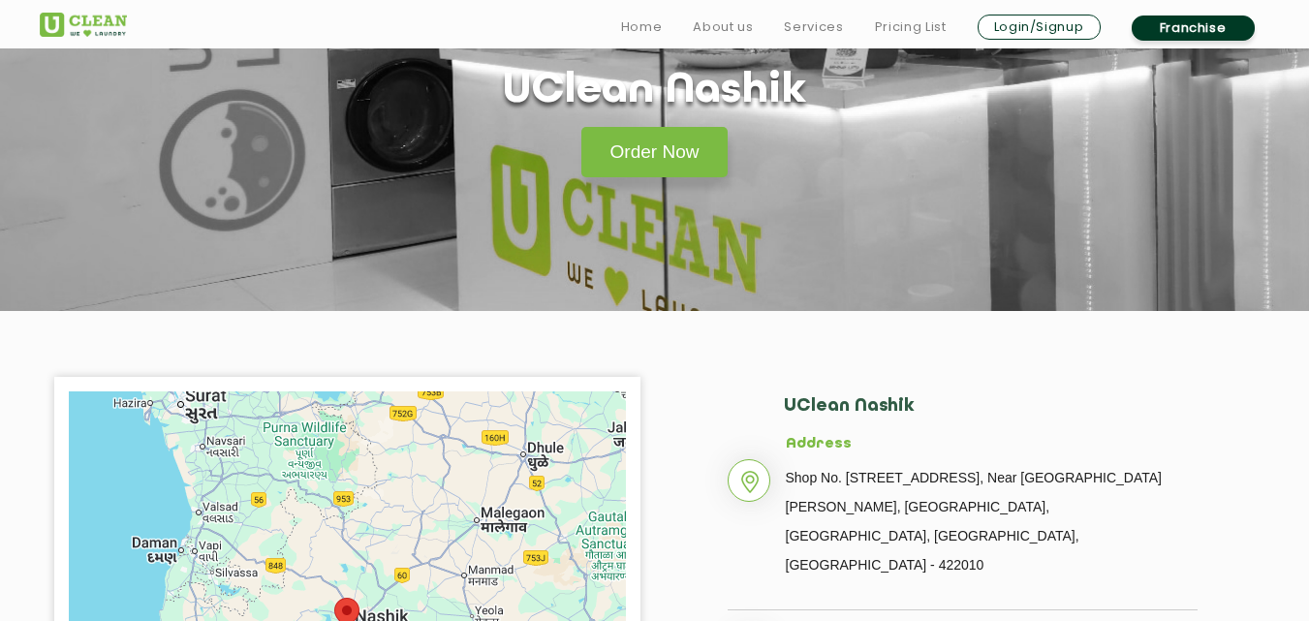
scroll to position [388, 0]
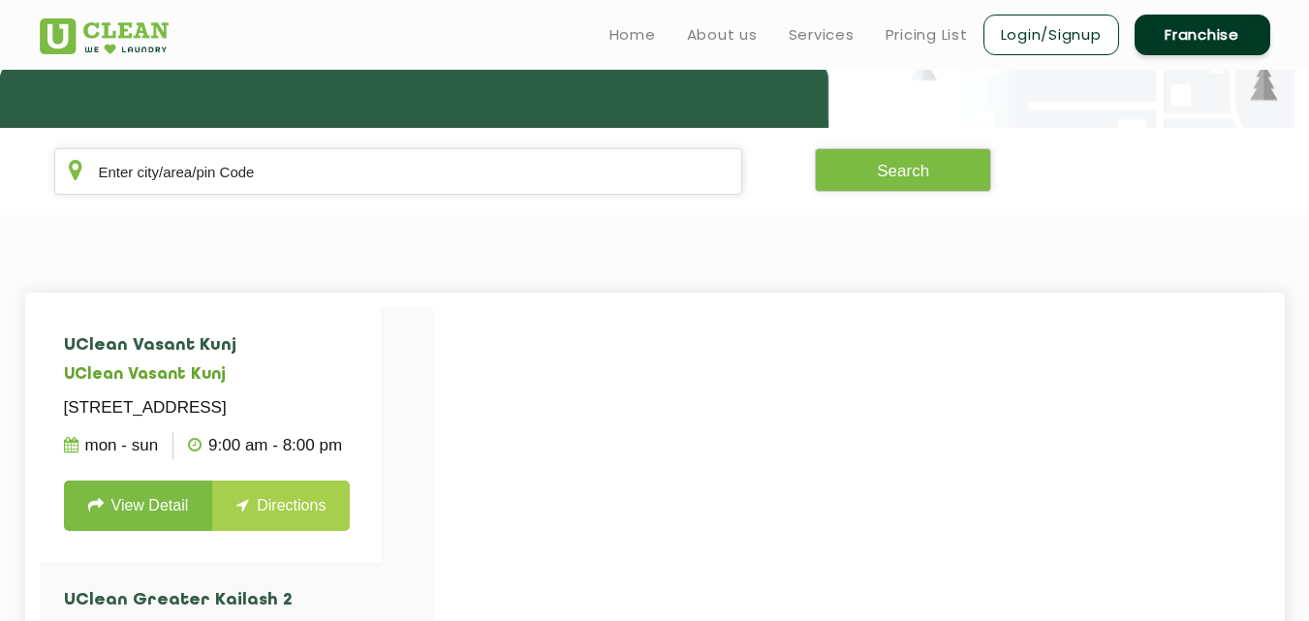
scroll to position [291, 0]
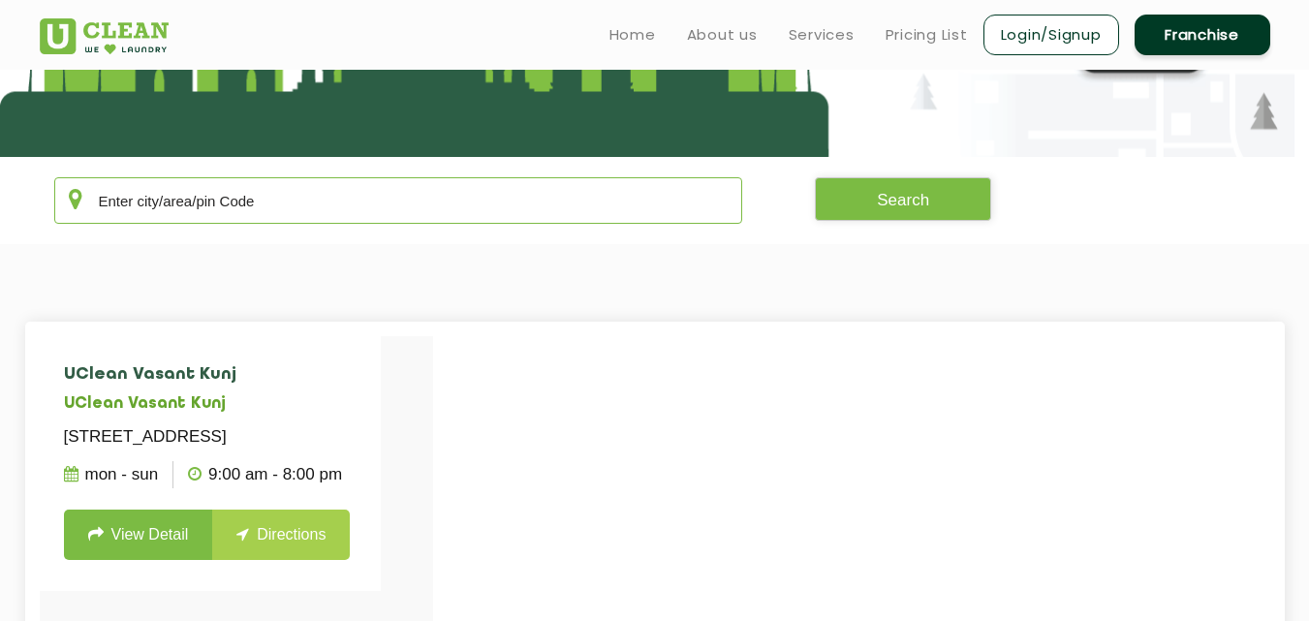
click at [388, 191] on input "text" at bounding box center [398, 200] width 689 height 47
click at [387, 194] on input "text" at bounding box center [398, 200] width 689 height 47
click at [387, 196] on input "text" at bounding box center [398, 200] width 689 height 47
paste input "Gangapur"
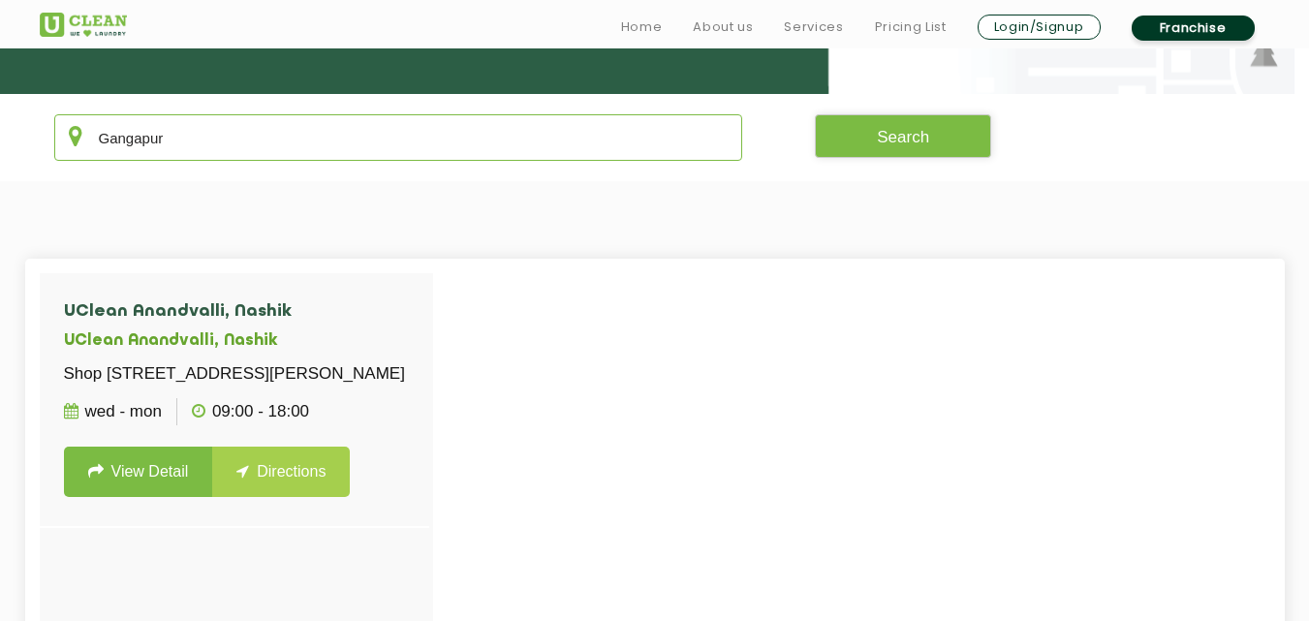
scroll to position [388, 0]
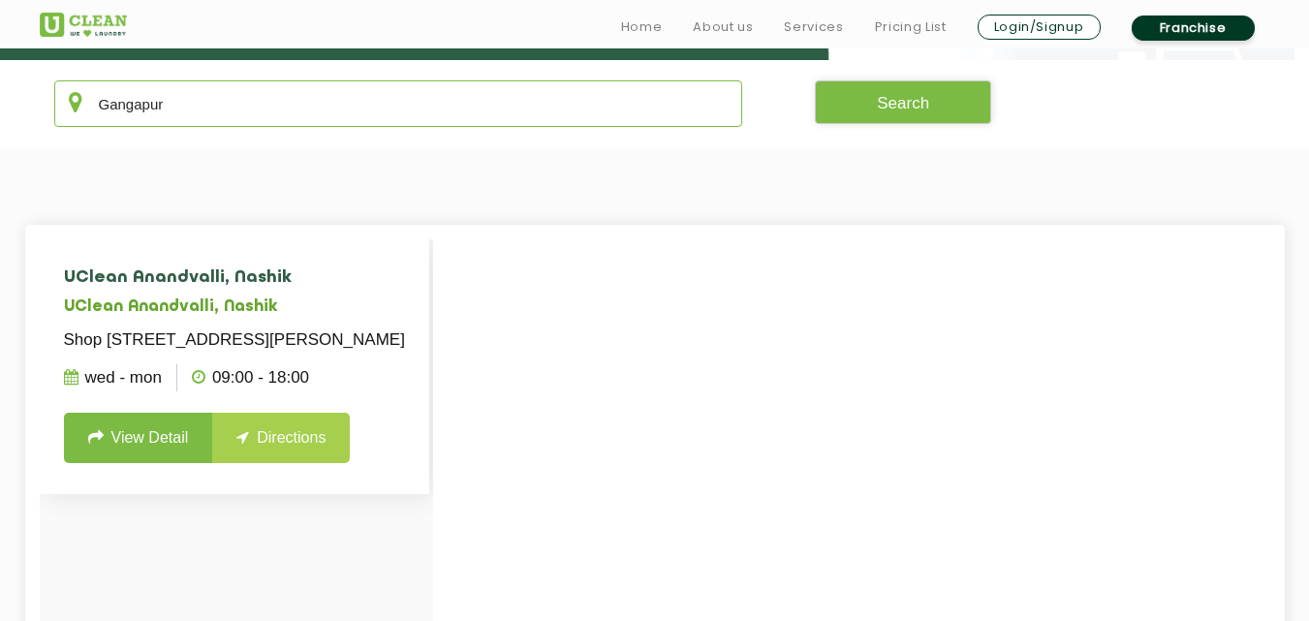
type input "Gangapur"
click at [173, 463] on link "View Detail" at bounding box center [138, 438] width 149 height 50
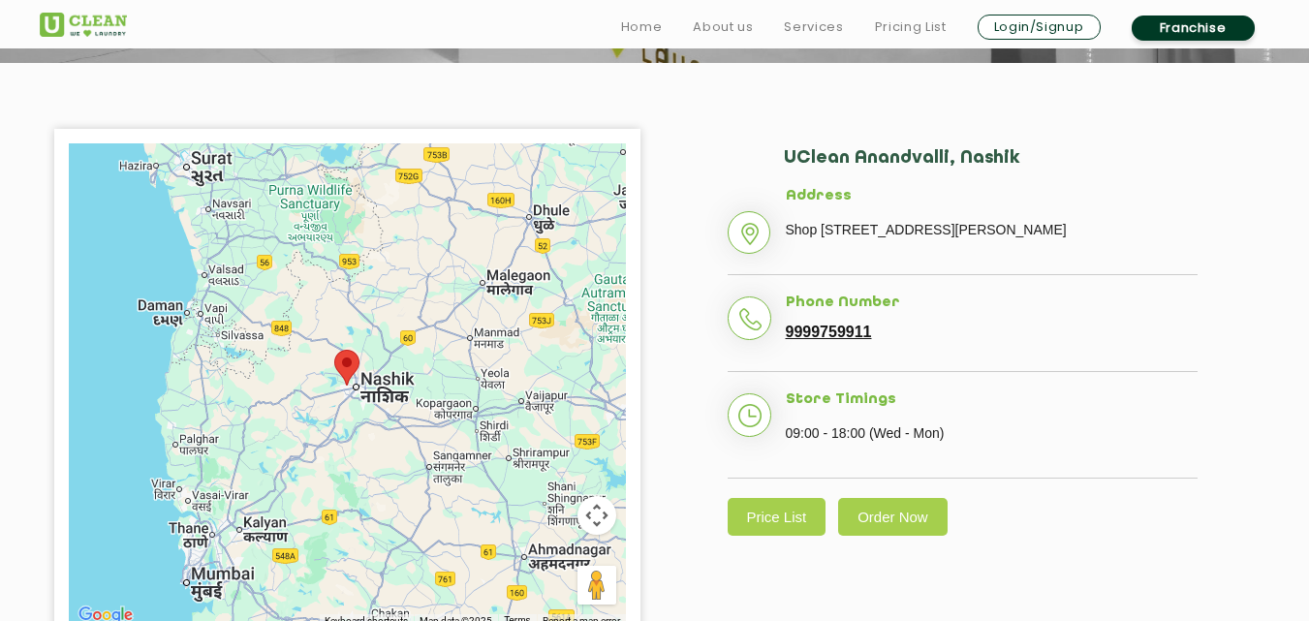
scroll to position [388, 0]
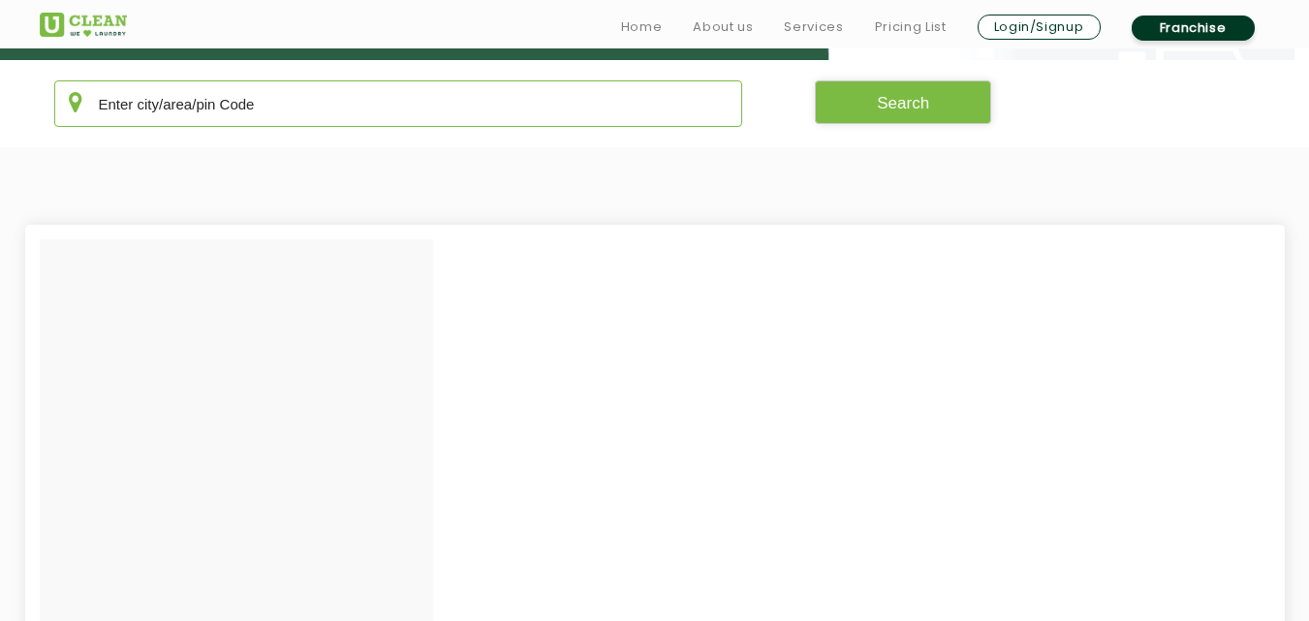
click at [337, 107] on input "text" at bounding box center [398, 103] width 689 height 47
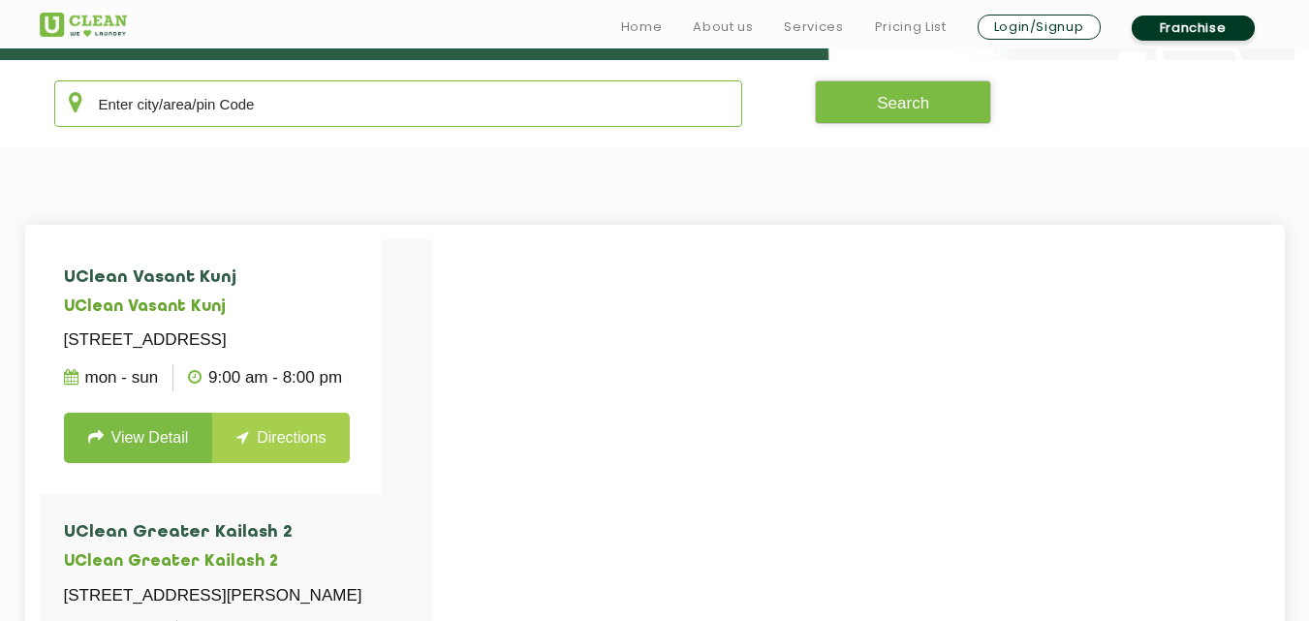
paste input "[GEOGRAPHIC_DATA]"
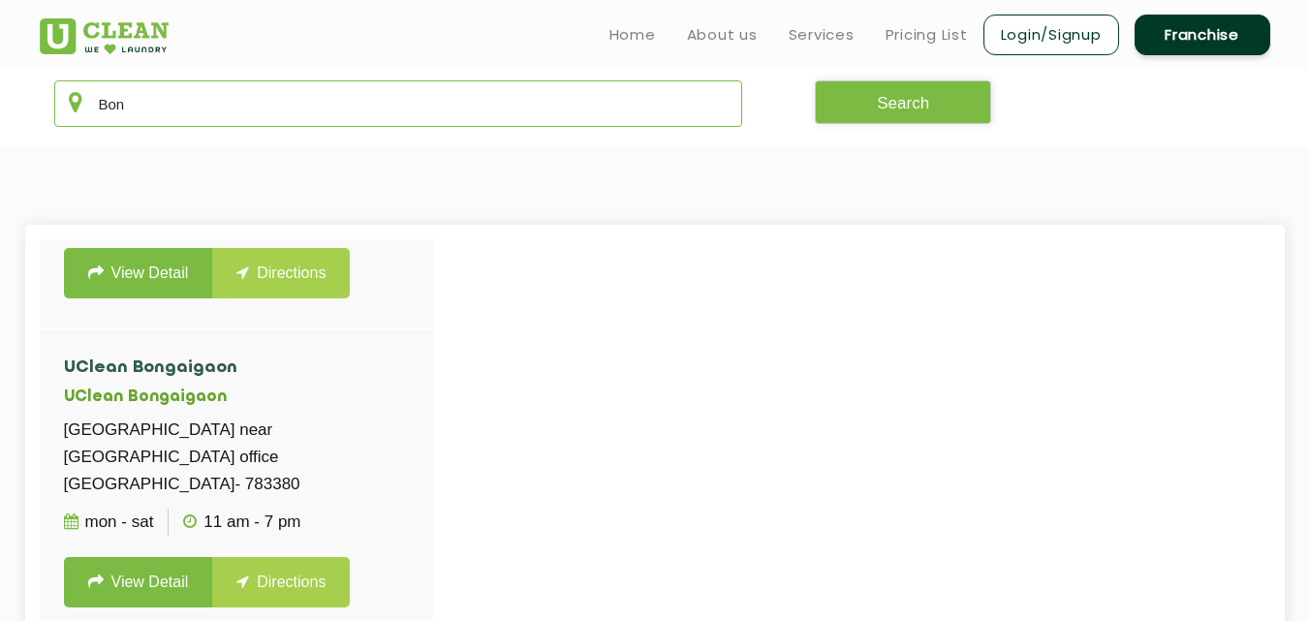
scroll to position [504, 0]
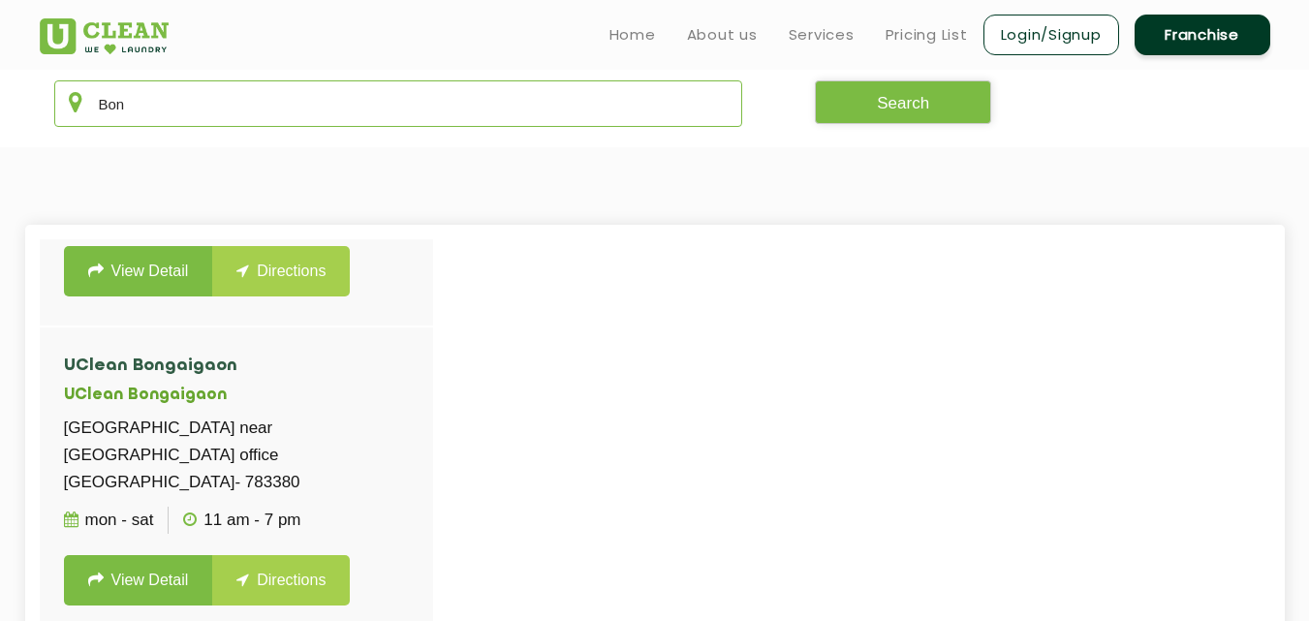
type input "Bon"
